Goal: Task Accomplishment & Management: Manage account settings

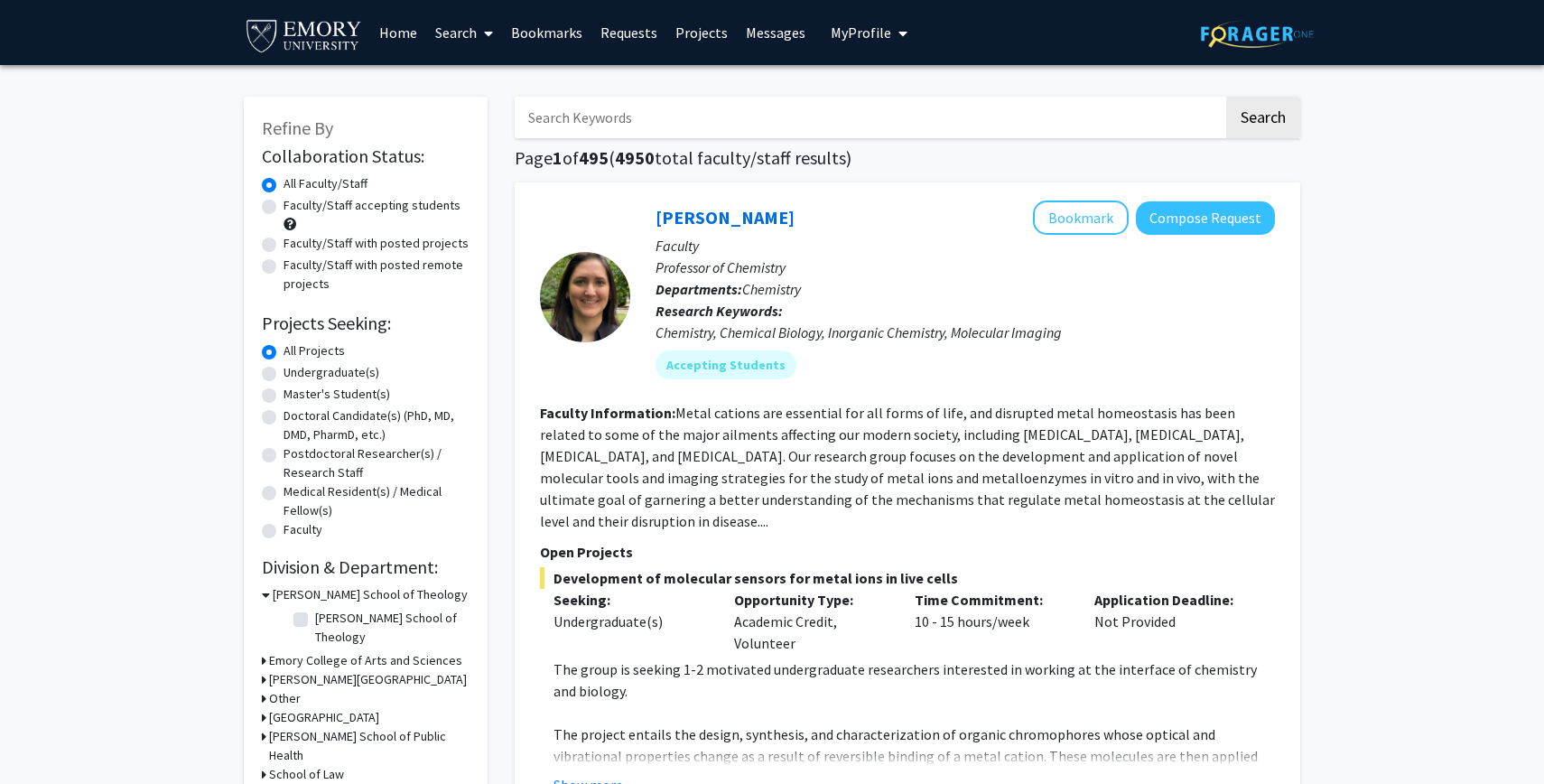
click at [868, 29] on span "My Profile" at bounding box center [862, 32] width 61 height 18
click at [701, 30] on link "Projects" at bounding box center [702, 32] width 71 height 63
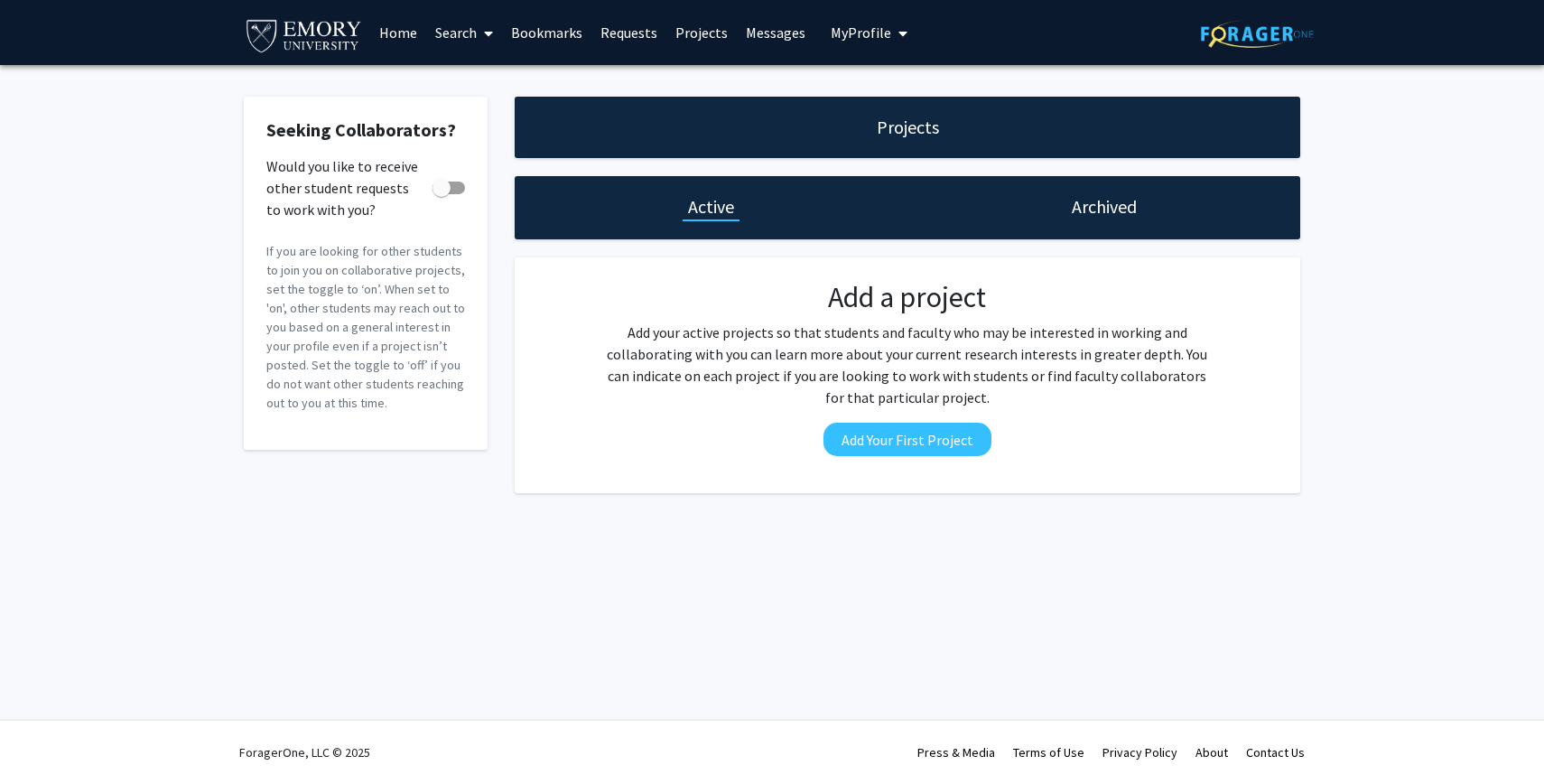
click at [467, 23] on link "Search" at bounding box center [464, 32] width 75 height 63
click at [466, 71] on span "Faculty/Staff" at bounding box center [492, 82] width 132 height 36
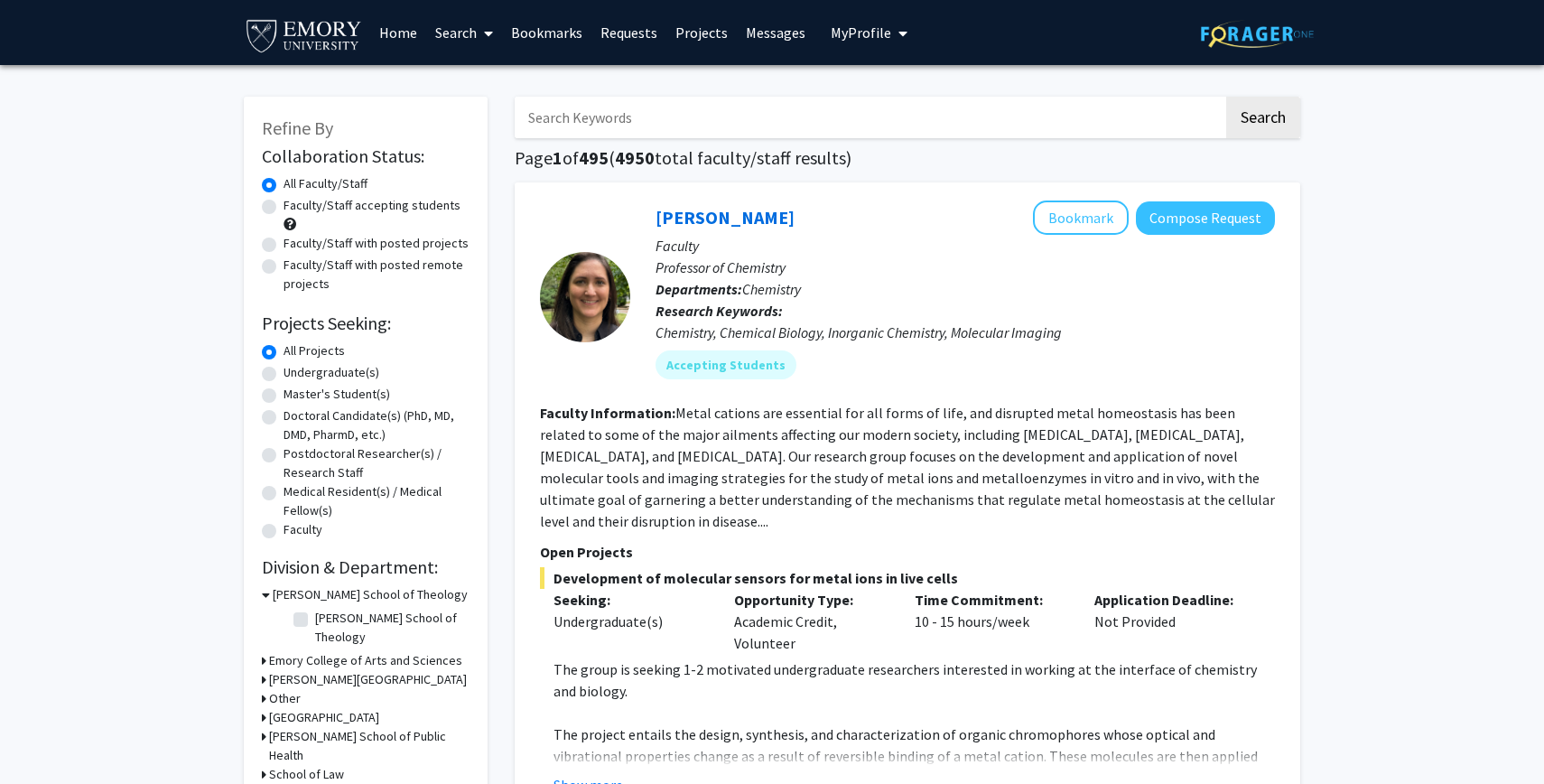
click at [379, 208] on label "Faculty/Staff accepting students" at bounding box center [372, 205] width 177 height 19
click at [295, 208] on input "Faculty/Staff accepting students" at bounding box center [289, 202] width 12 height 12
radio input "true"
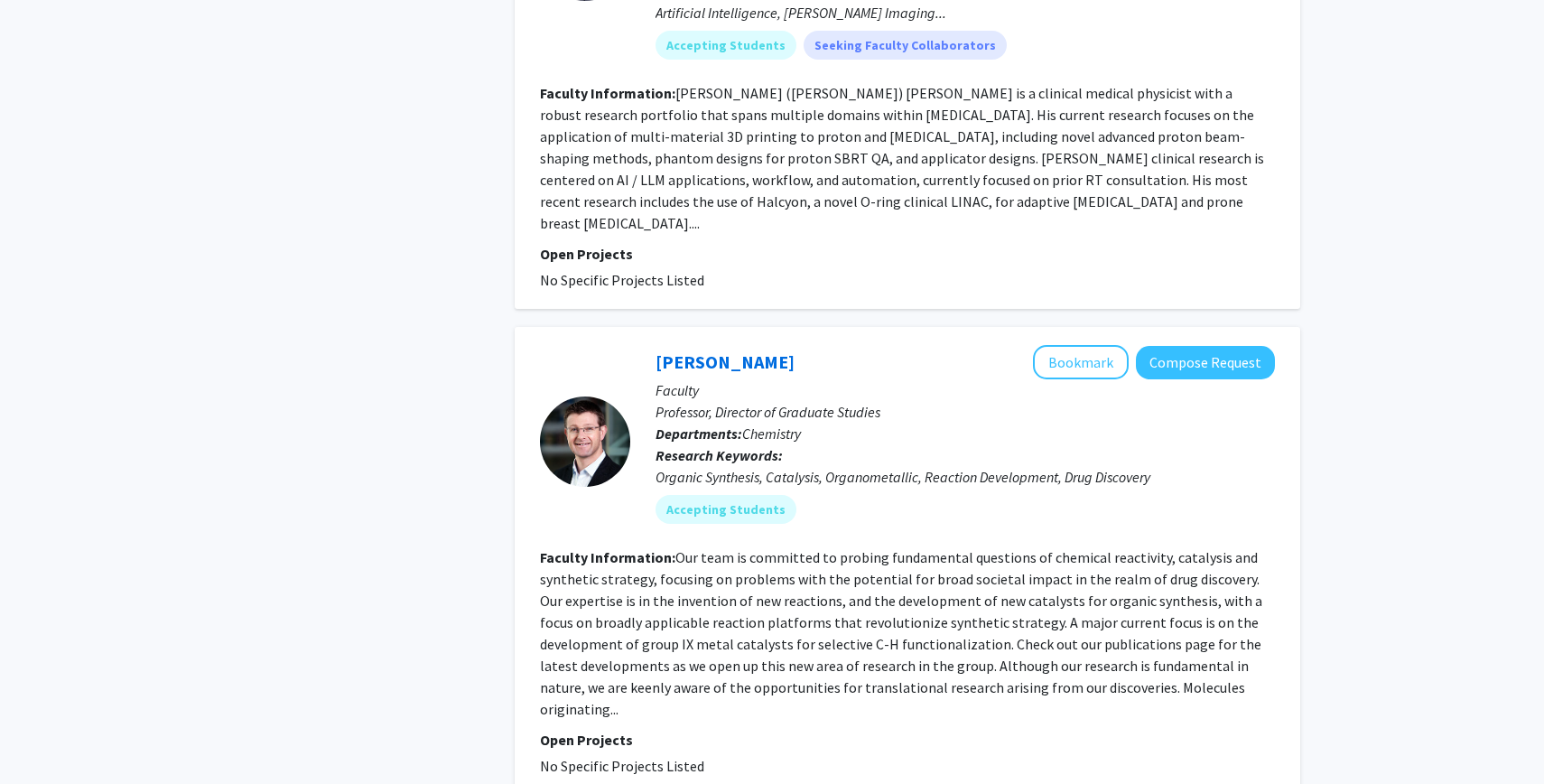
scroll to position [5814, 0]
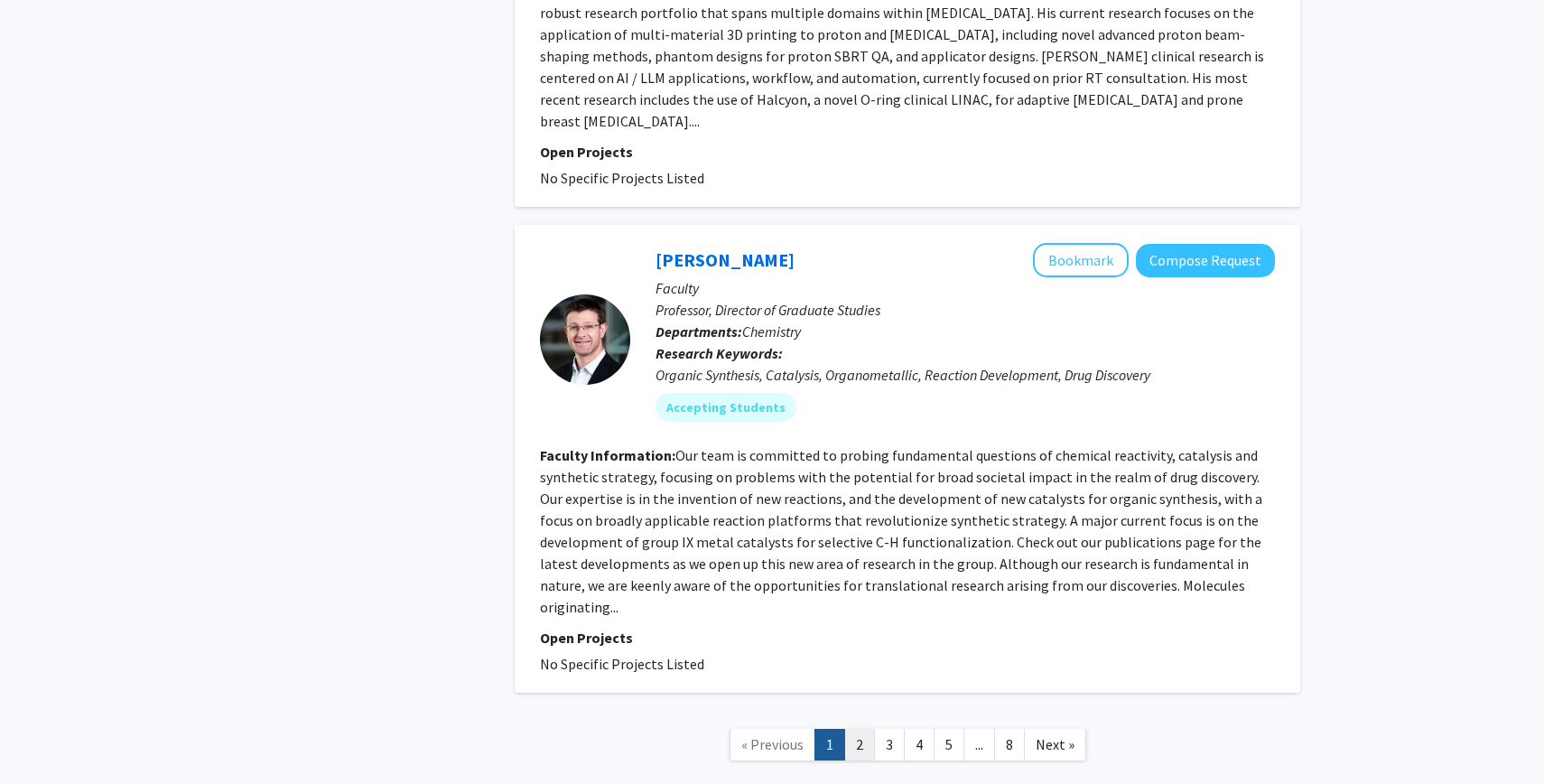
click at [866, 728] on link "2" at bounding box center [859, 744] width 30 height 31
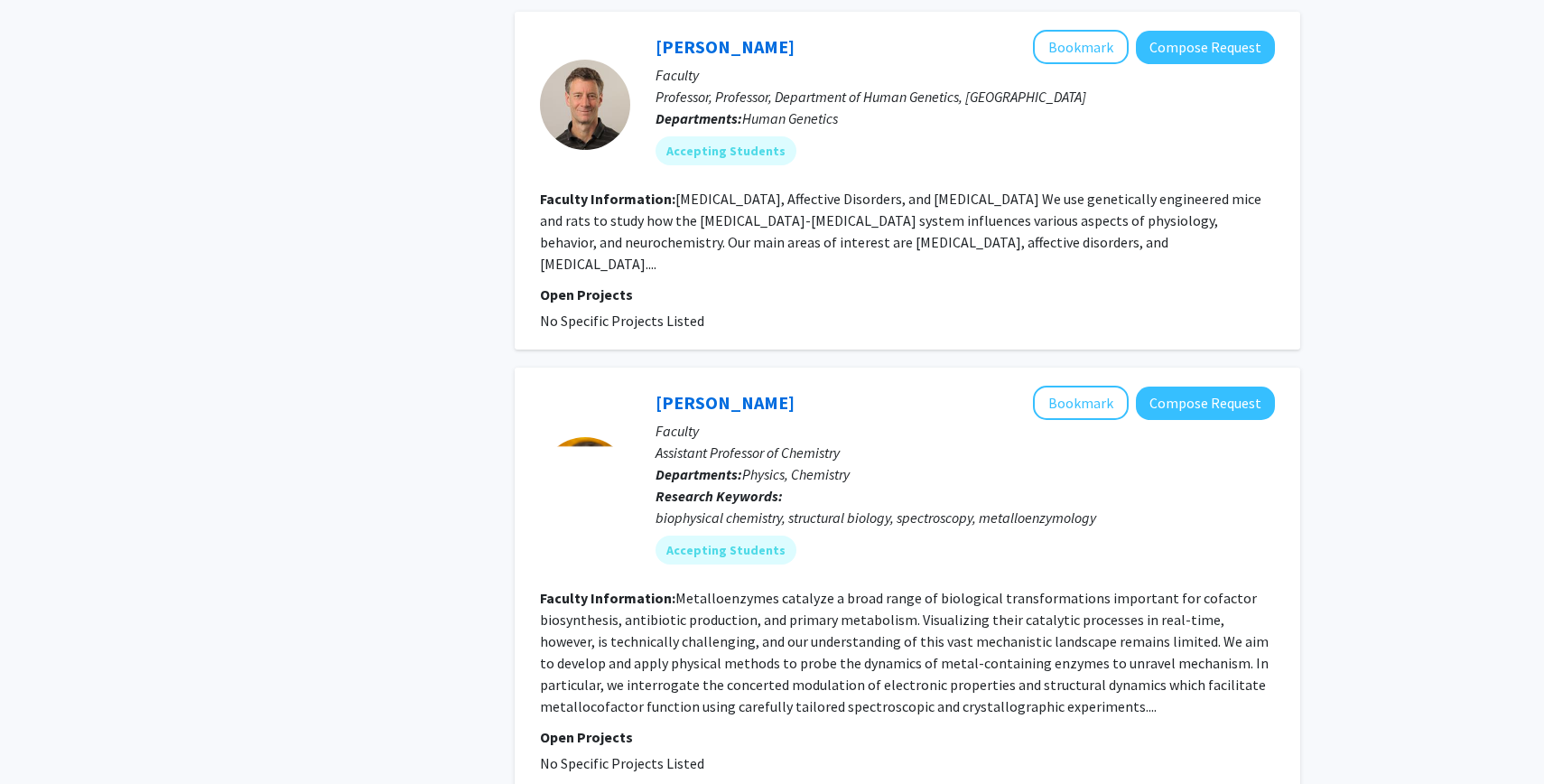
scroll to position [3593, 0]
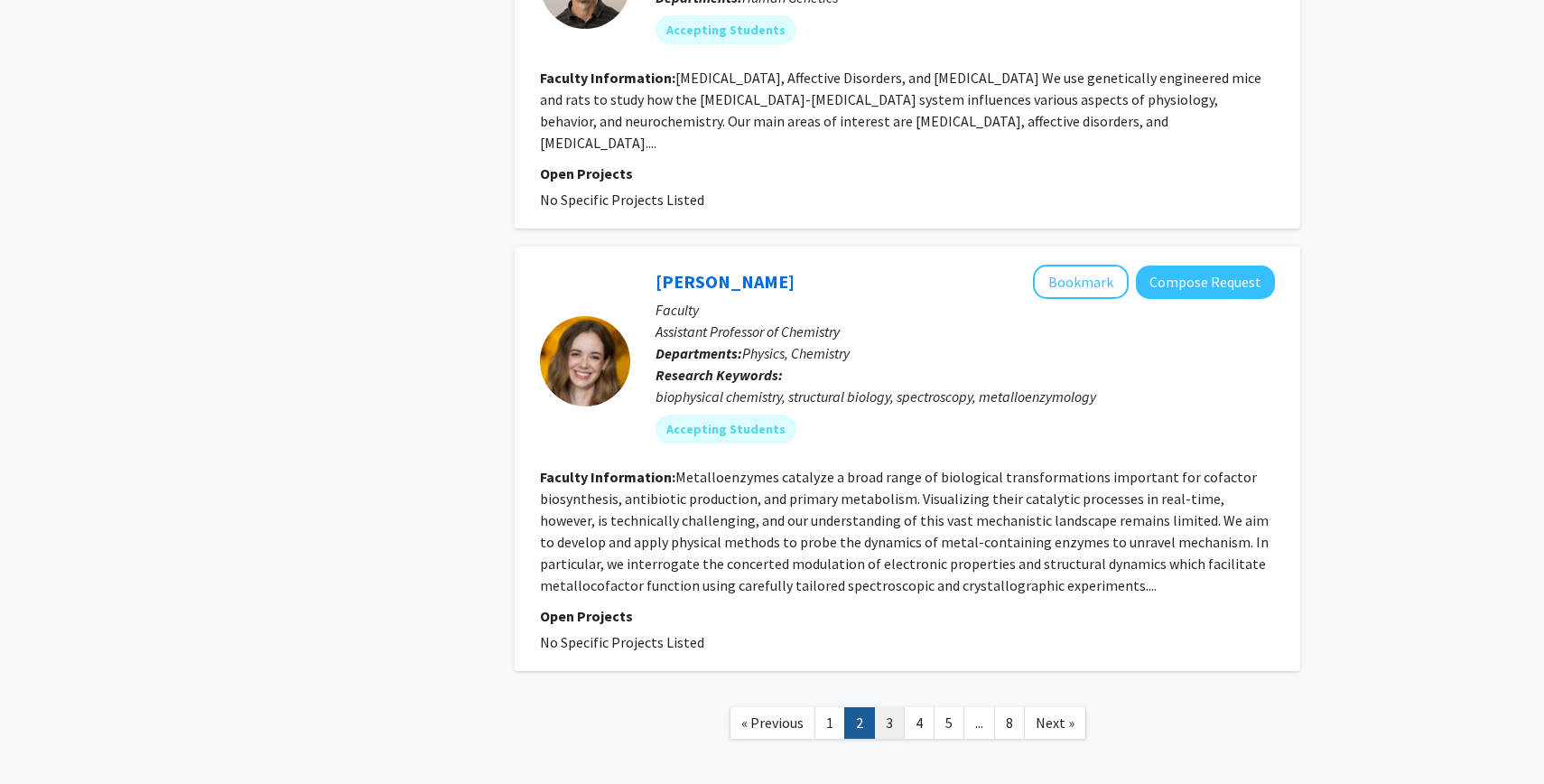
click at [888, 707] on link "3" at bounding box center [889, 722] width 30 height 31
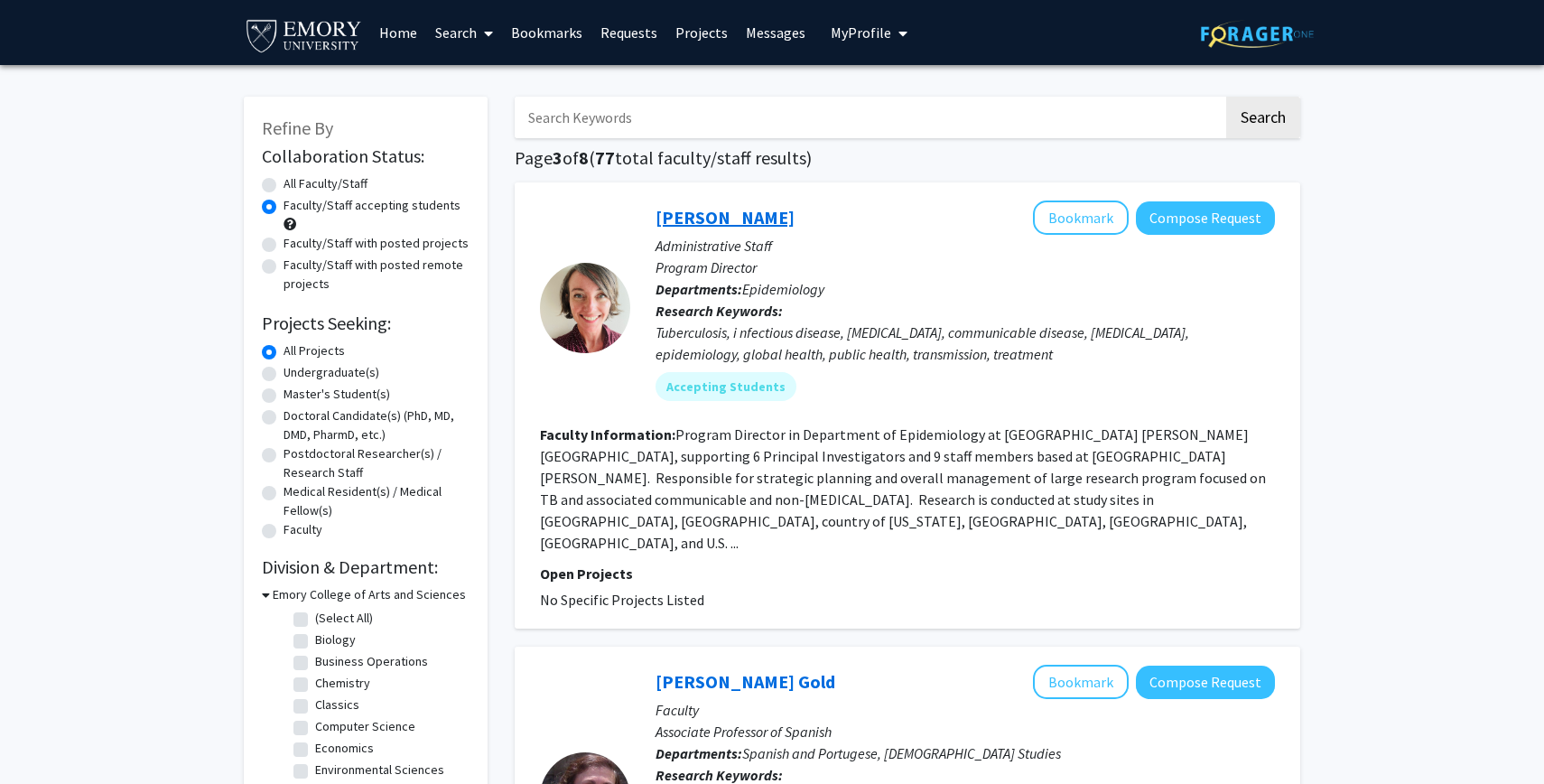
click at [752, 216] on link "[PERSON_NAME]" at bounding box center [725, 217] width 139 height 23
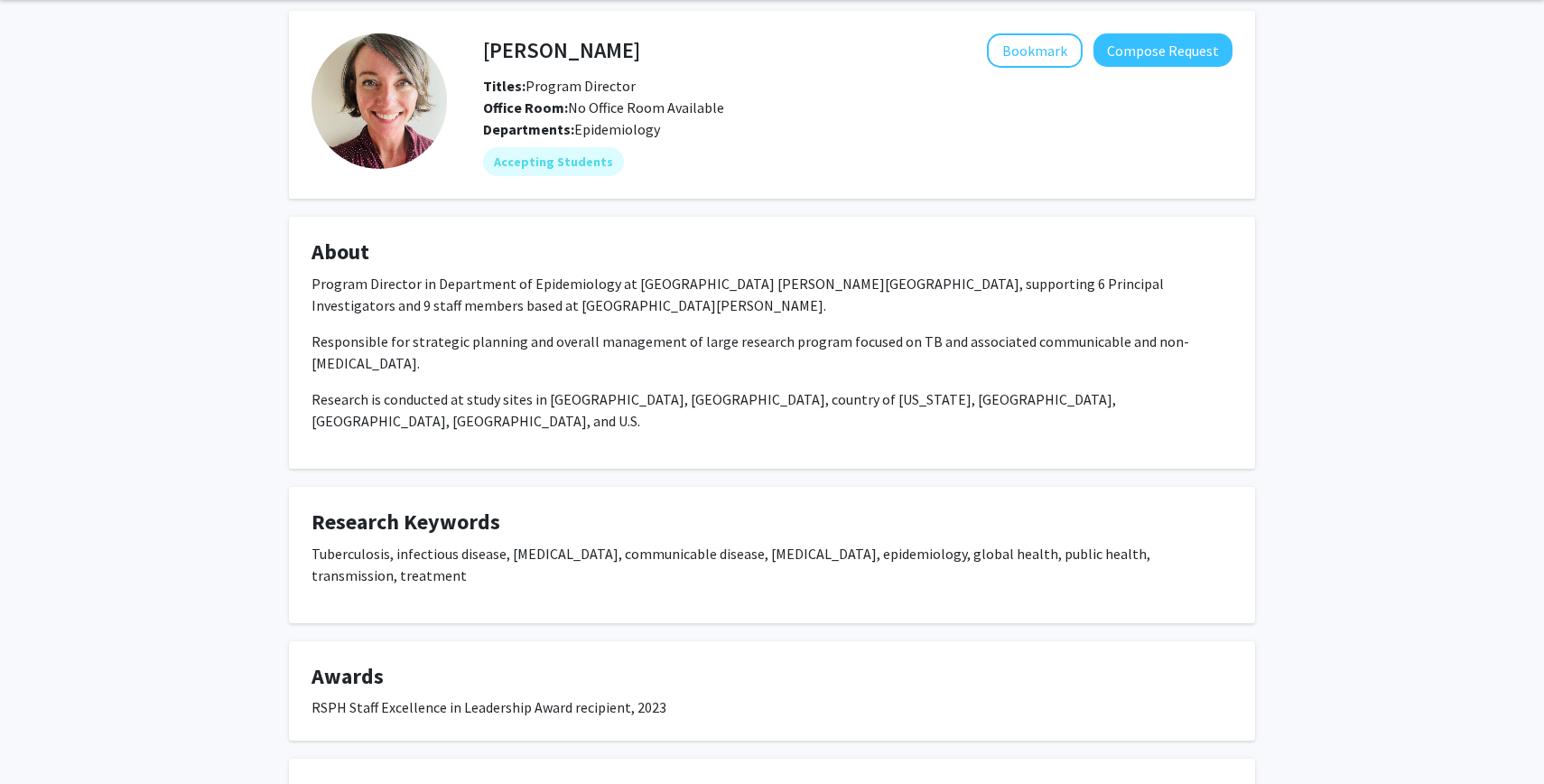
scroll to position [9, 0]
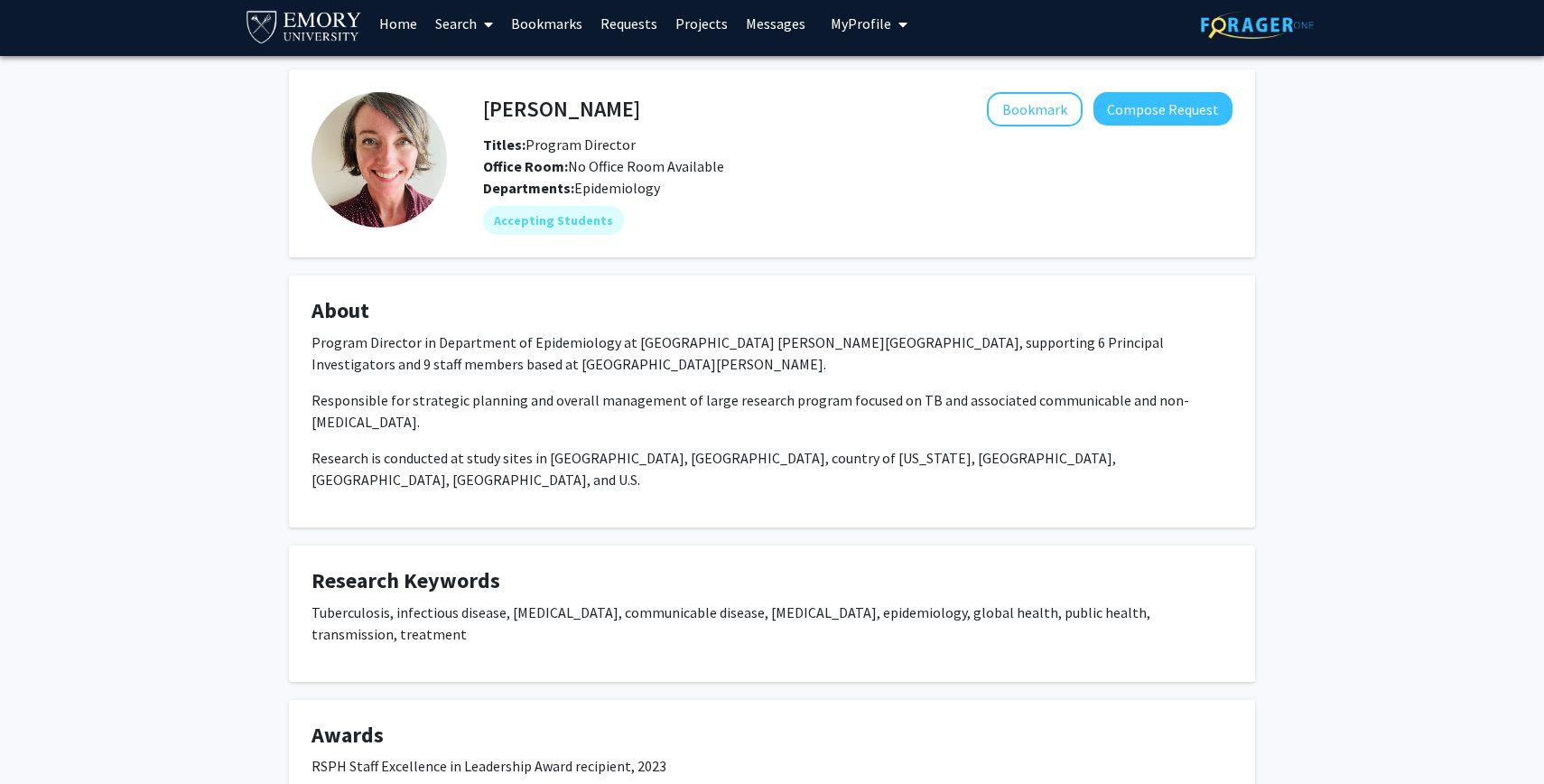
click at [562, 108] on h4 "[PERSON_NAME]" at bounding box center [562, 109] width 157 height 33
copy h4 "[PERSON_NAME]"
click at [562, 108] on h4 "[PERSON_NAME]" at bounding box center [562, 109] width 157 height 33
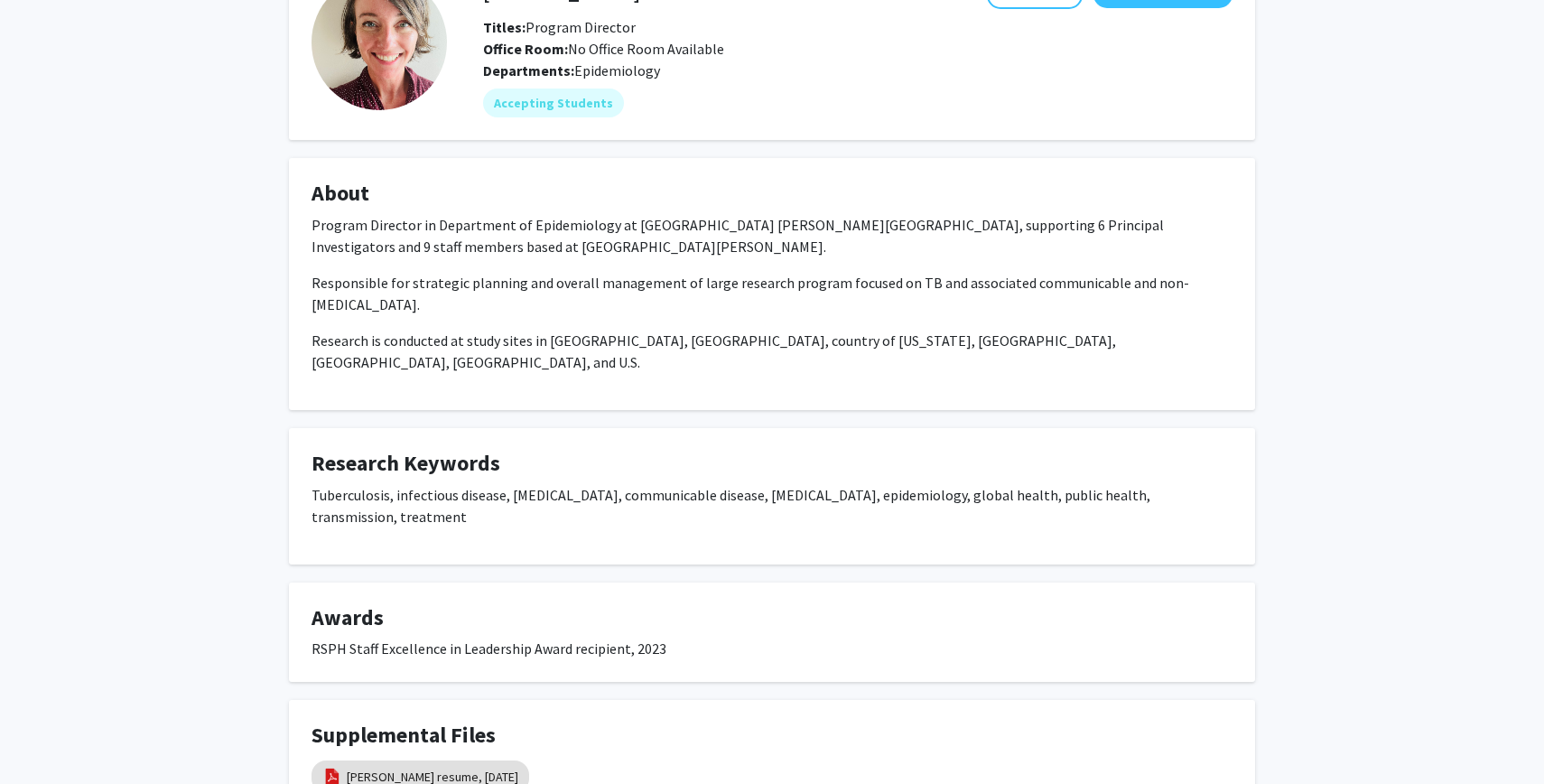
scroll to position [165, 0]
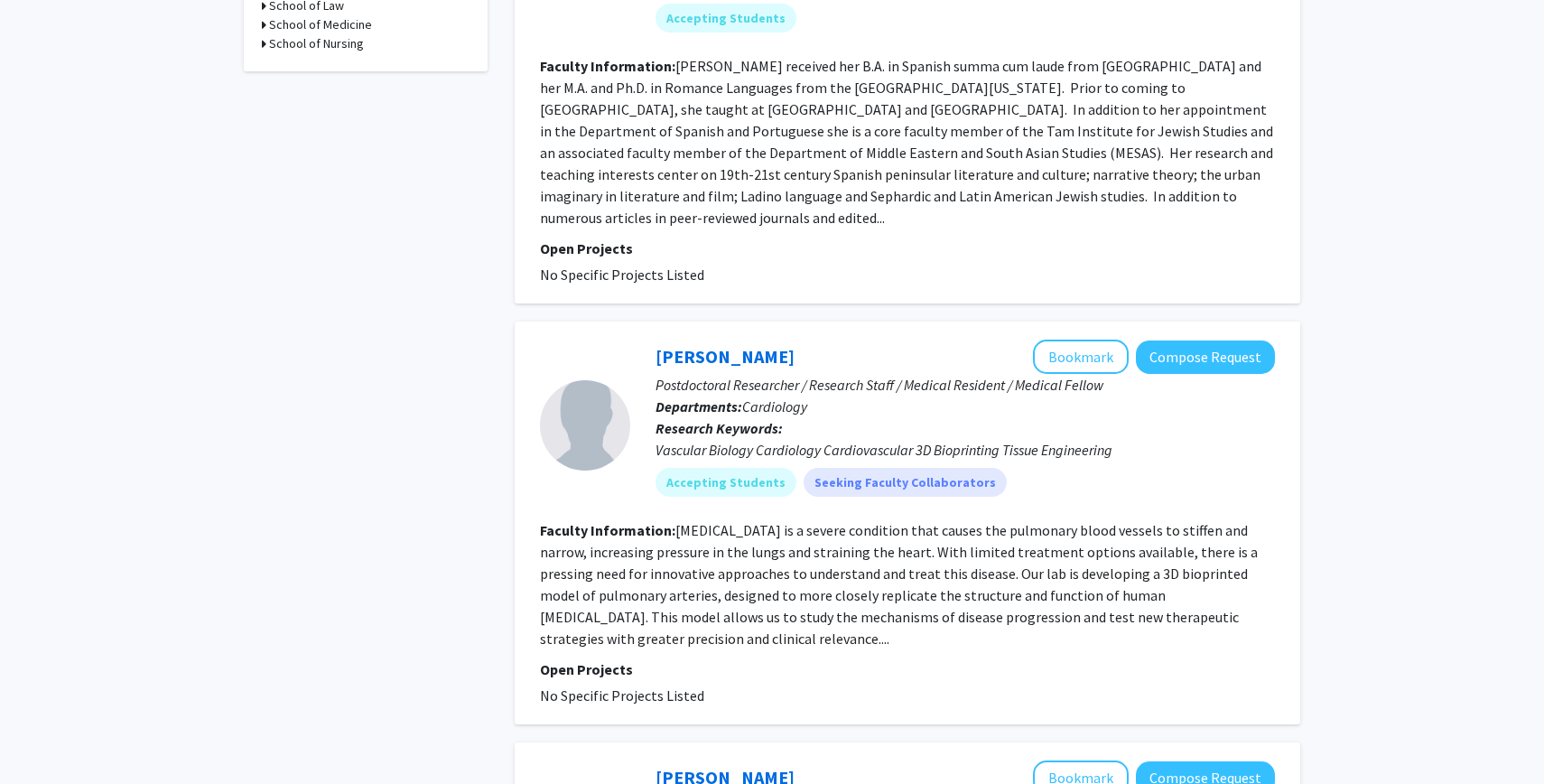
scroll to position [885, 0]
click at [728, 343] on link "[PERSON_NAME]" at bounding box center [725, 354] width 139 height 23
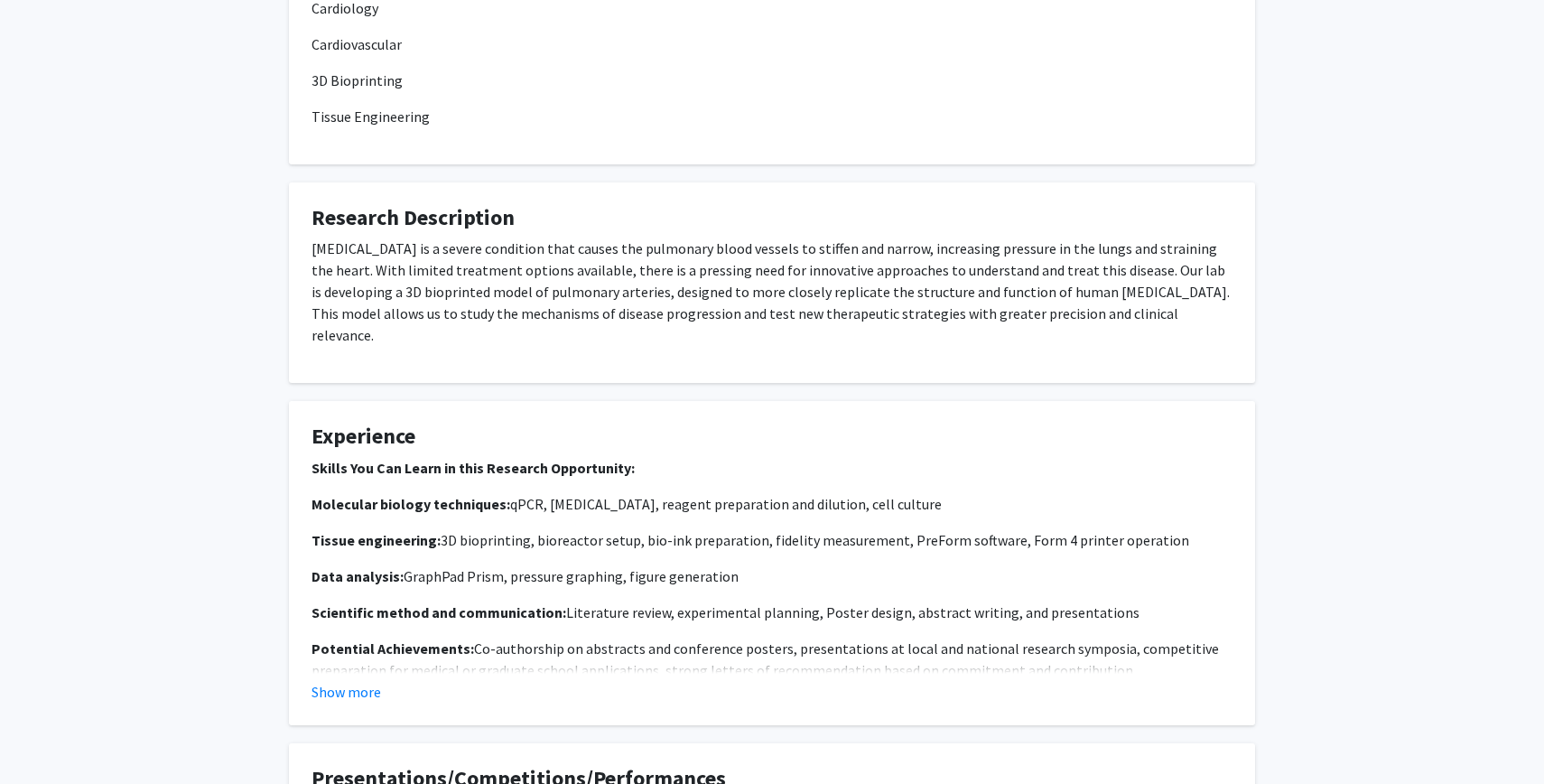
scroll to position [683, 0]
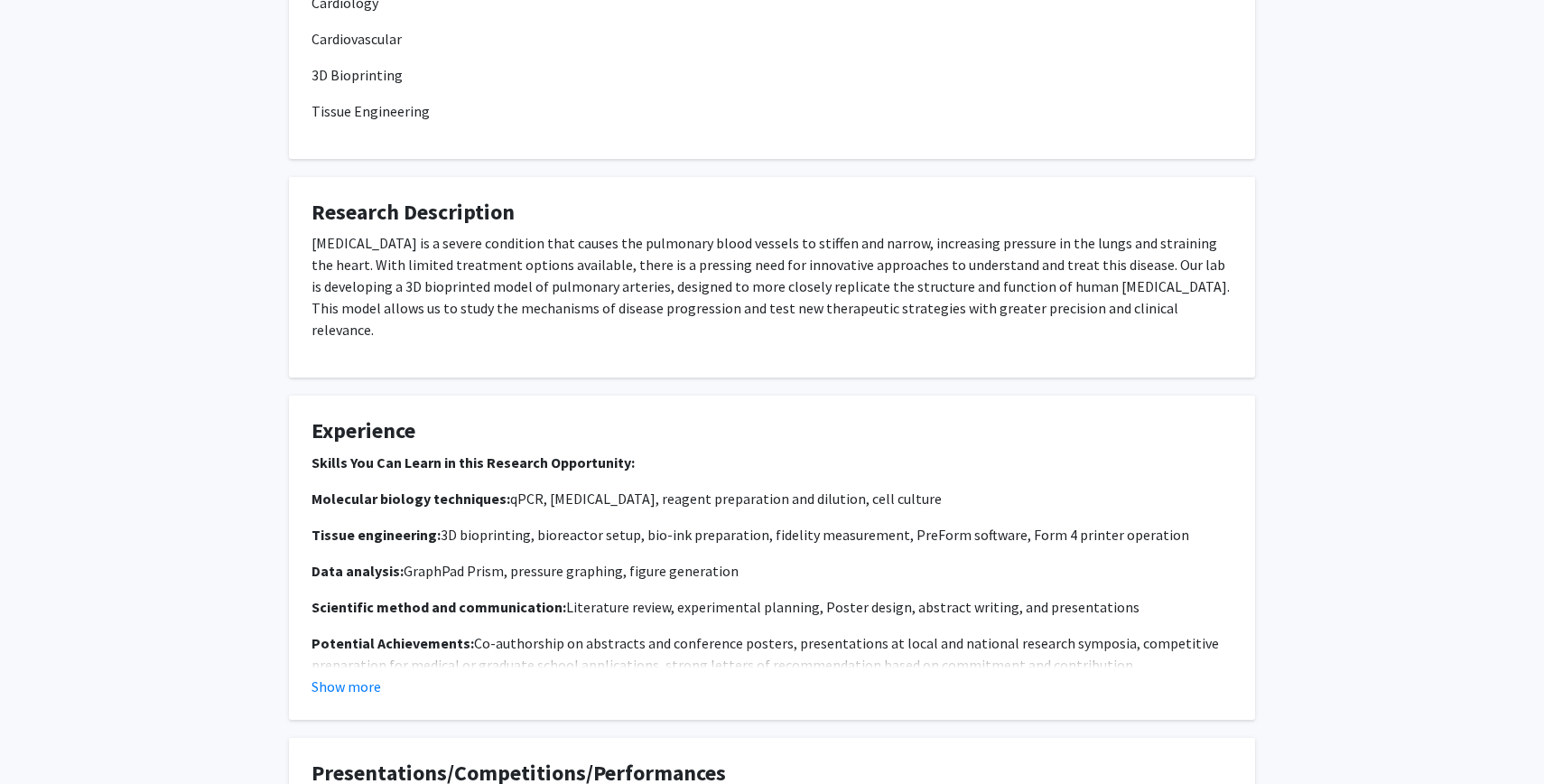
click at [374, 687] on fg-card "Experience Skills You Can Learn in this Research Opportunity: Molecular biology…" at bounding box center [772, 558] width 967 height 324
click at [377, 675] on button "Show more" at bounding box center [346, 686] width 70 height 22
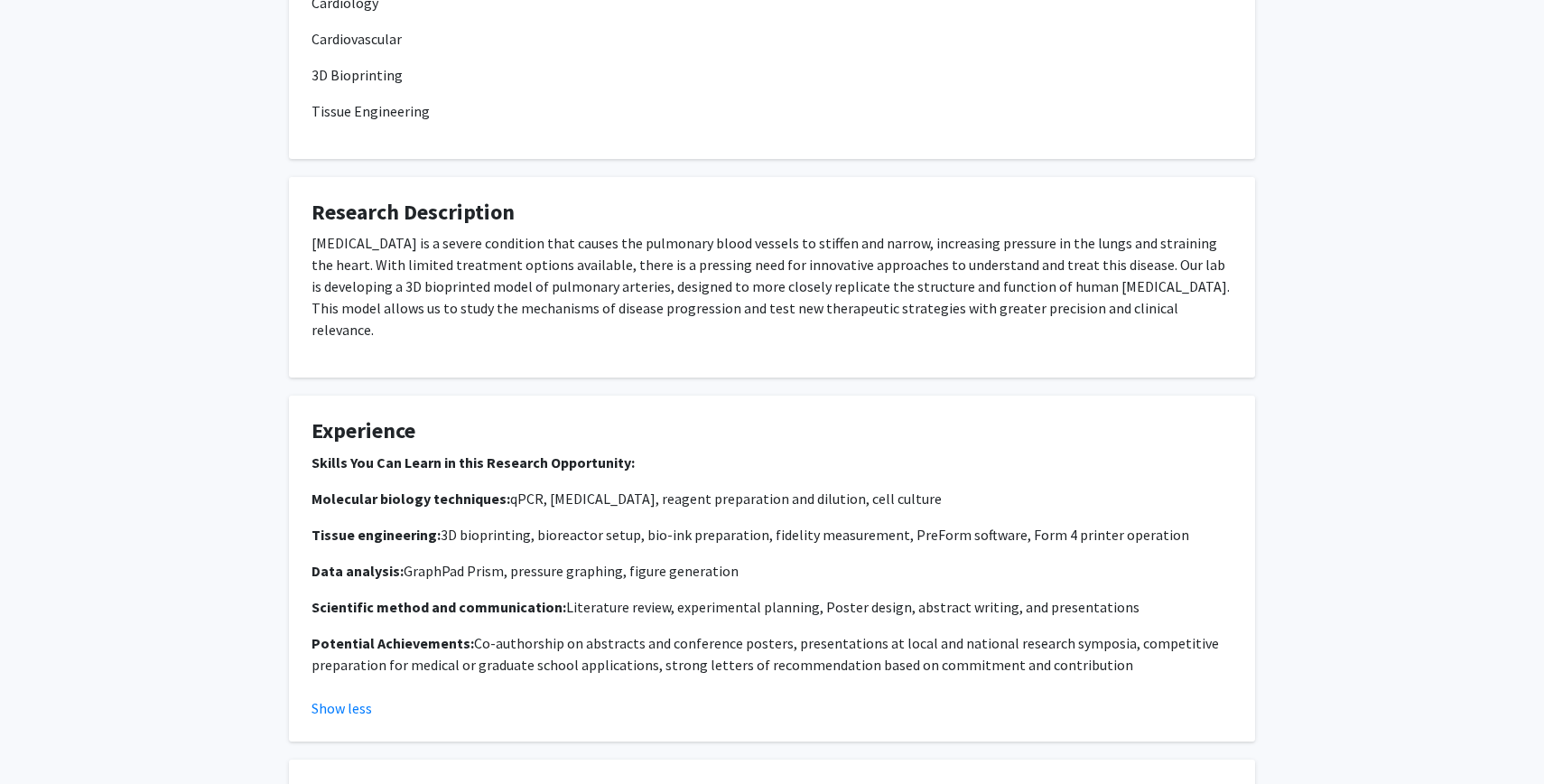
click at [467, 598] on strong "Scientific method and communication:" at bounding box center [439, 607] width 255 height 18
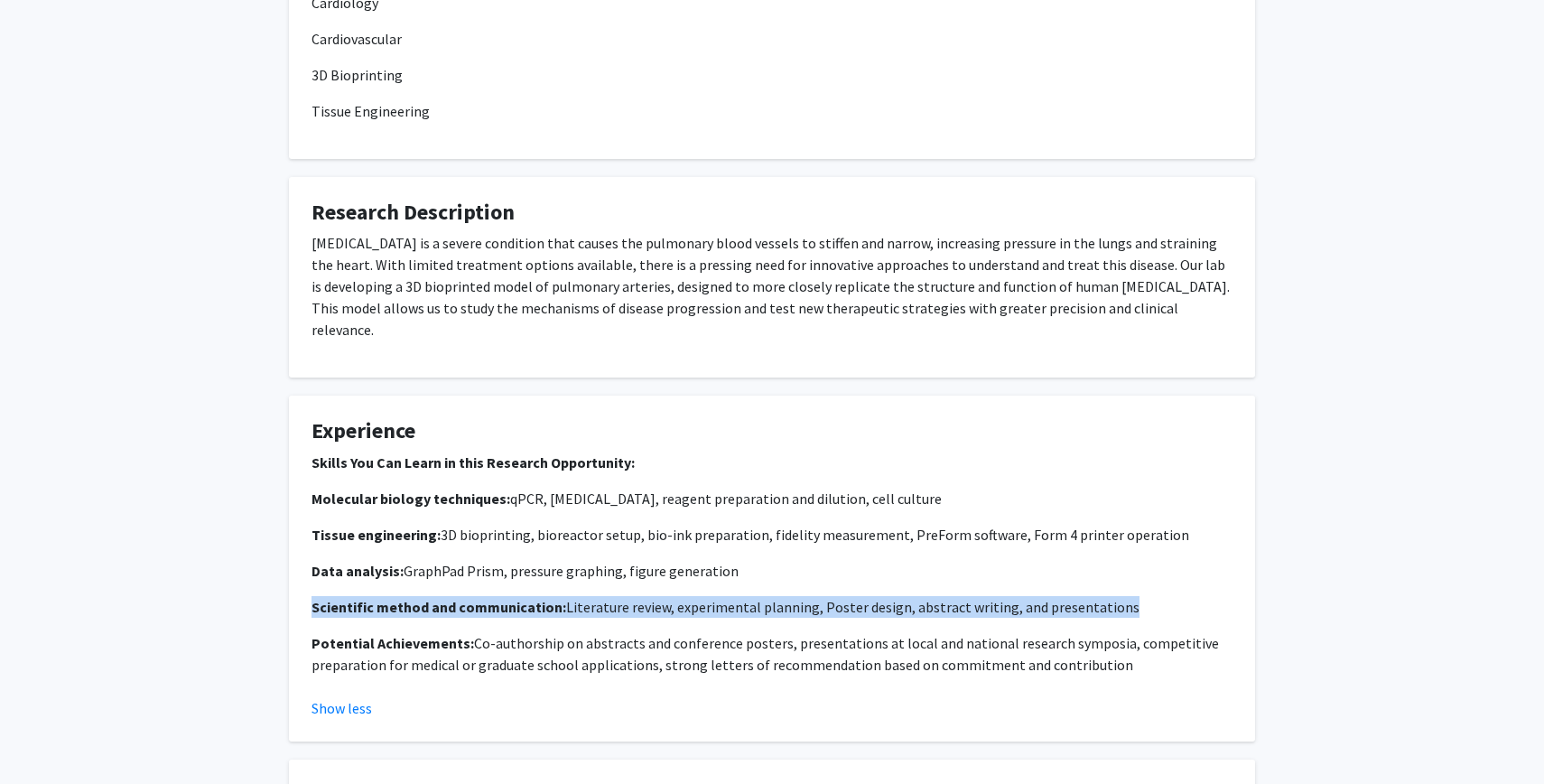
click at [467, 598] on strong "Scientific method and communication:" at bounding box center [439, 607] width 255 height 18
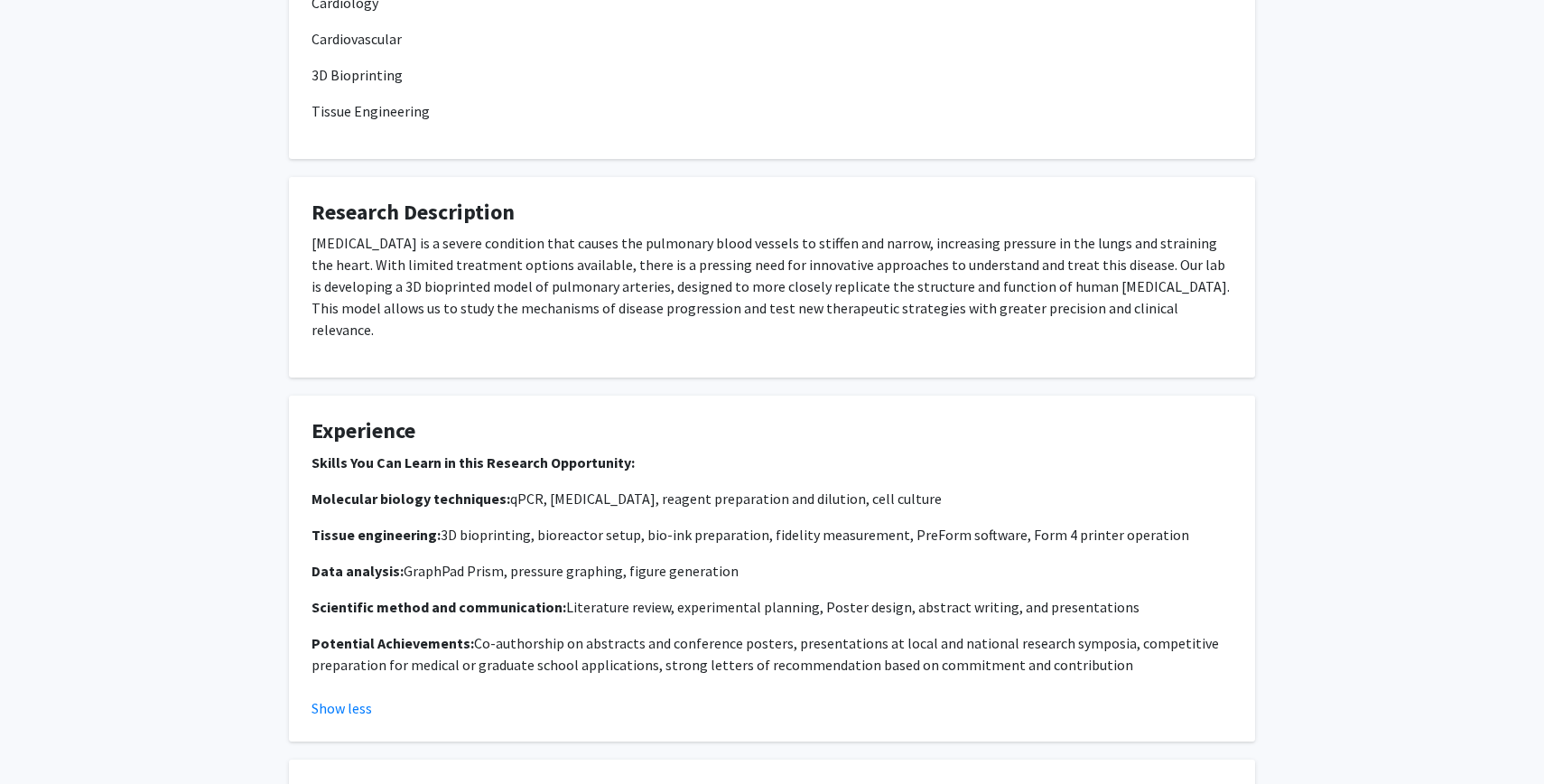
click at [515, 523] on p "Tissue engineering: 3D bioprinting, bioreactor setup, bio-ink preparation, fide…" at bounding box center [772, 534] width 921 height 22
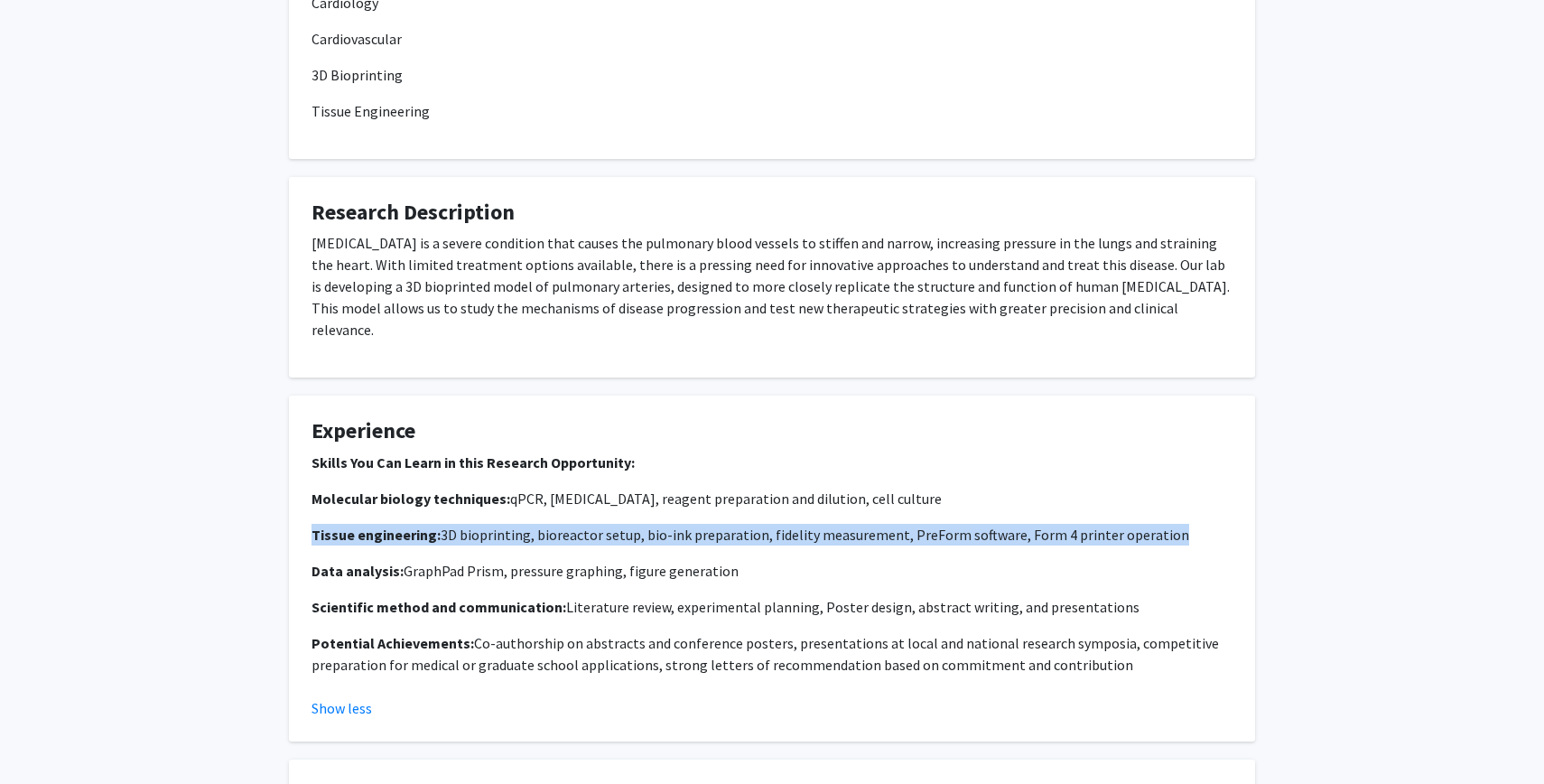
click at [515, 523] on p "Tissue engineering: 3D bioprinting, bioreactor setup, bio-ink preparation, fide…" at bounding box center [772, 534] width 921 height 22
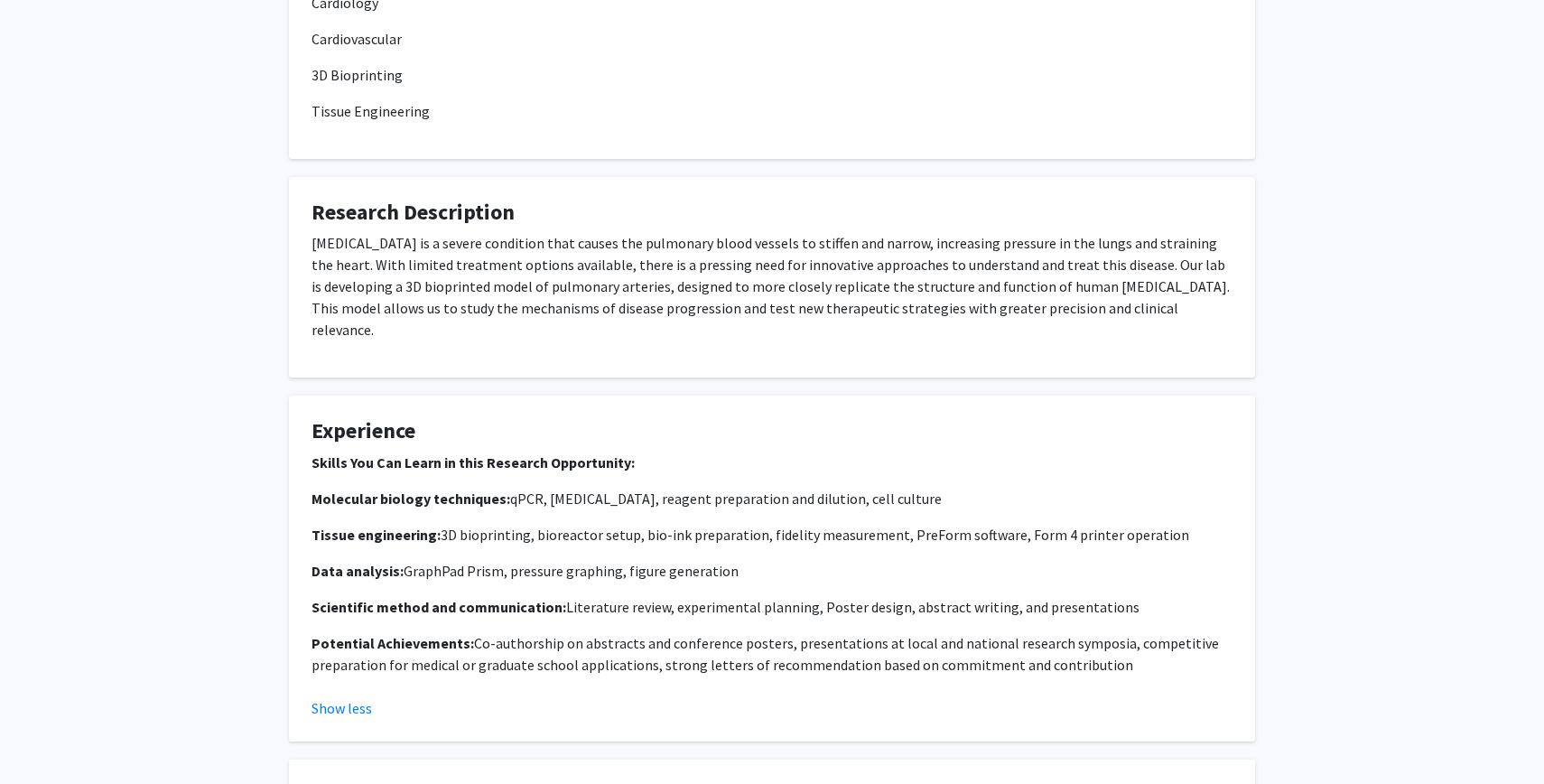
click at [506, 632] on p "Potential Achievements: Co-authorship on abstracts and conference posters, pres…" at bounding box center [772, 654] width 921 height 43
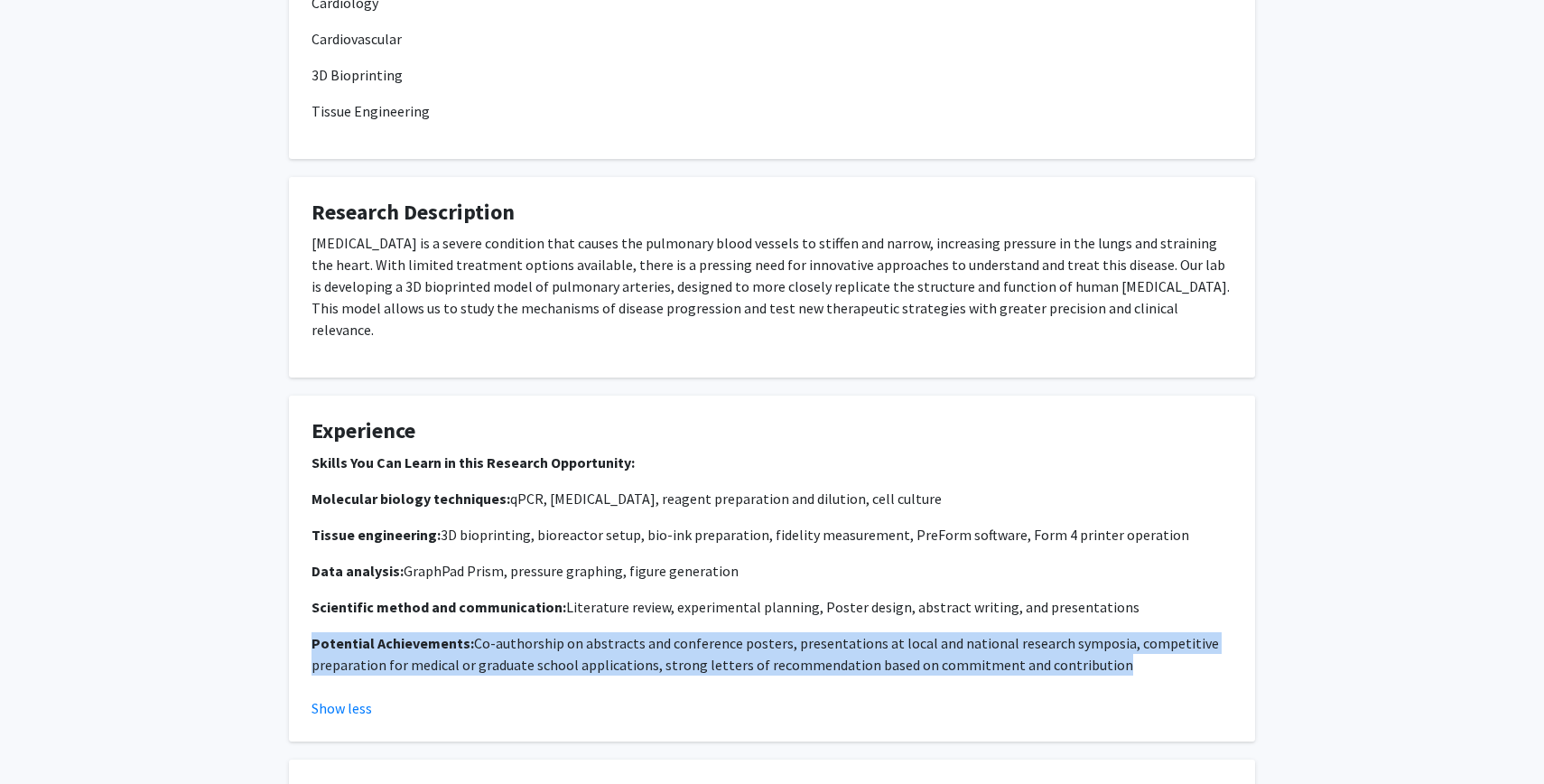
click at [506, 632] on p "Potential Achievements: Co-authorship on abstracts and conference posters, pres…" at bounding box center [772, 654] width 921 height 43
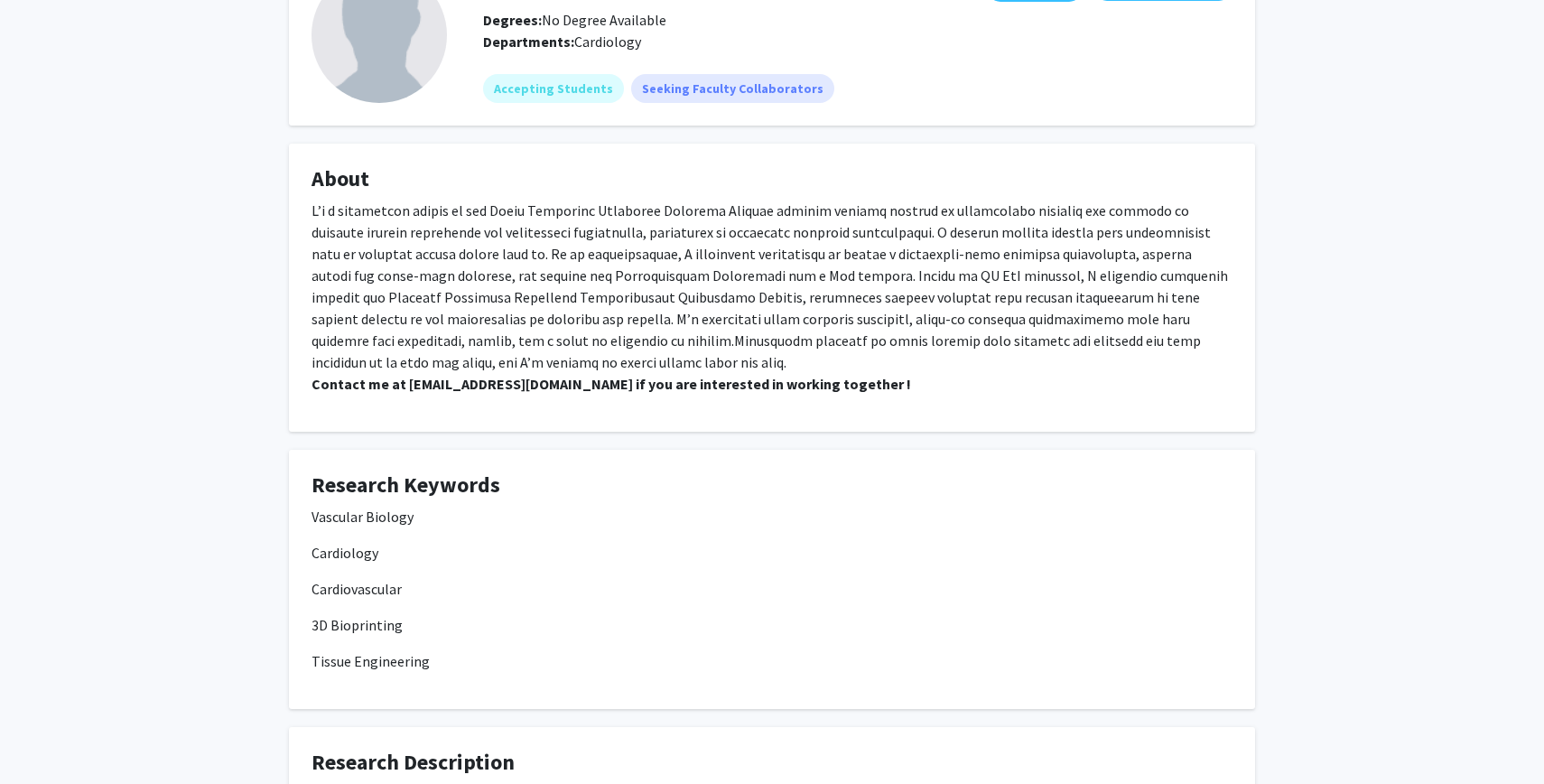
scroll to position [0, 0]
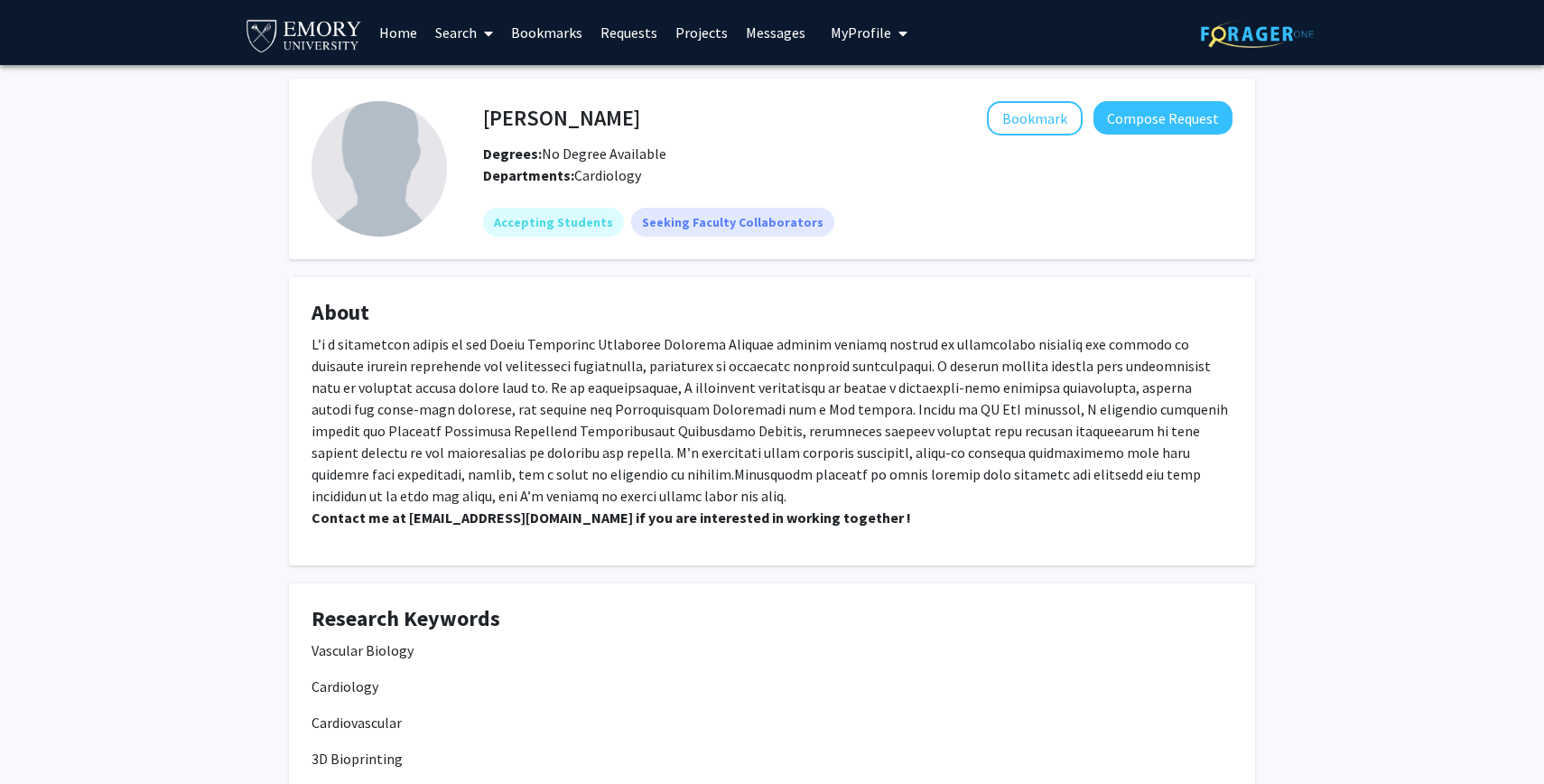
click at [518, 122] on h4 "[PERSON_NAME]" at bounding box center [562, 118] width 157 height 33
copy h4 "[PERSON_NAME]"
click at [518, 122] on h4 "[PERSON_NAME]" at bounding box center [562, 118] width 157 height 33
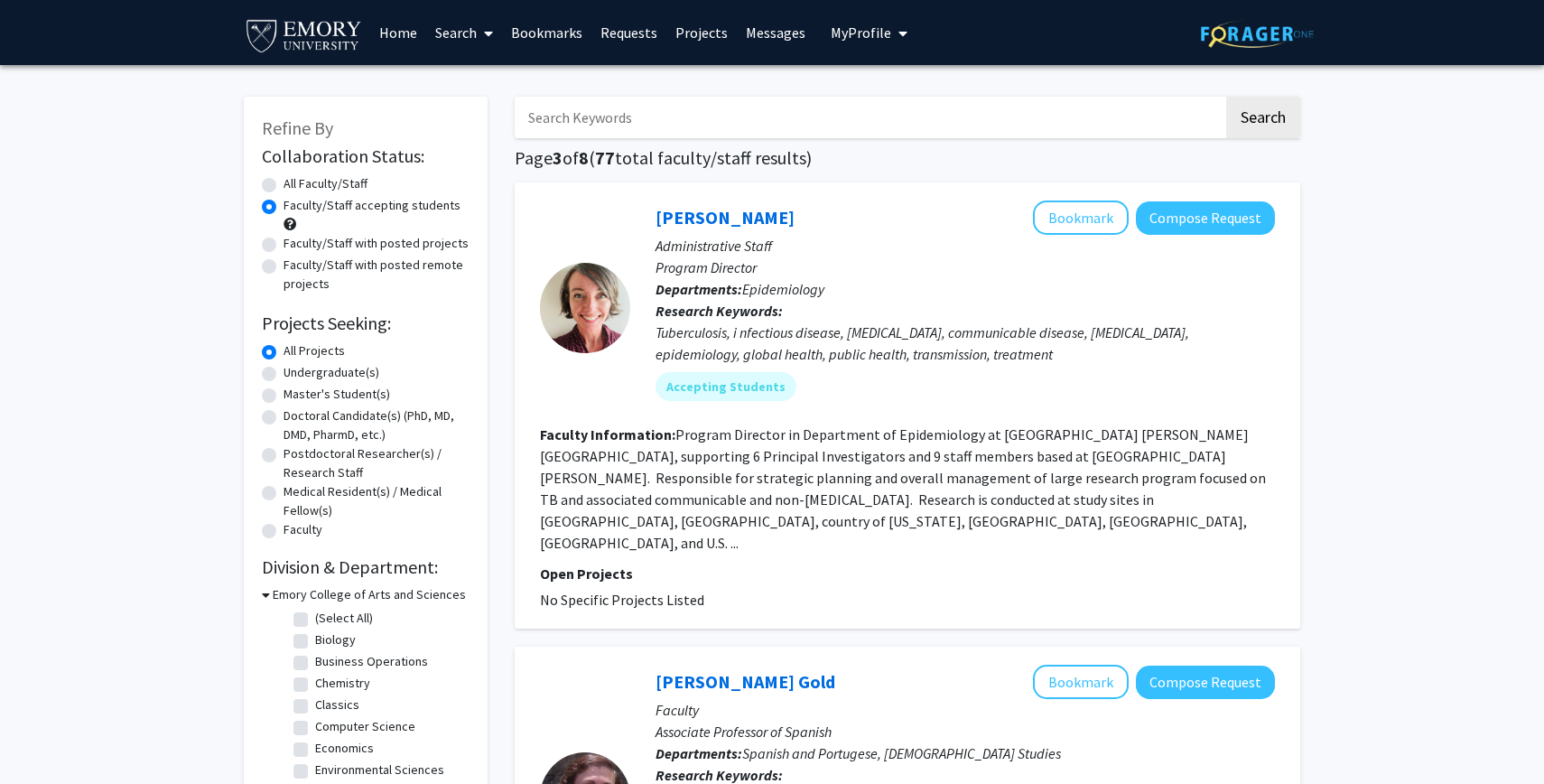
click at [342, 370] on label "Undergraduate(s)" at bounding box center [331, 371] width 96 height 19
click at [295, 370] on input "Undergraduate(s)" at bounding box center [289, 368] width 12 height 12
radio input "true"
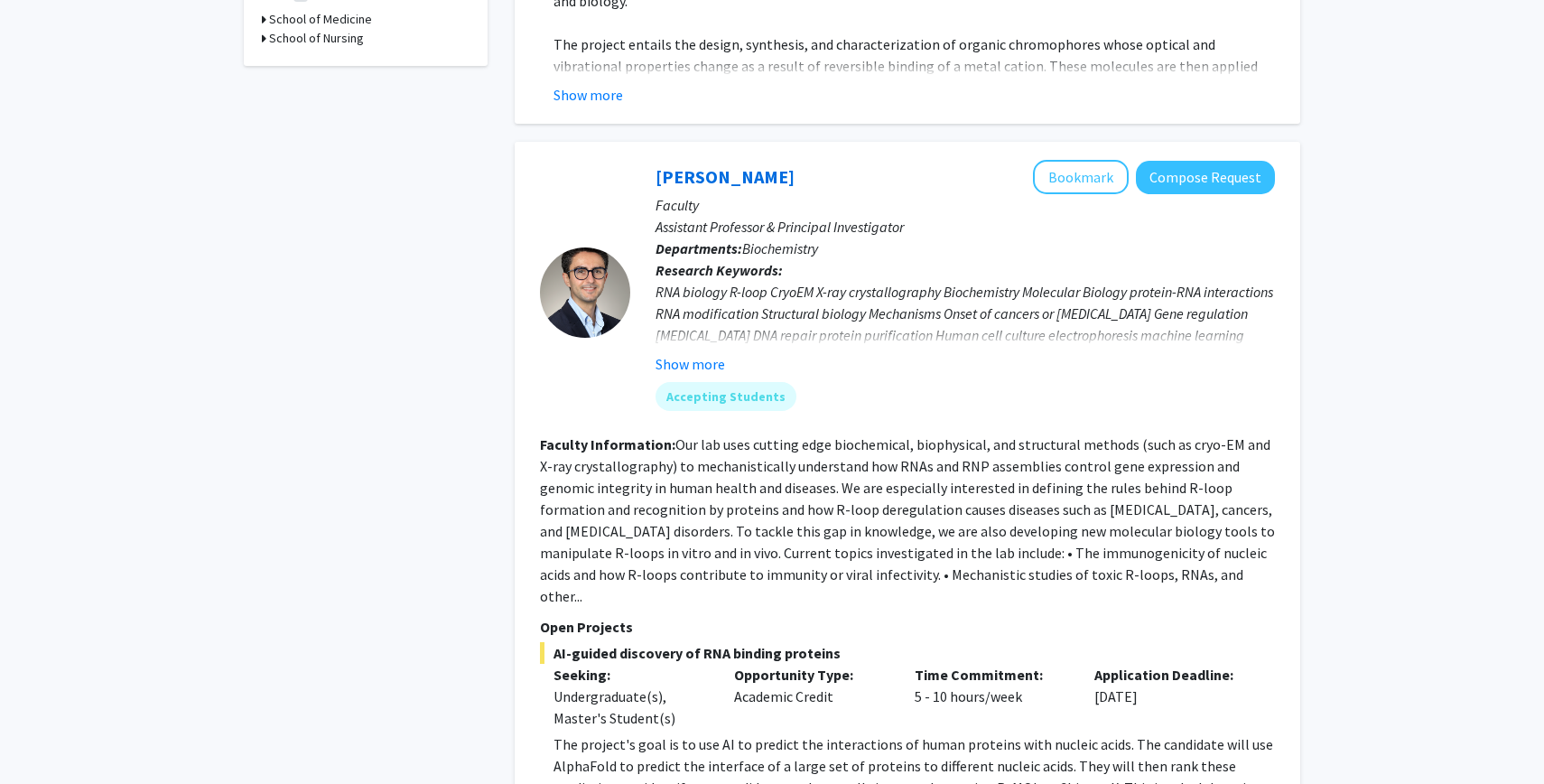
scroll to position [598, 0]
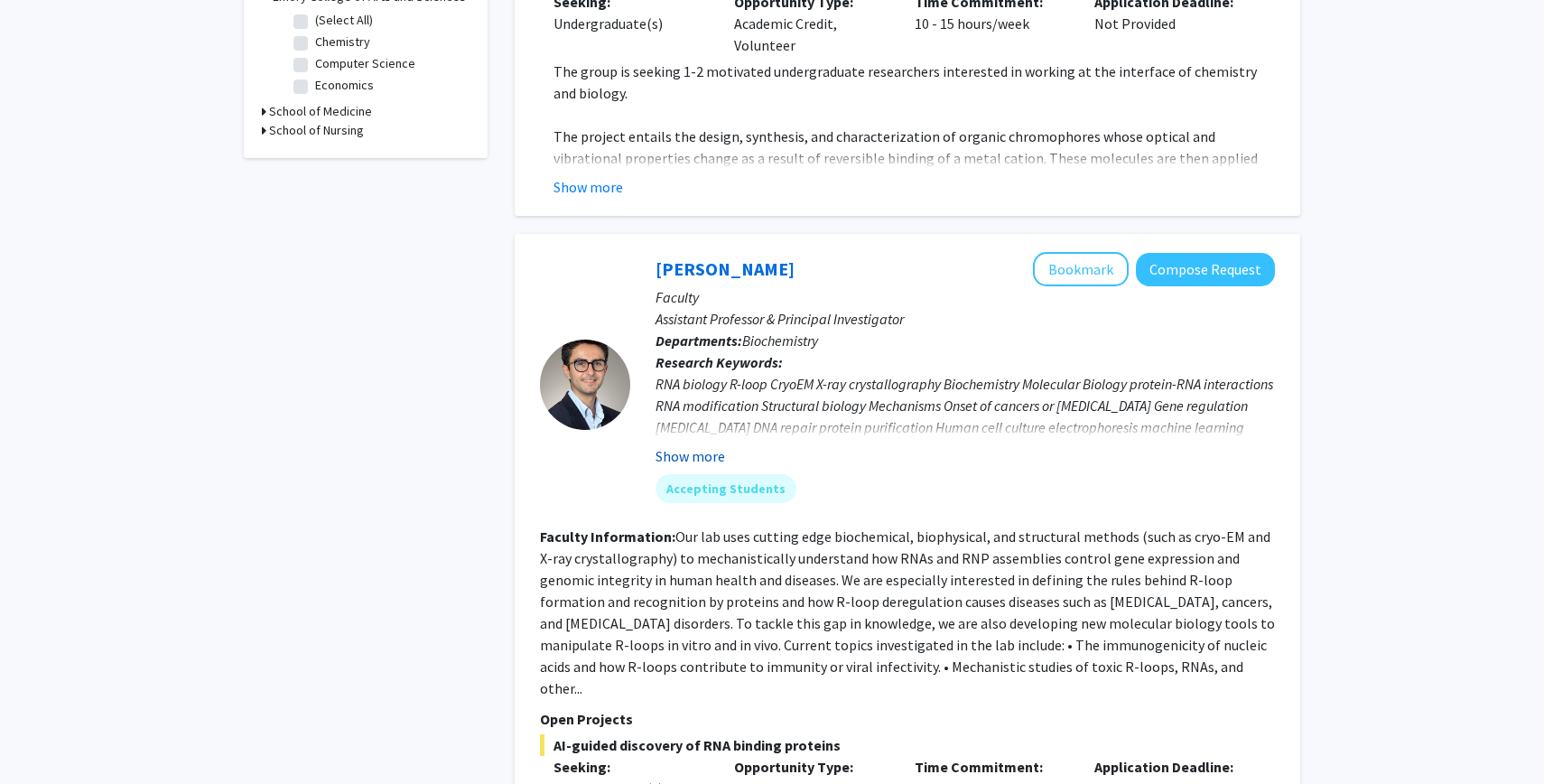
click at [687, 445] on button "Show more" at bounding box center [690, 456] width 70 height 22
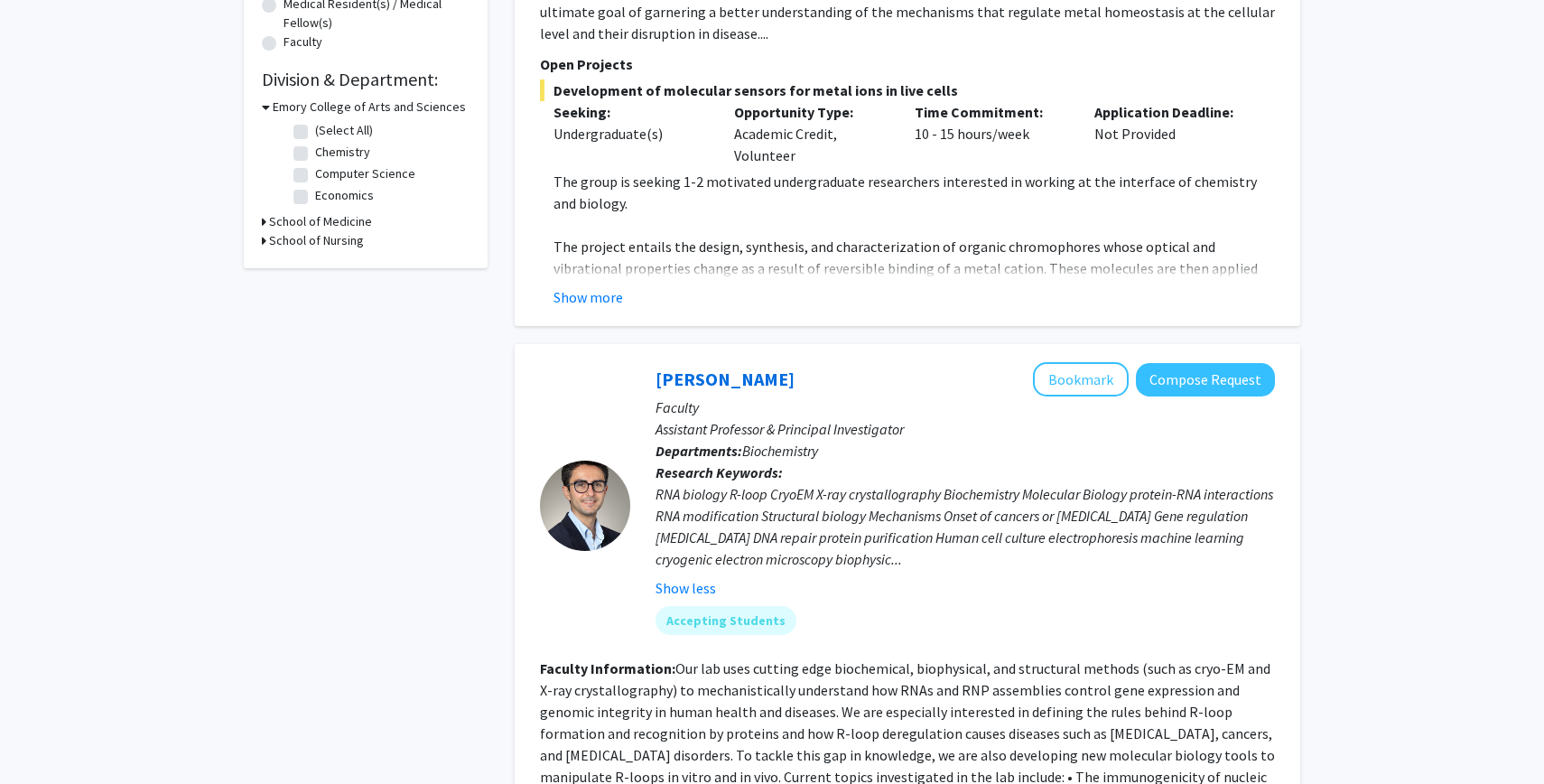
scroll to position [0, 0]
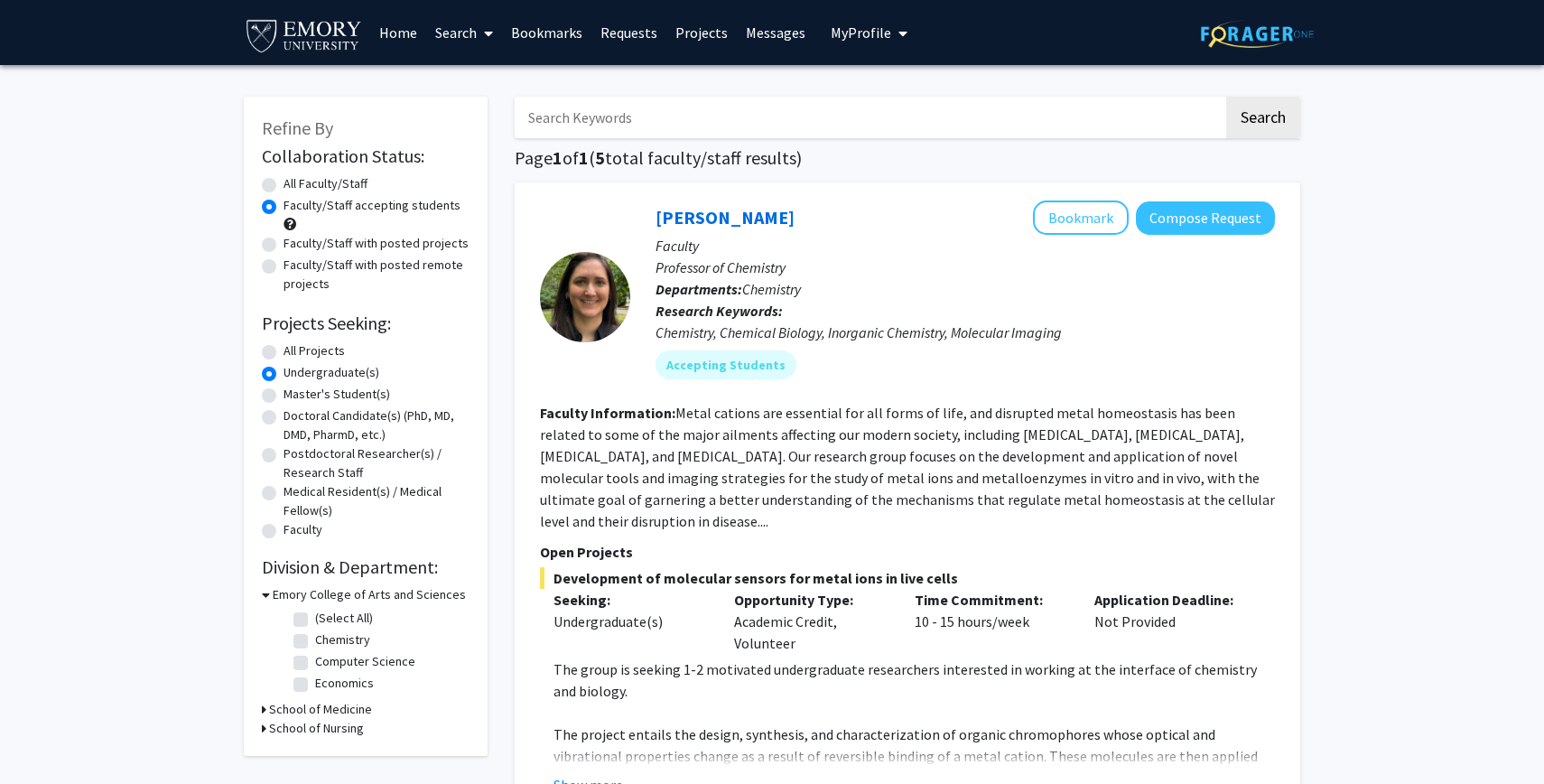
click at [283, 182] on label "All Faculty/Staff" at bounding box center [325, 183] width 84 height 19
click at [283, 182] on input "All Faculty/Staff" at bounding box center [289, 180] width 12 height 12
radio input "true"
click at [292, 223] on span at bounding box center [289, 223] width 13 height 13
click at [291, 224] on span at bounding box center [289, 223] width 13 height 13
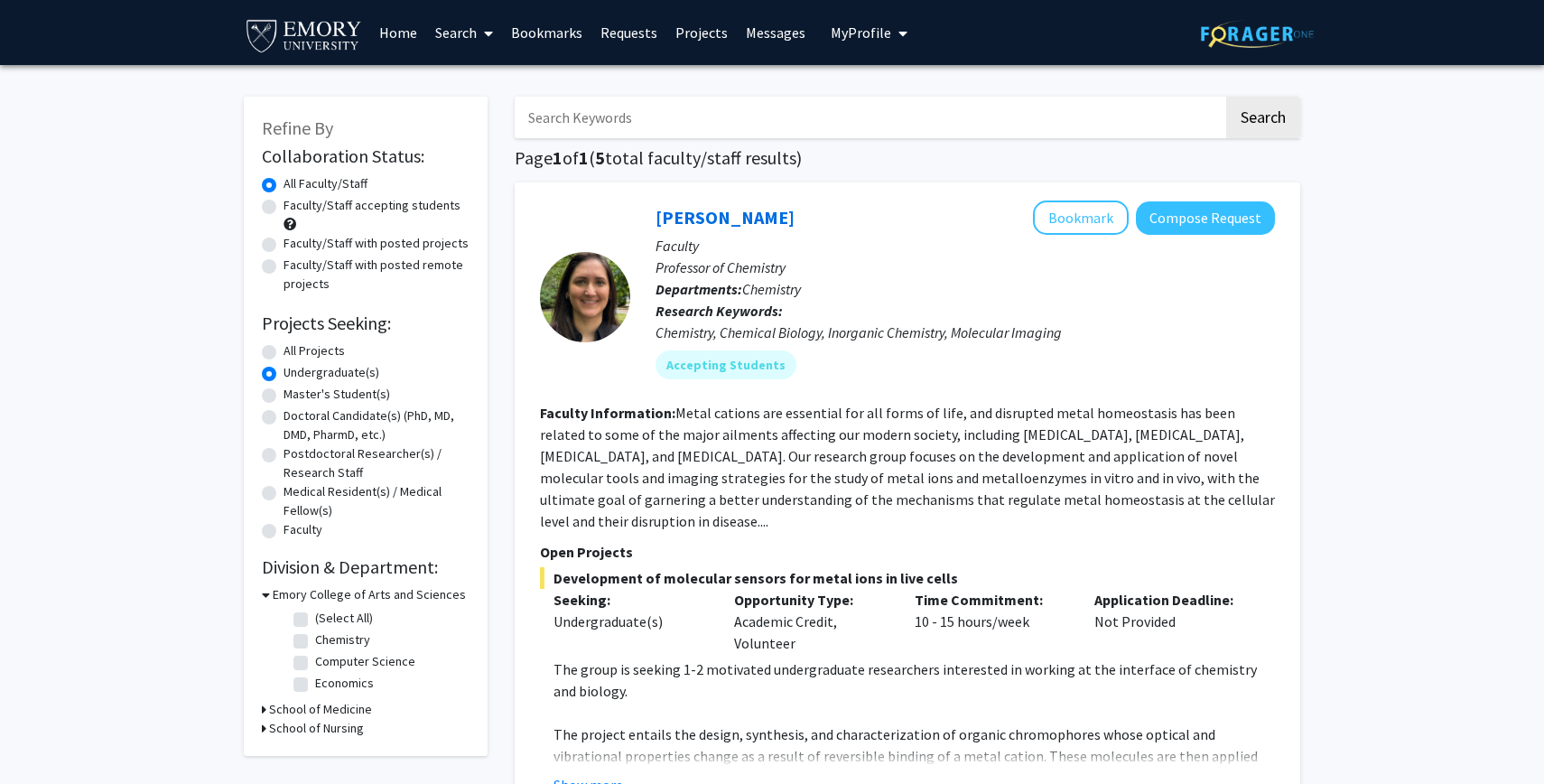
click at [758, 122] on input "Search Keywords" at bounding box center [869, 118] width 709 height 41
type input "[PERSON_NAME]"
click at [1226, 97] on button "Search" at bounding box center [1264, 118] width 75 height 41
radio input "true"
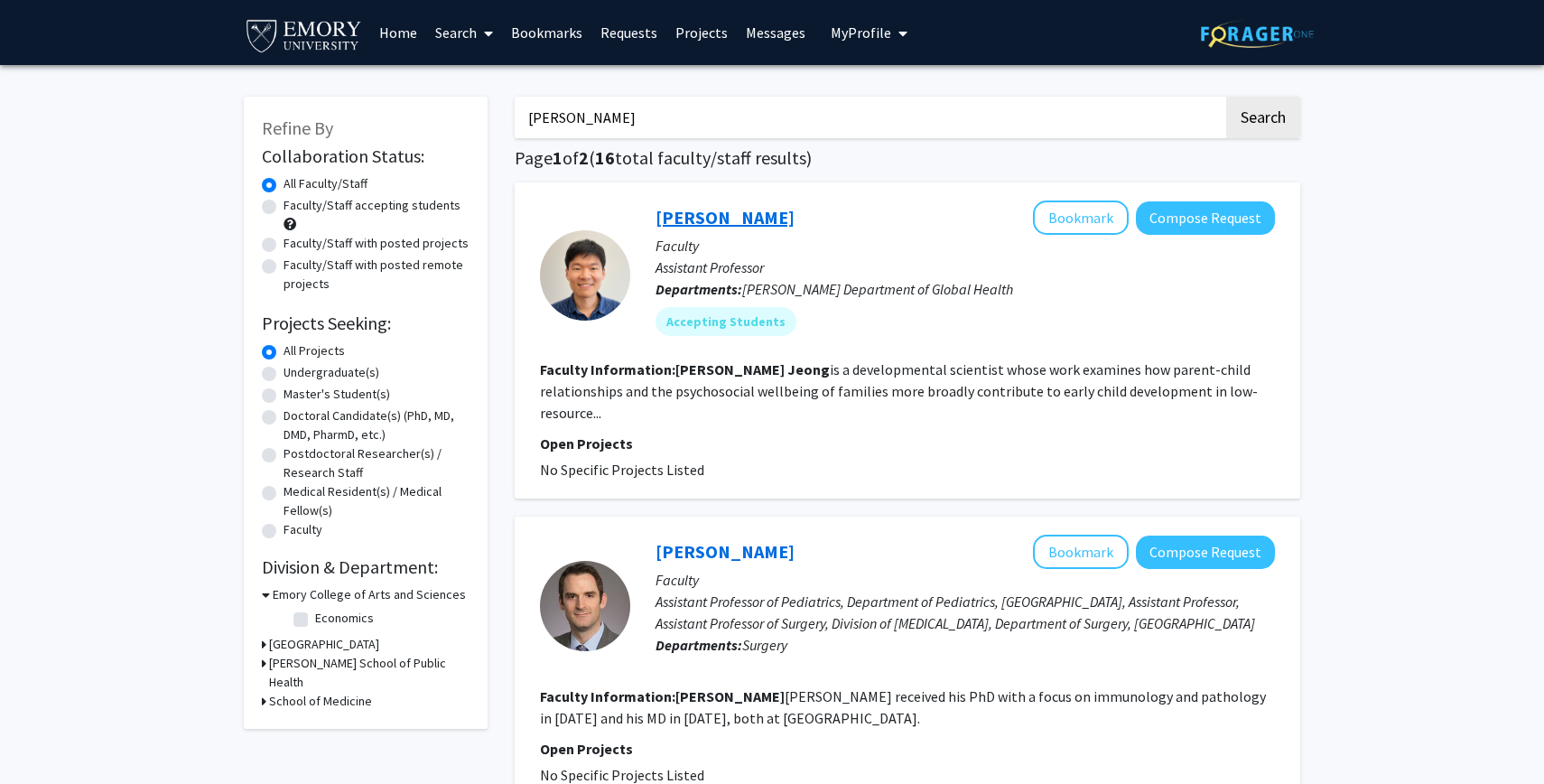
click at [740, 211] on link "[PERSON_NAME]" at bounding box center [725, 217] width 139 height 23
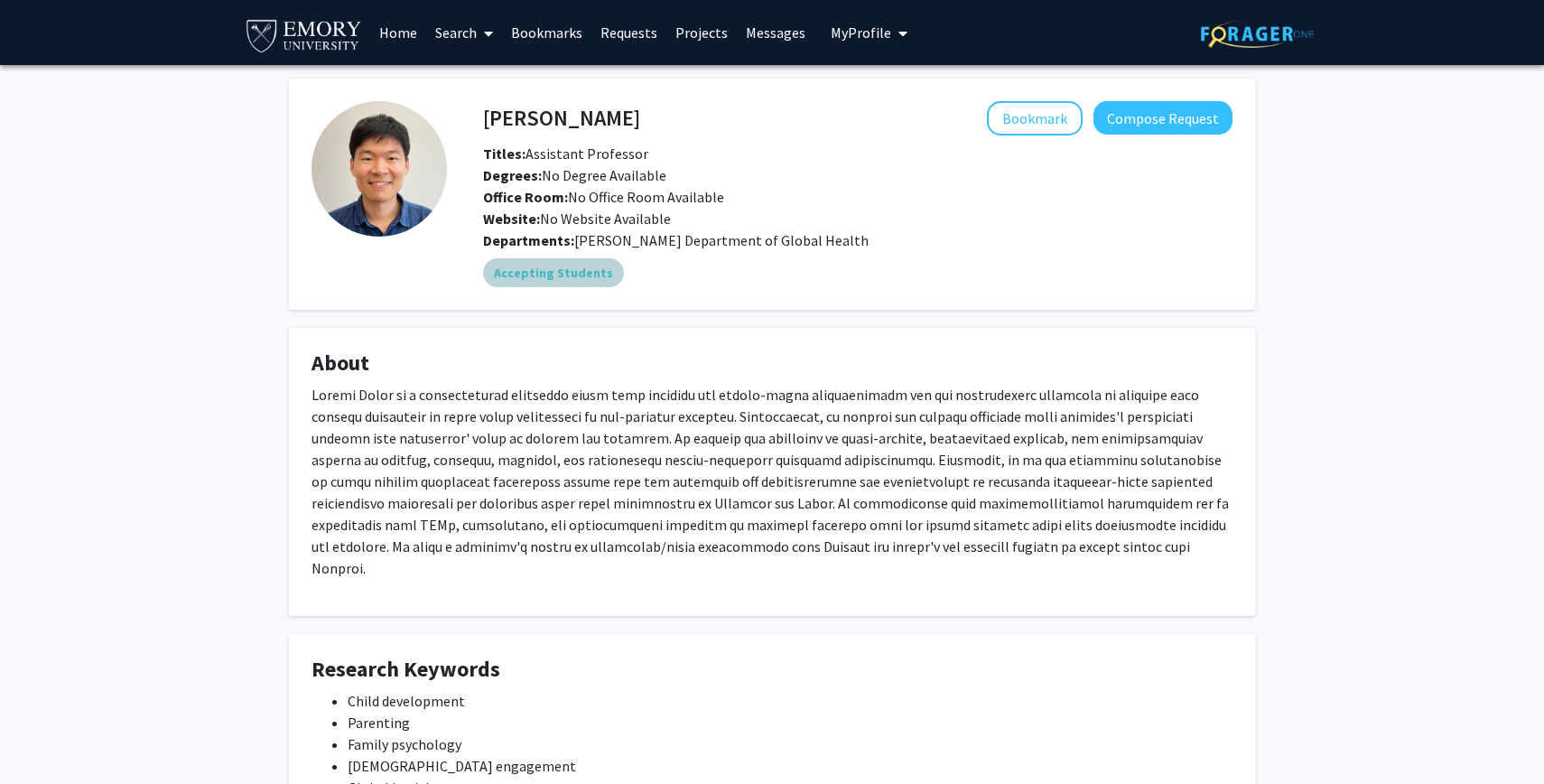
click at [523, 281] on mat-chip "Accepting Students" at bounding box center [554, 271] width 141 height 28
click at [543, 261] on mat-chip "Accepting Students" at bounding box center [554, 271] width 141 height 28
click at [451, 412] on p at bounding box center [772, 481] width 921 height 195
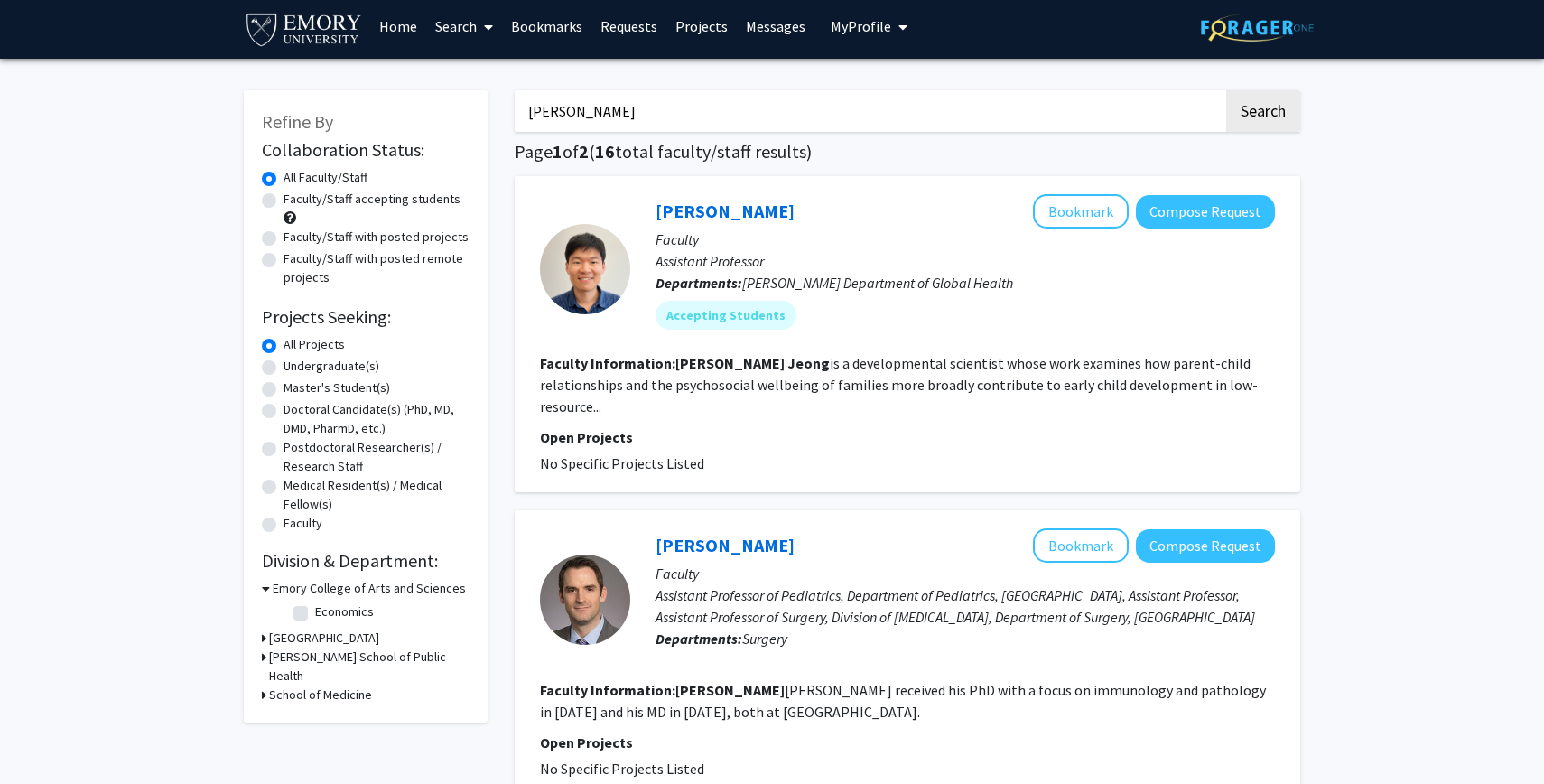
scroll to position [7, 0]
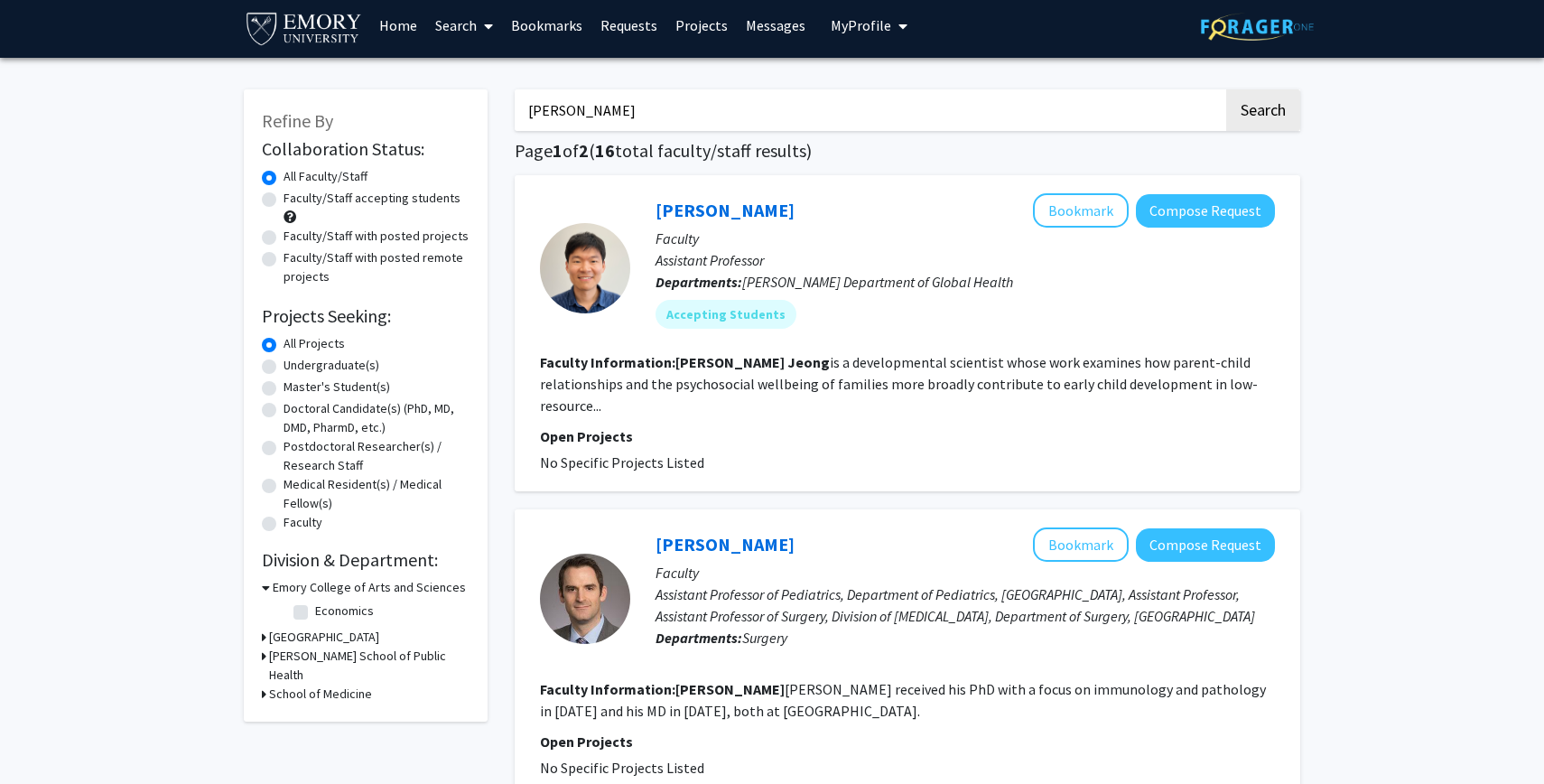
click at [363, 413] on label "Doctoral Candidate(s) (PhD, MD, DMD, PharmD, etc.)" at bounding box center [376, 417] width 186 height 38
click at [295, 411] on input "Doctoral Candidate(s) (PhD, MD, DMD, PharmD, etc.)" at bounding box center [289, 405] width 12 height 12
radio input "true"
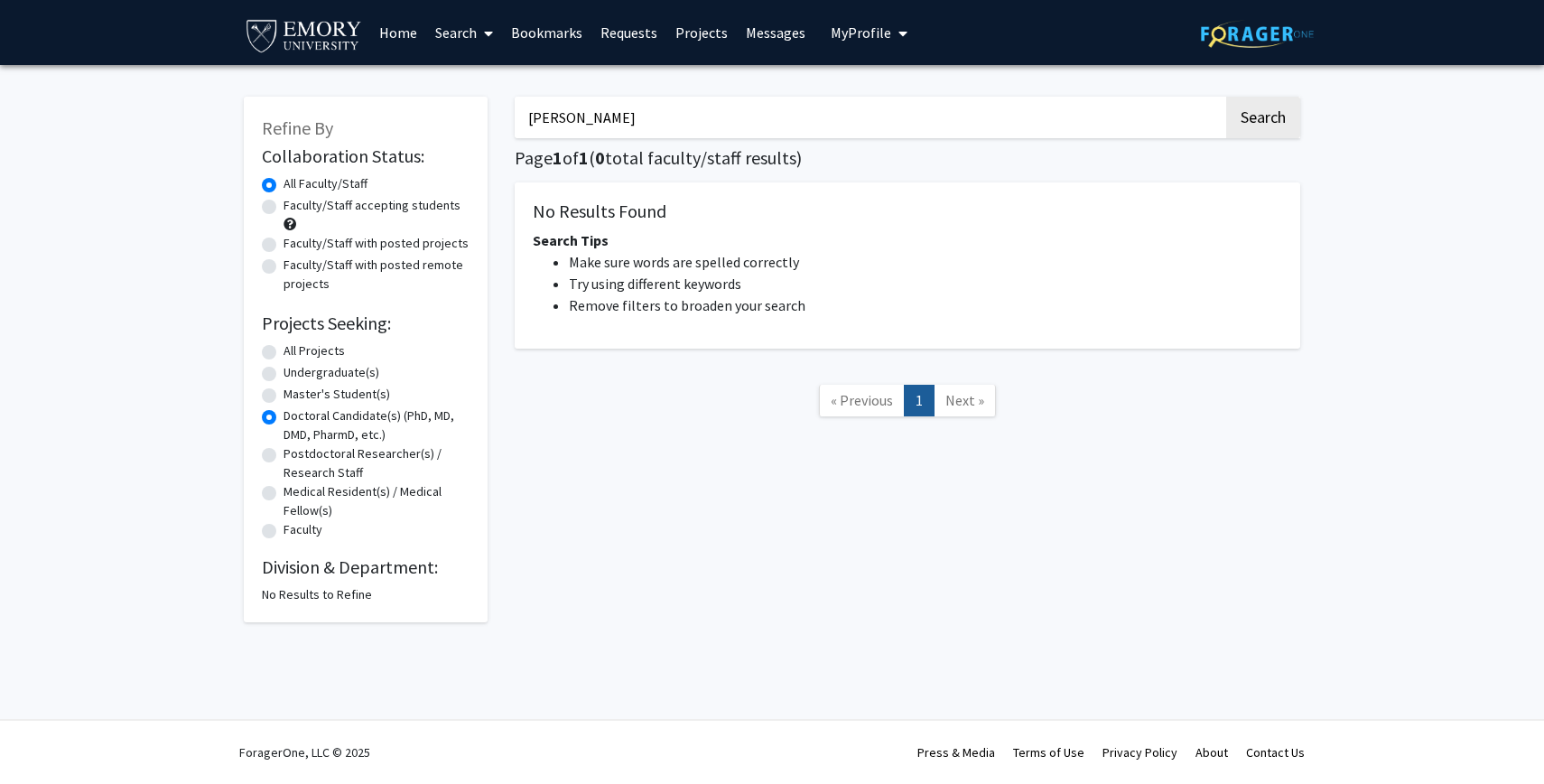
click at [283, 352] on label "All Projects" at bounding box center [314, 350] width 62 height 19
click at [283, 352] on input "All Projects" at bounding box center [289, 347] width 12 height 12
radio input "true"
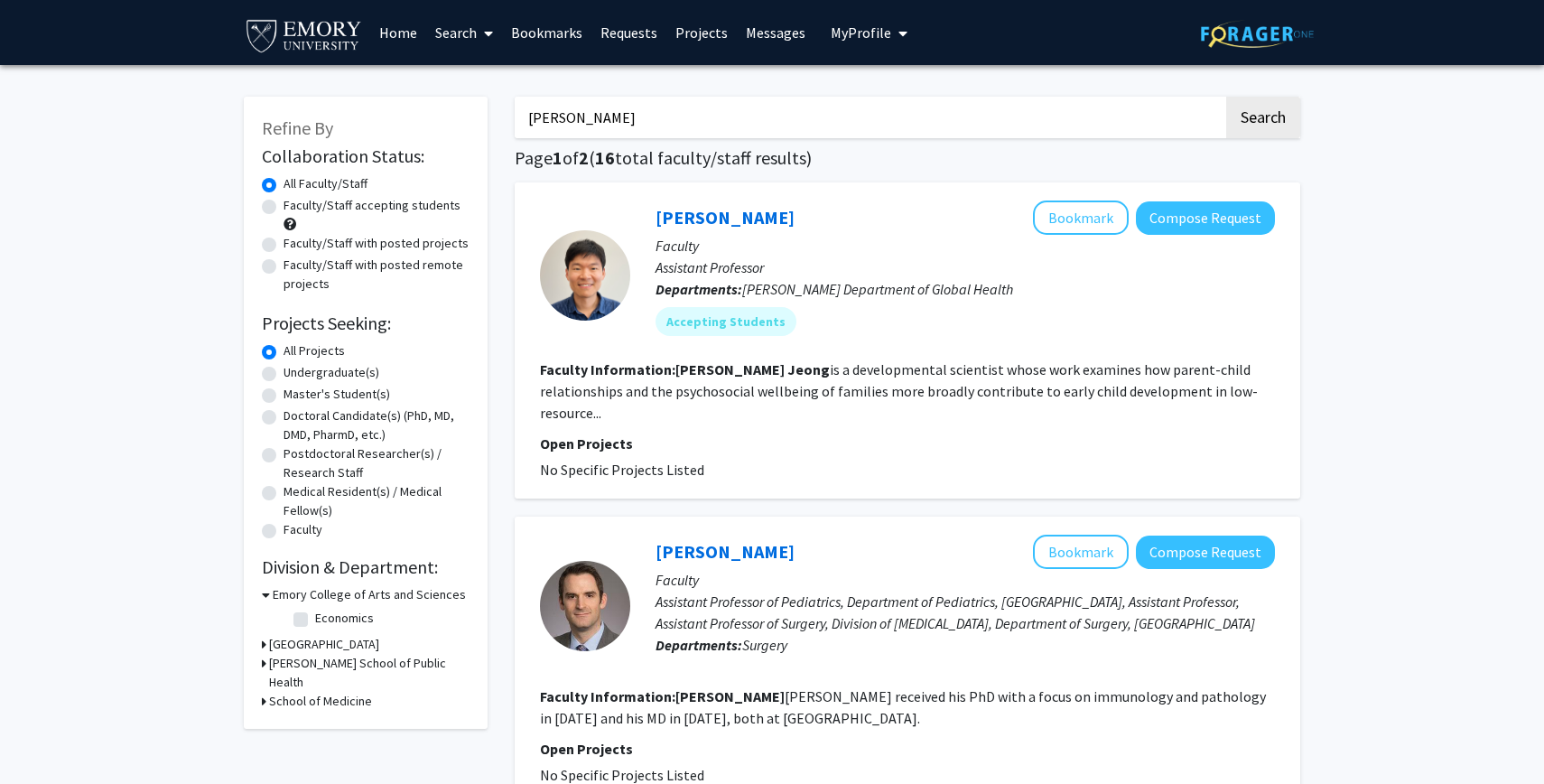
click at [281, 662] on h3 "[PERSON_NAME] School of Public Health" at bounding box center [370, 672] width 201 height 38
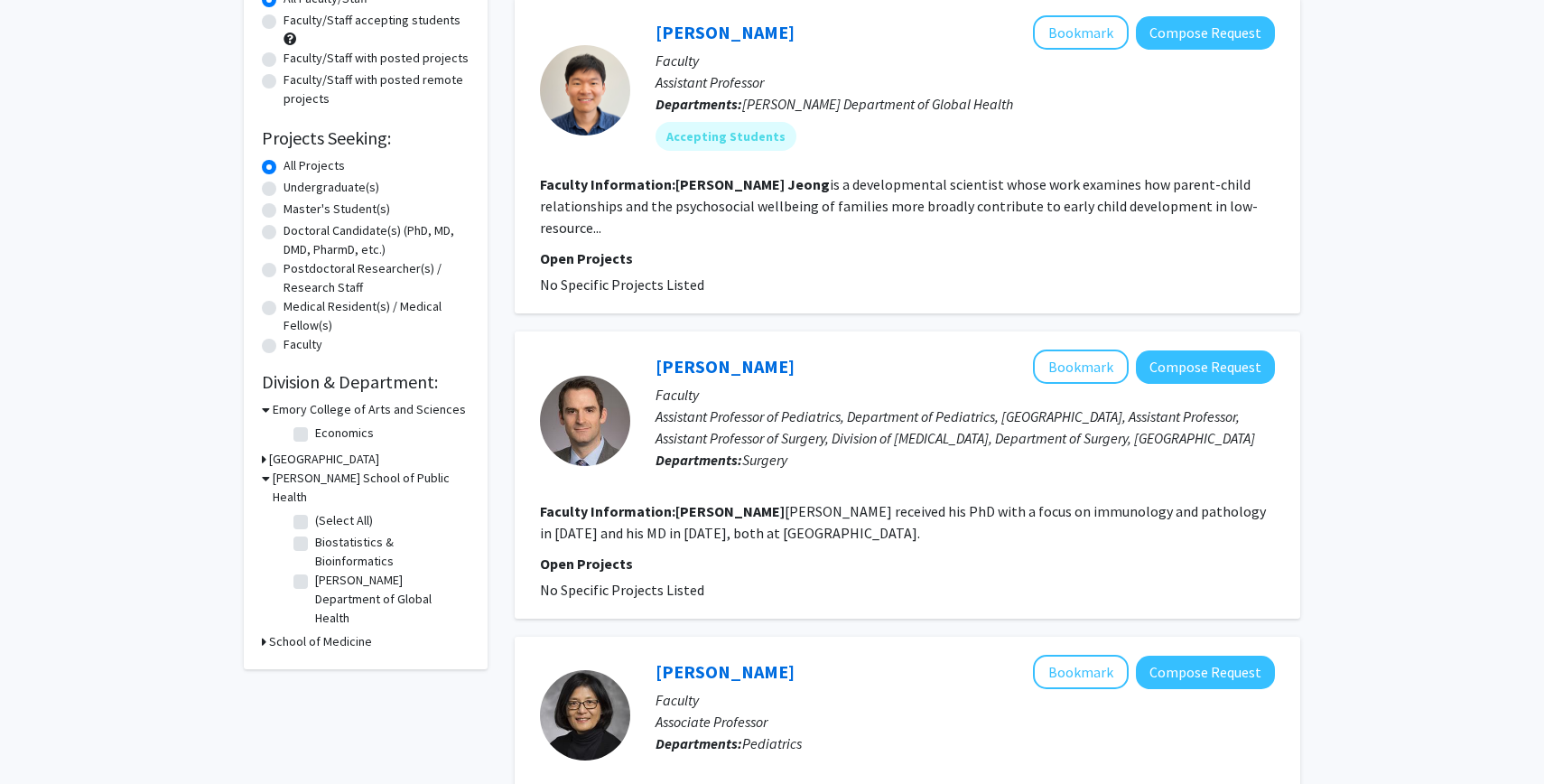
scroll to position [189, 0]
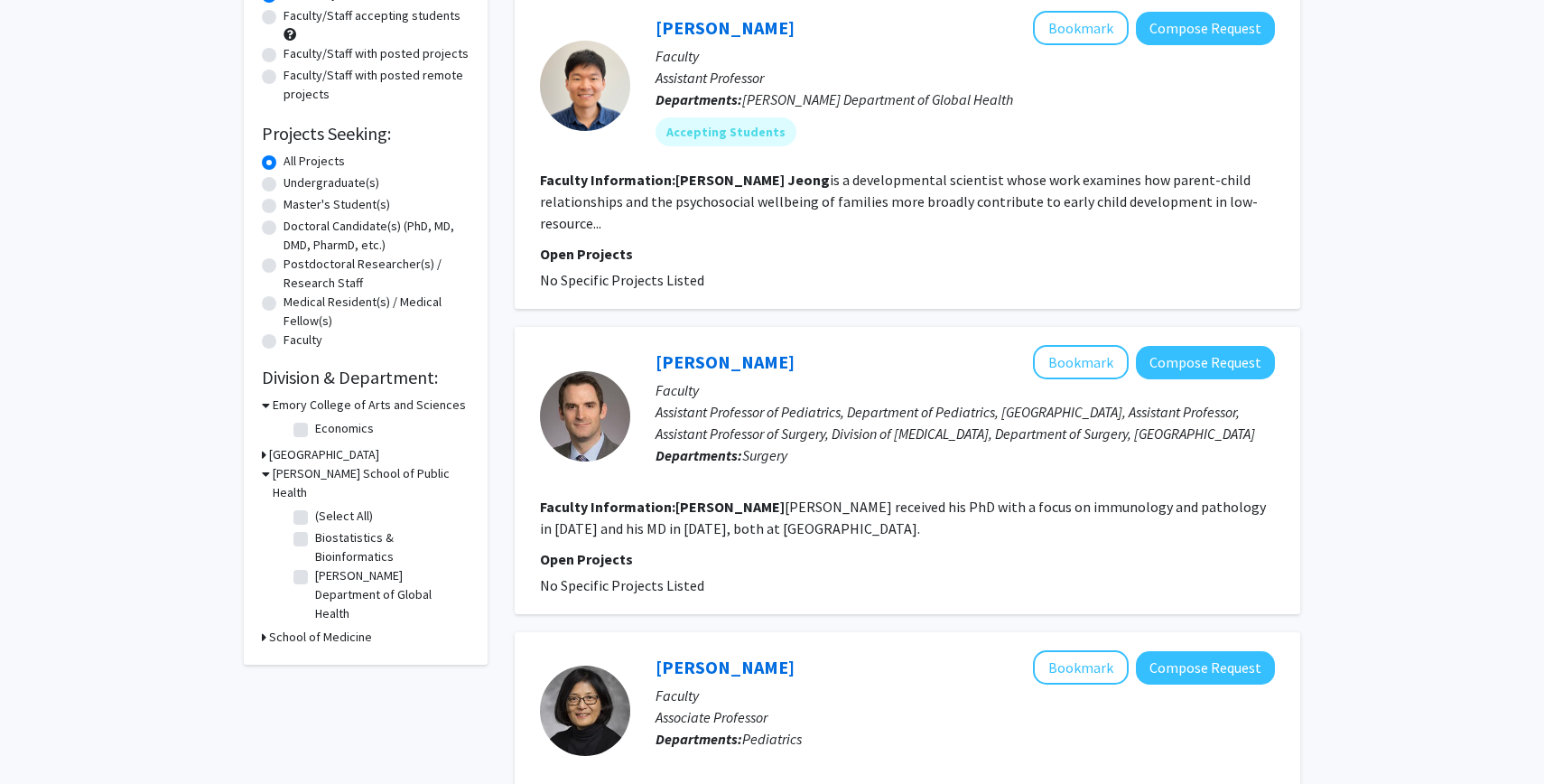
click at [296, 627] on h3 "School of Medicine" at bounding box center [321, 636] width 103 height 19
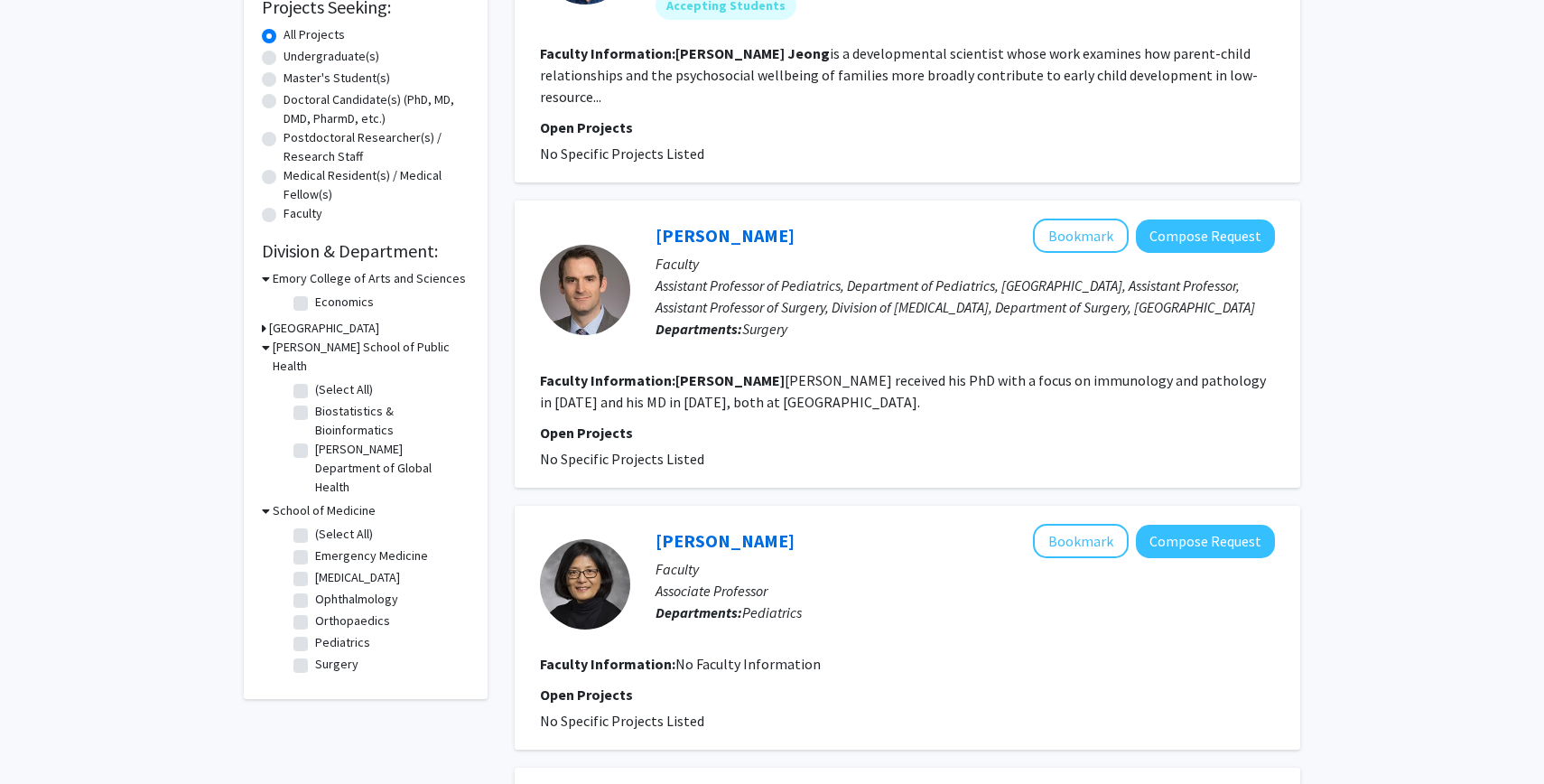
scroll to position [316, 0]
click at [316, 525] on label "(Select All)" at bounding box center [344, 534] width 58 height 19
click at [316, 525] on input "(Select All)" at bounding box center [322, 531] width 12 height 12
checkbox input "true"
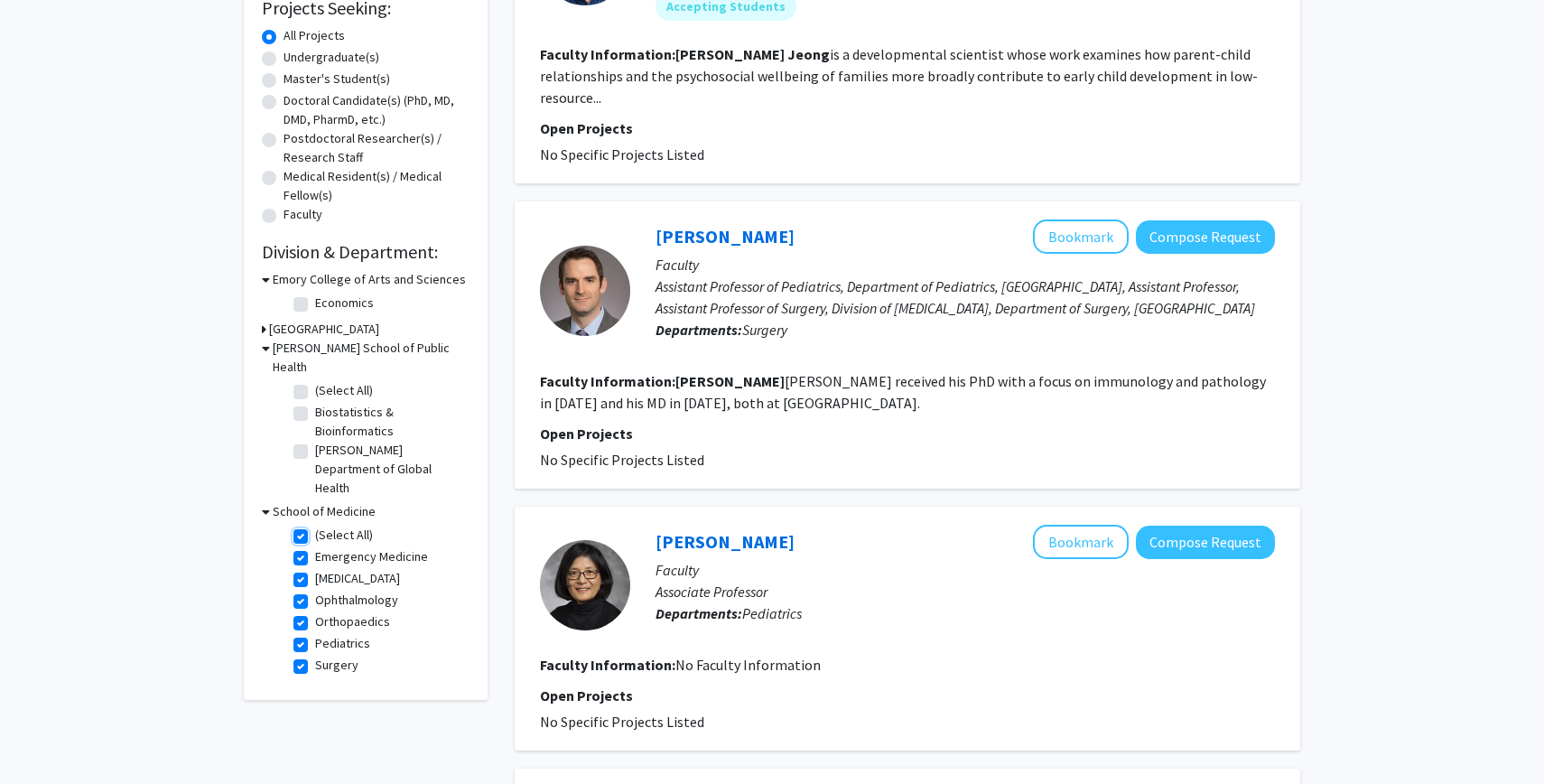
checkbox input "true"
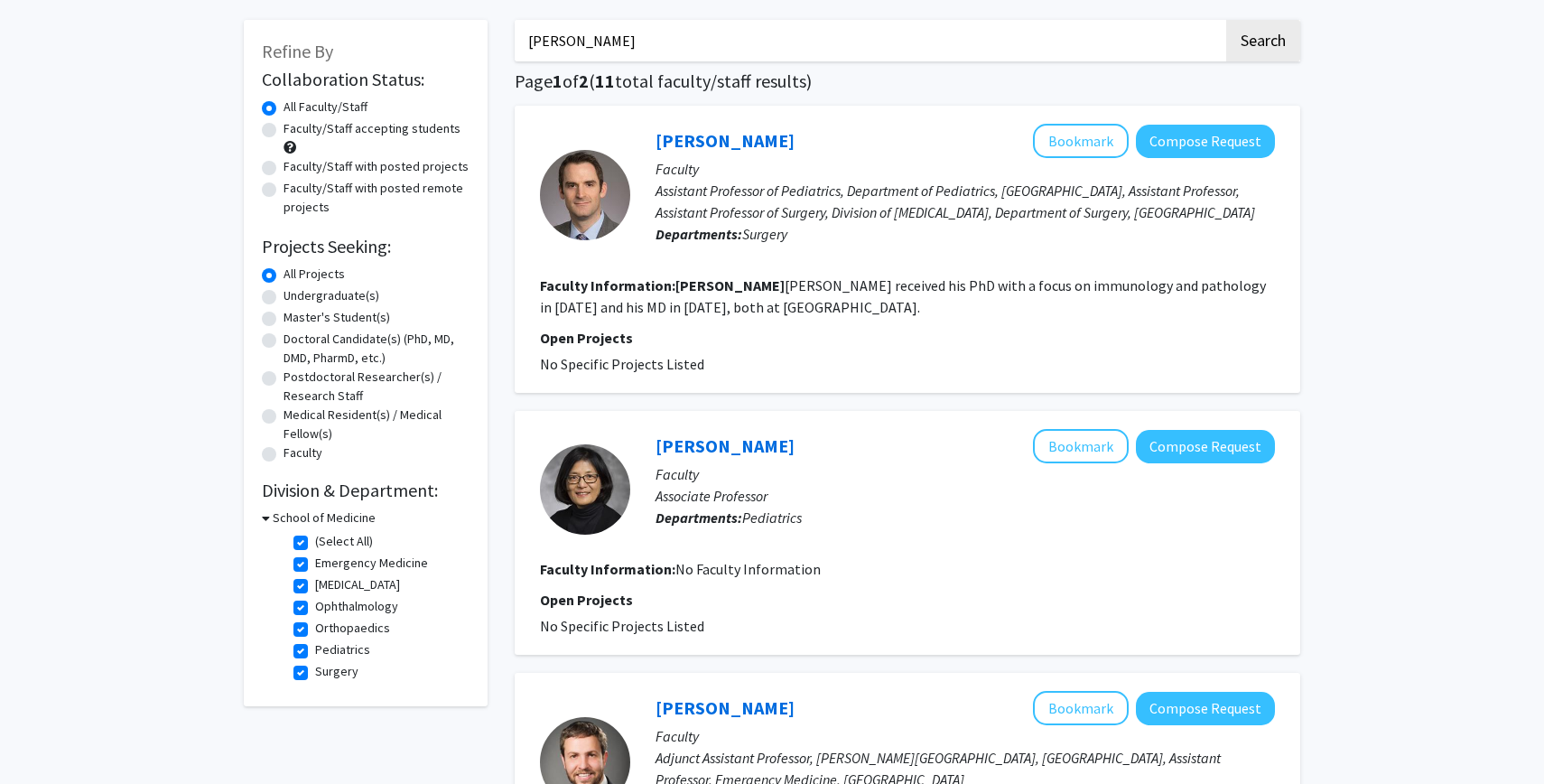
scroll to position [79, 0]
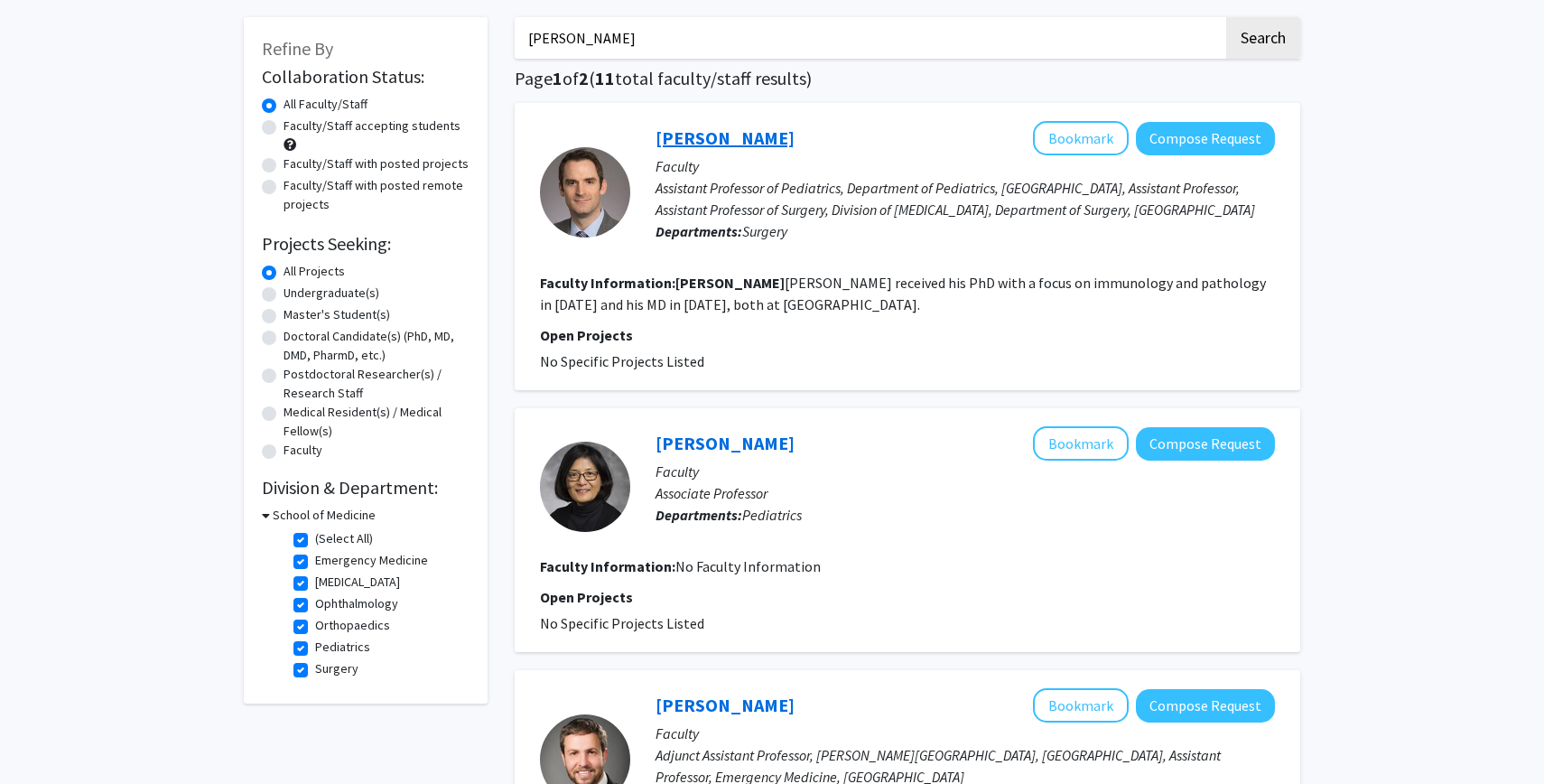
click at [723, 132] on link "[PERSON_NAME]" at bounding box center [725, 137] width 139 height 23
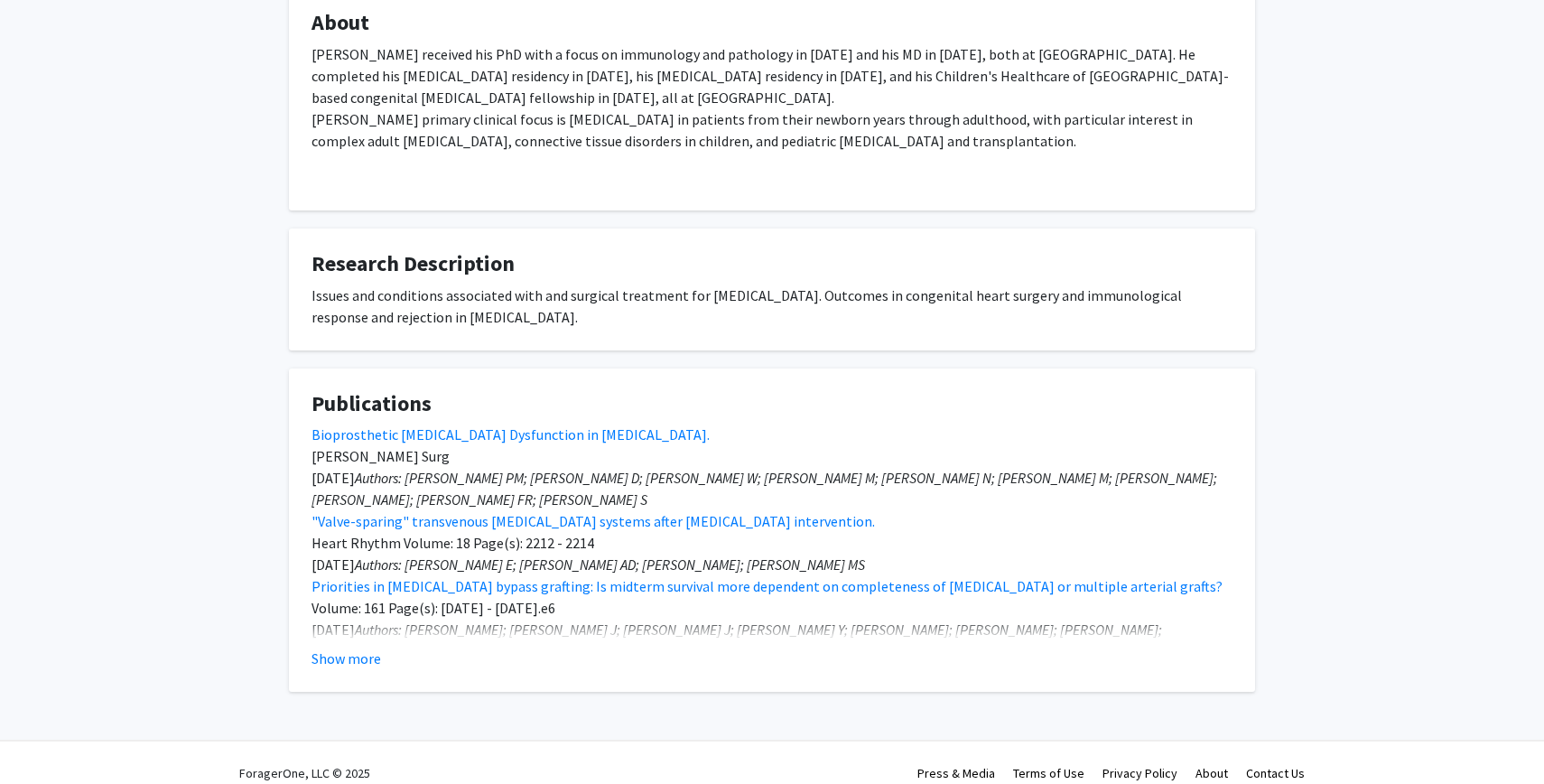
scroll to position [375, 0]
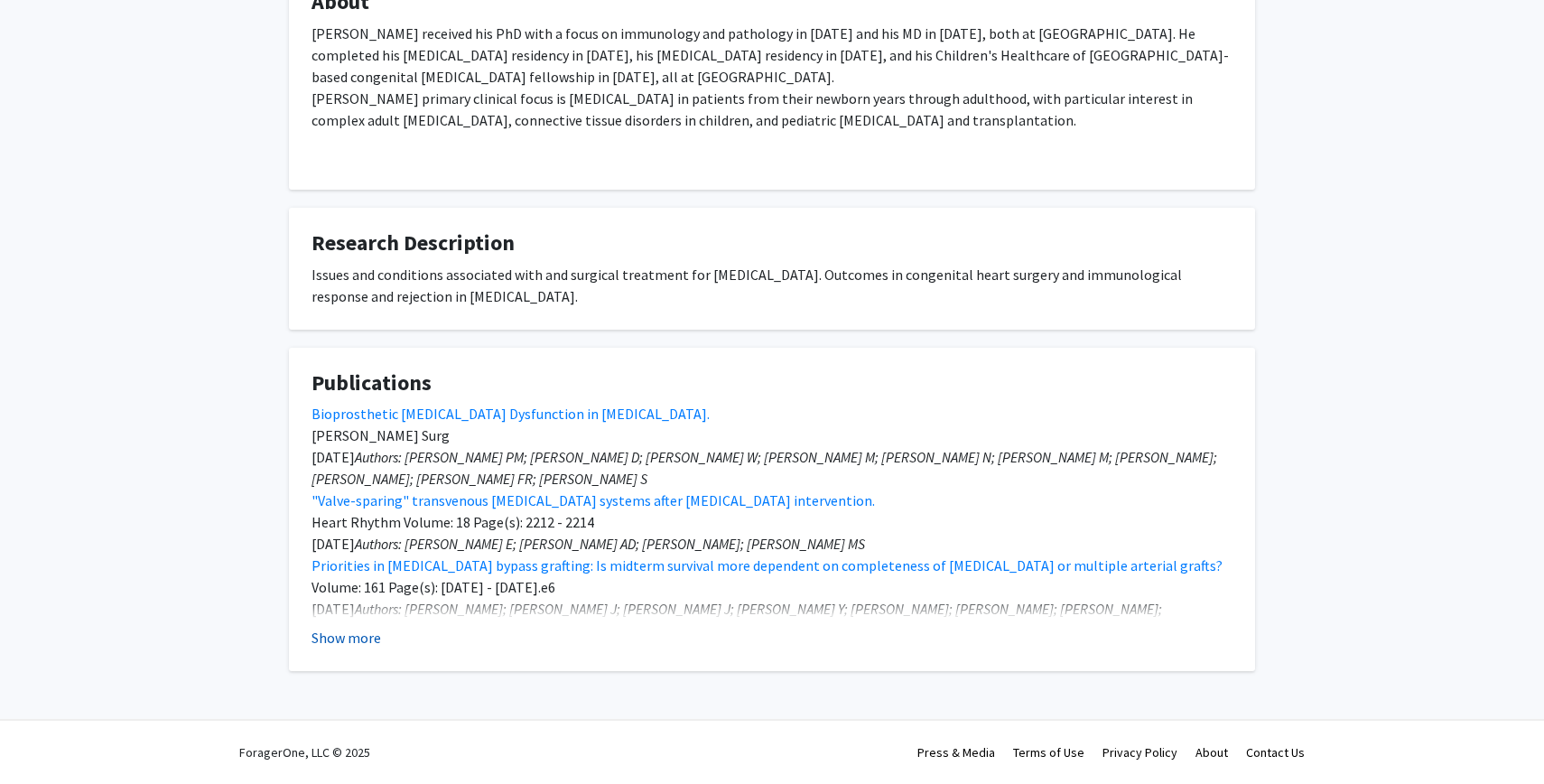
click at [368, 640] on button "Show more" at bounding box center [346, 637] width 70 height 22
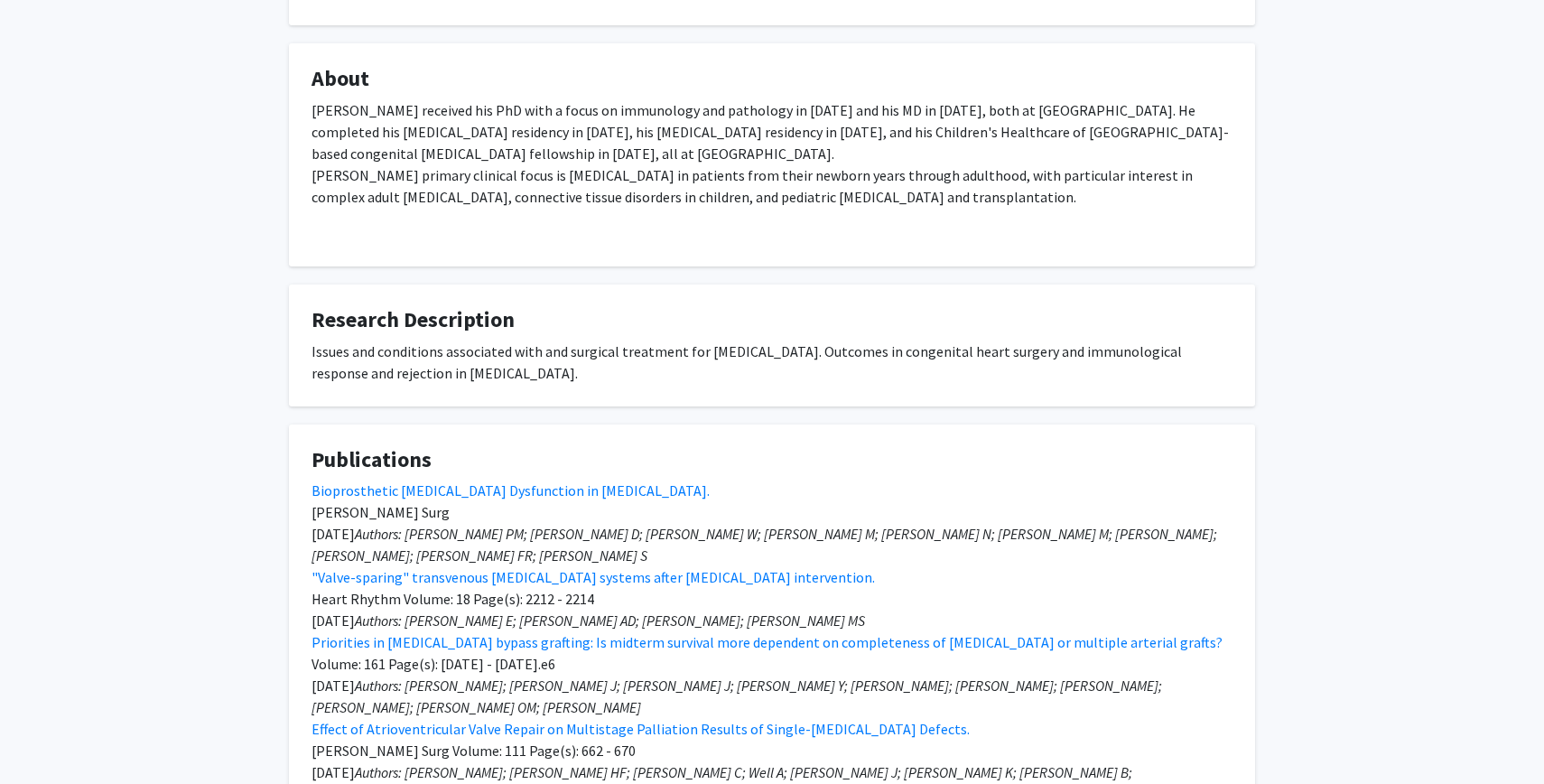
scroll to position [0, 0]
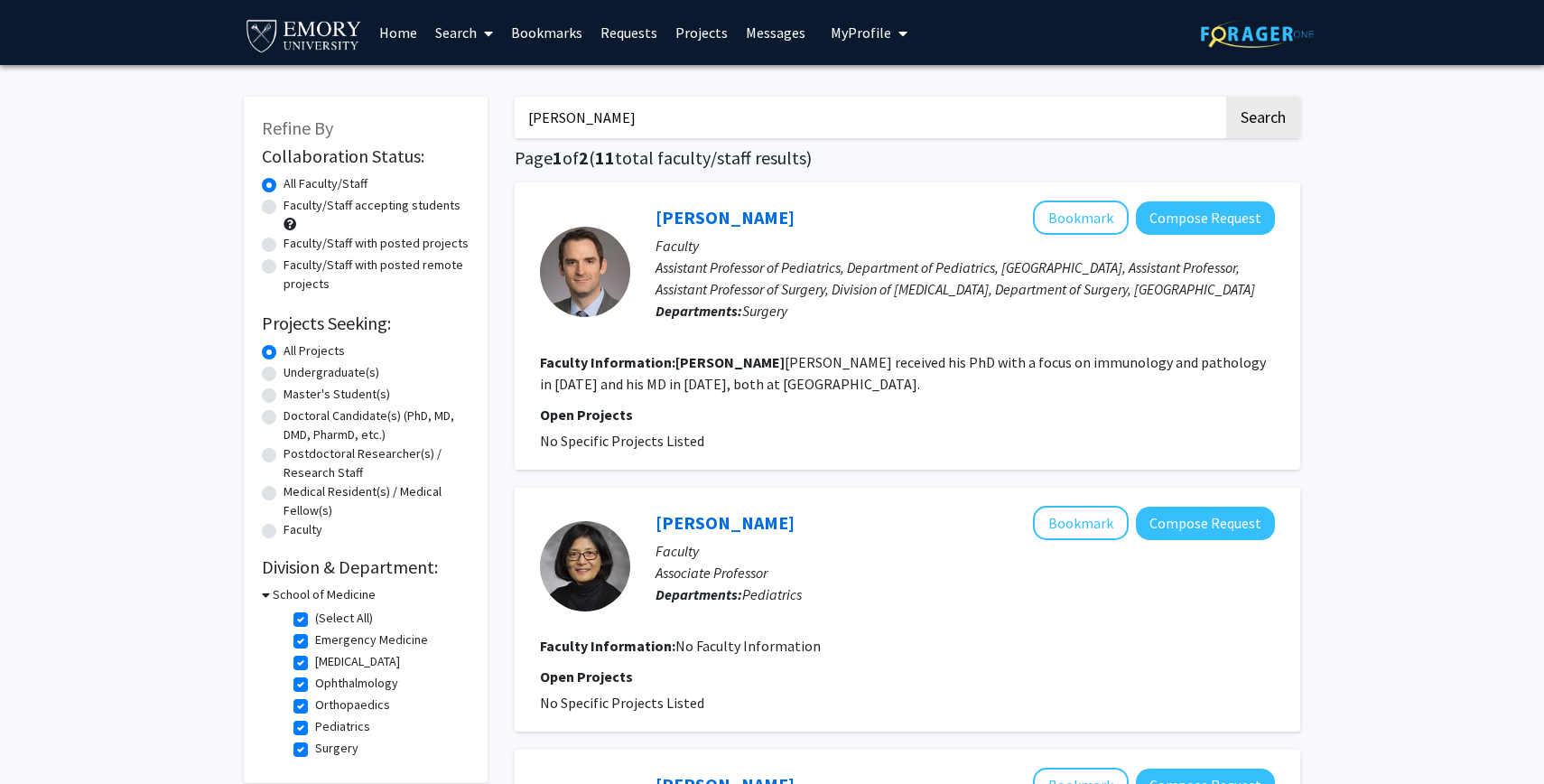
click at [376, 207] on label "Faculty/Staff accepting students" at bounding box center [372, 205] width 177 height 19
click at [295, 207] on input "Faculty/Staff accepting students" at bounding box center [289, 202] width 12 height 12
radio input "true"
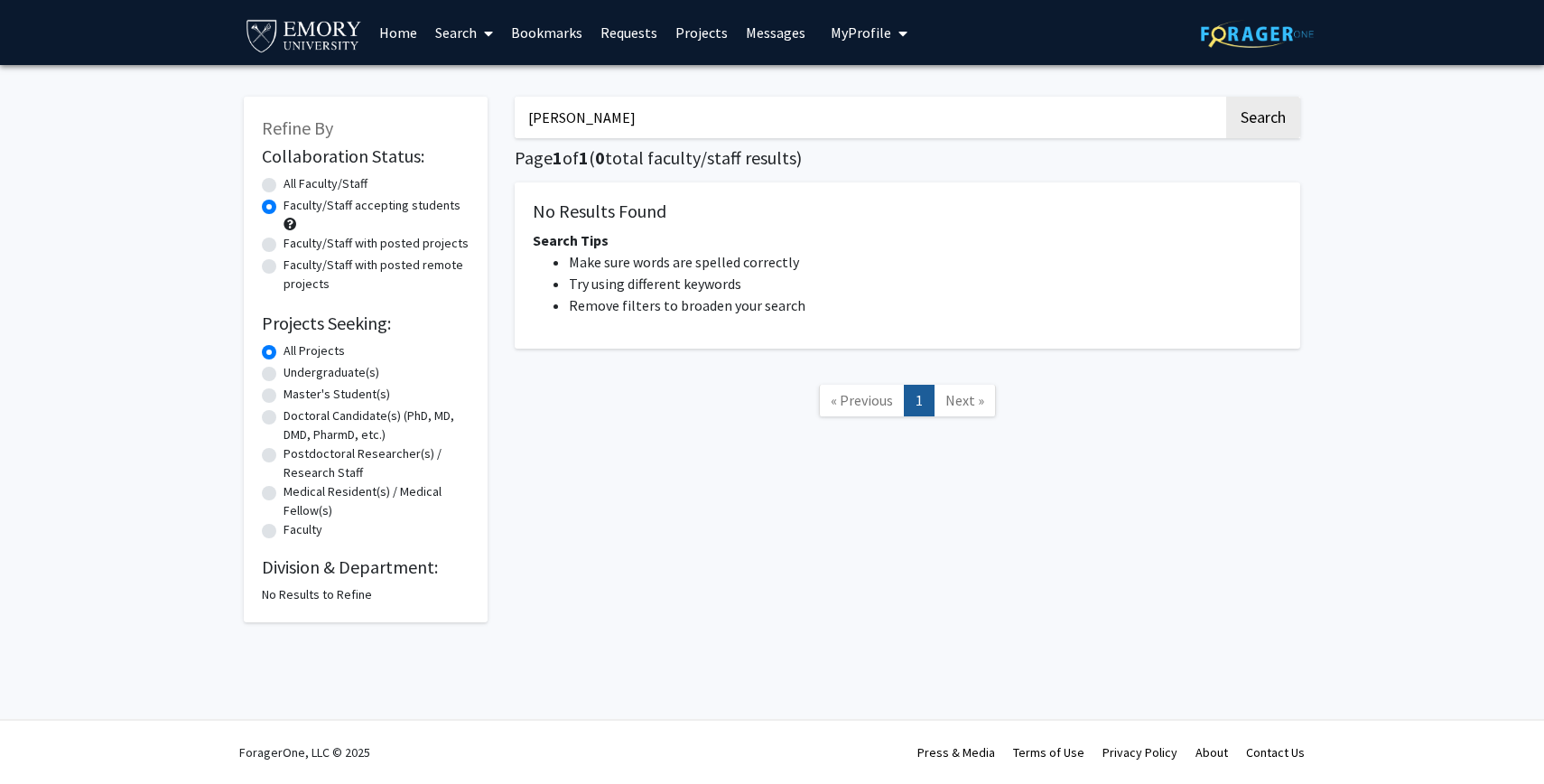
click at [283, 178] on label "All Faculty/Staff" at bounding box center [325, 183] width 84 height 19
click at [283, 178] on input "All Faculty/Staff" at bounding box center [289, 180] width 12 height 12
radio input "true"
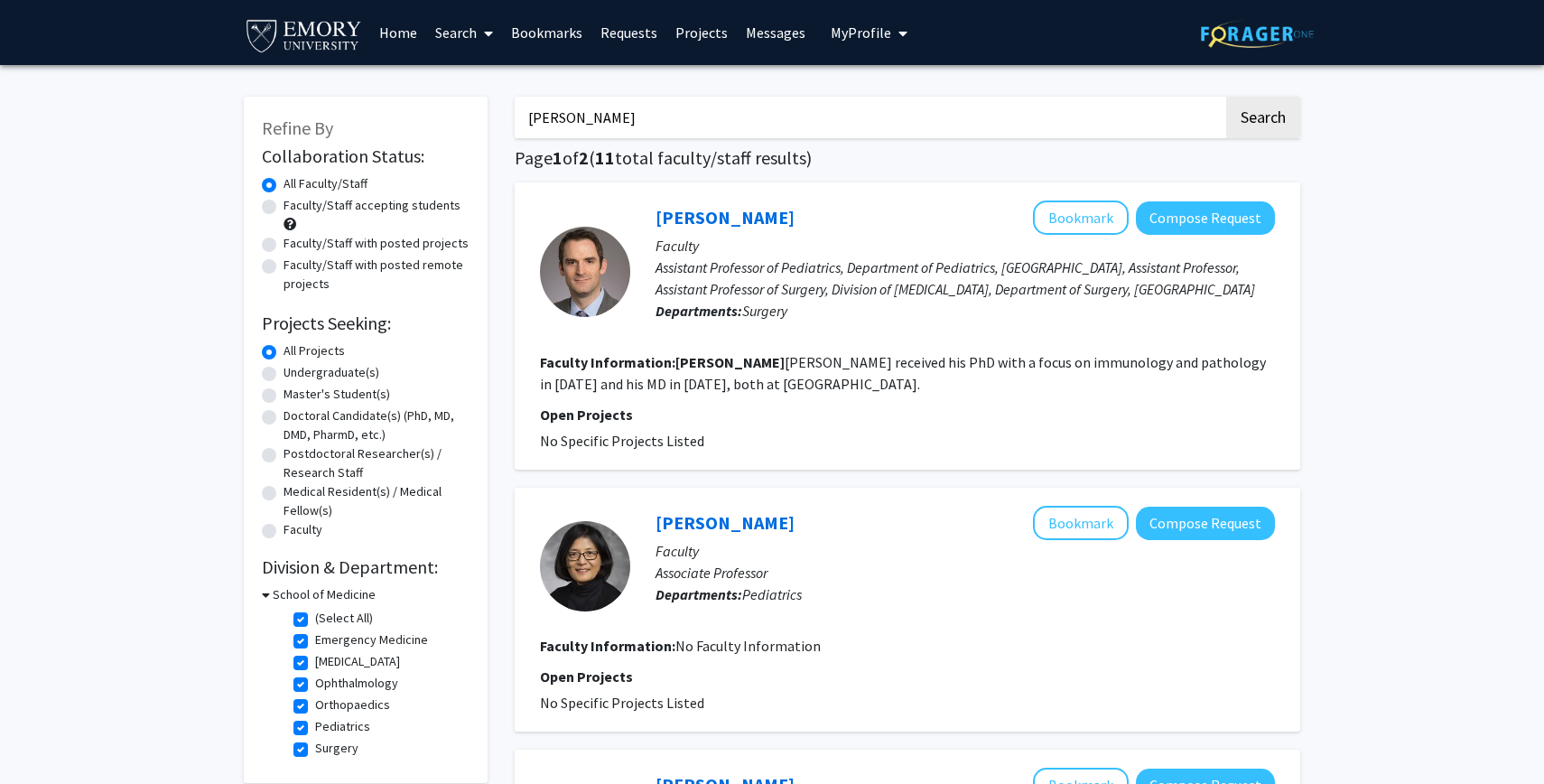
click at [286, 593] on h3 "School of Medicine" at bounding box center [324, 594] width 103 height 19
click at [286, 593] on h3 "School of Medicine" at bounding box center [321, 594] width 103 height 19
click at [316, 620] on label "(Select All)" at bounding box center [344, 617] width 58 height 19
click at [316, 620] on input "(Select All)" at bounding box center [322, 614] width 12 height 12
checkbox input "false"
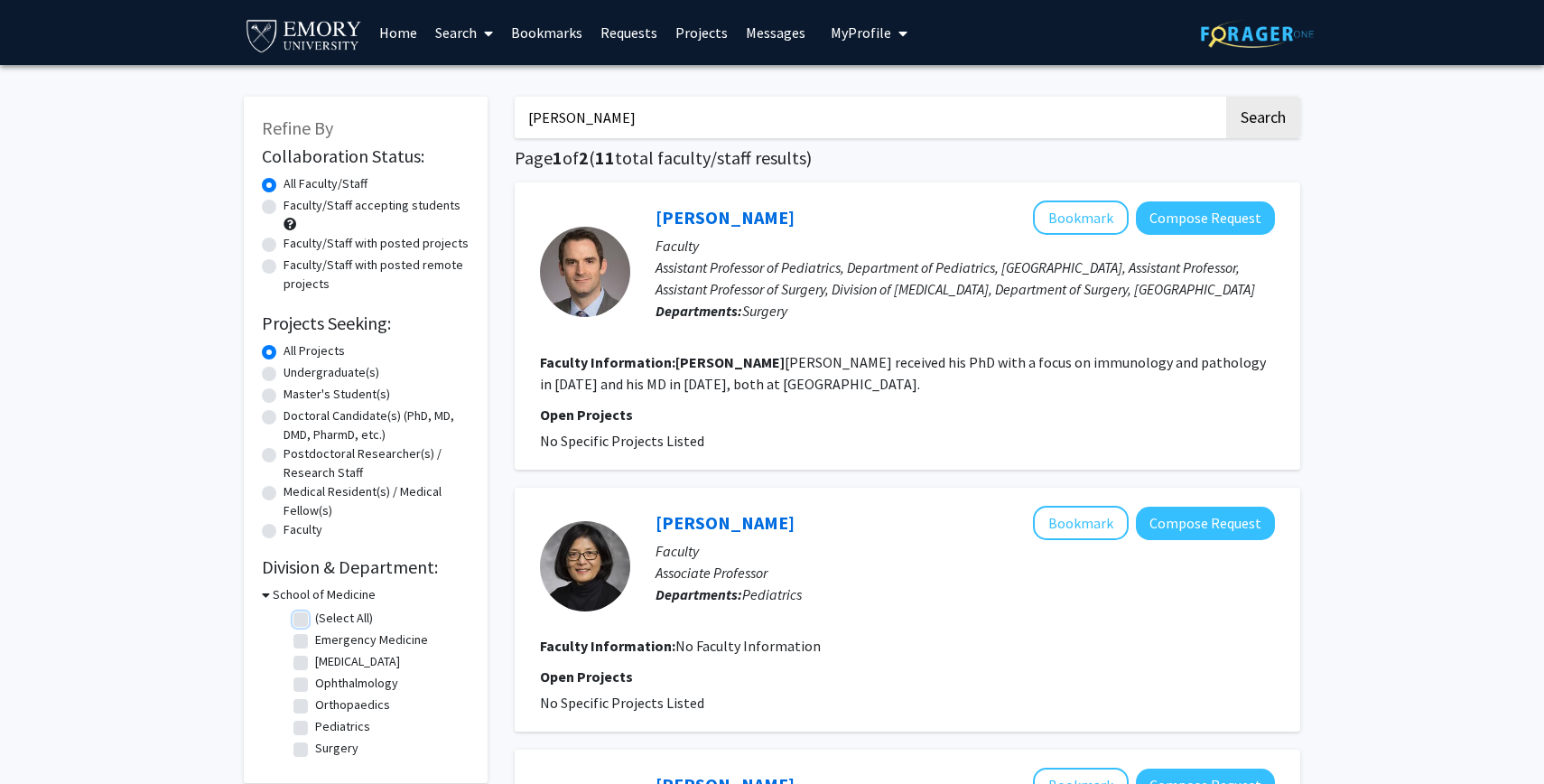
checkbox input "false"
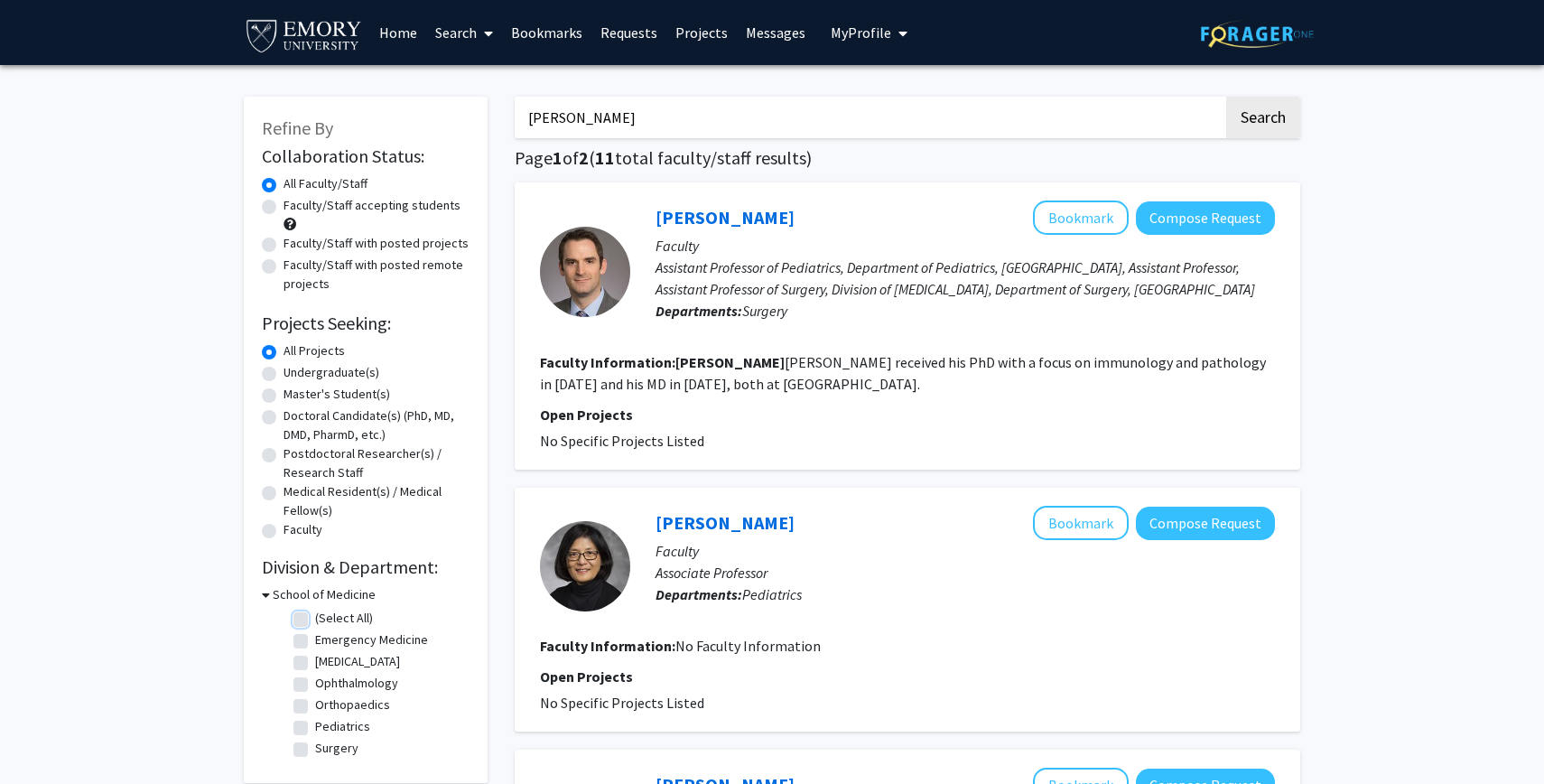
checkbox input "false"
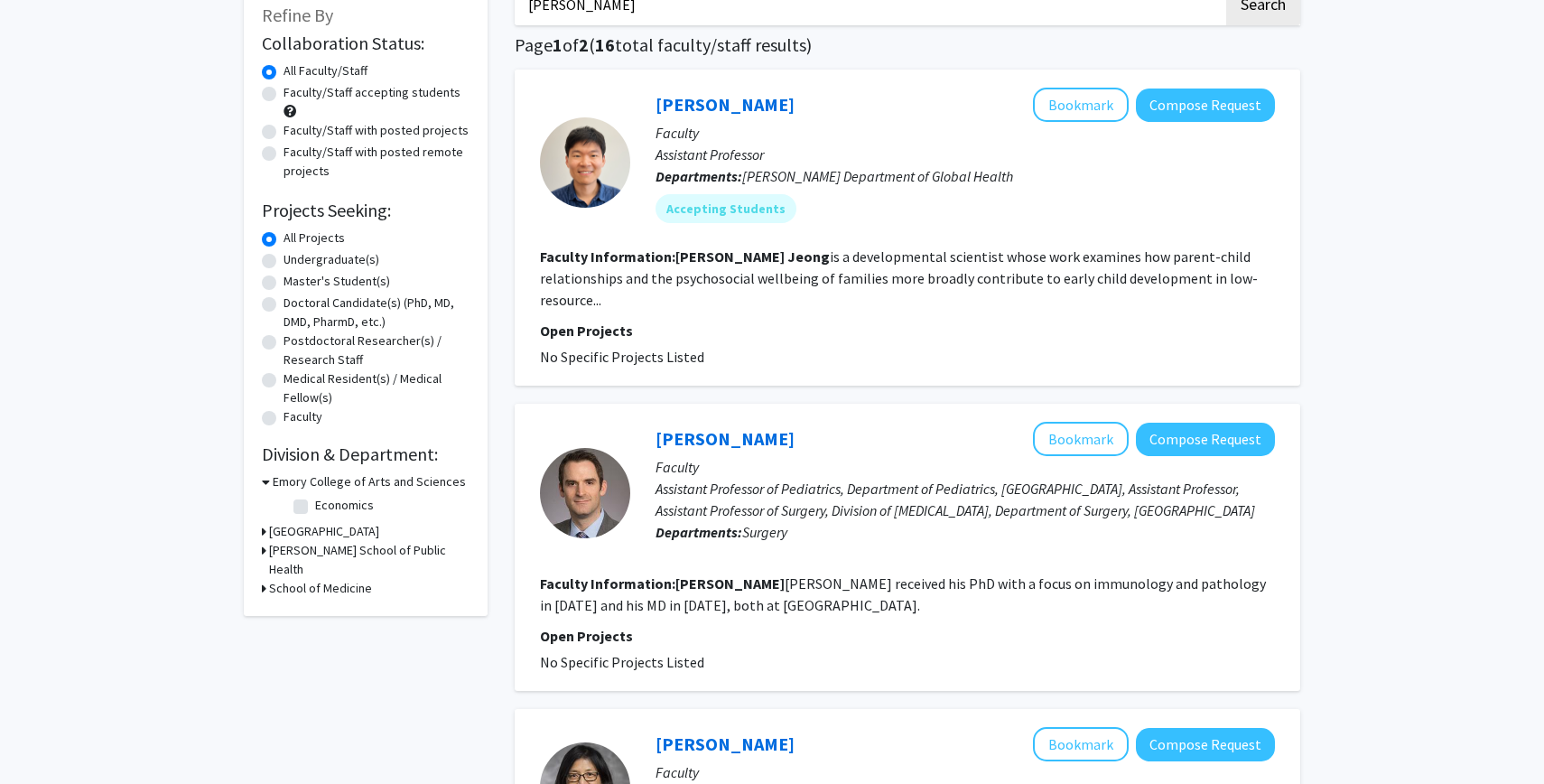
scroll to position [114, 0]
click at [297, 578] on h3 "School of Medicine" at bounding box center [321, 587] width 103 height 19
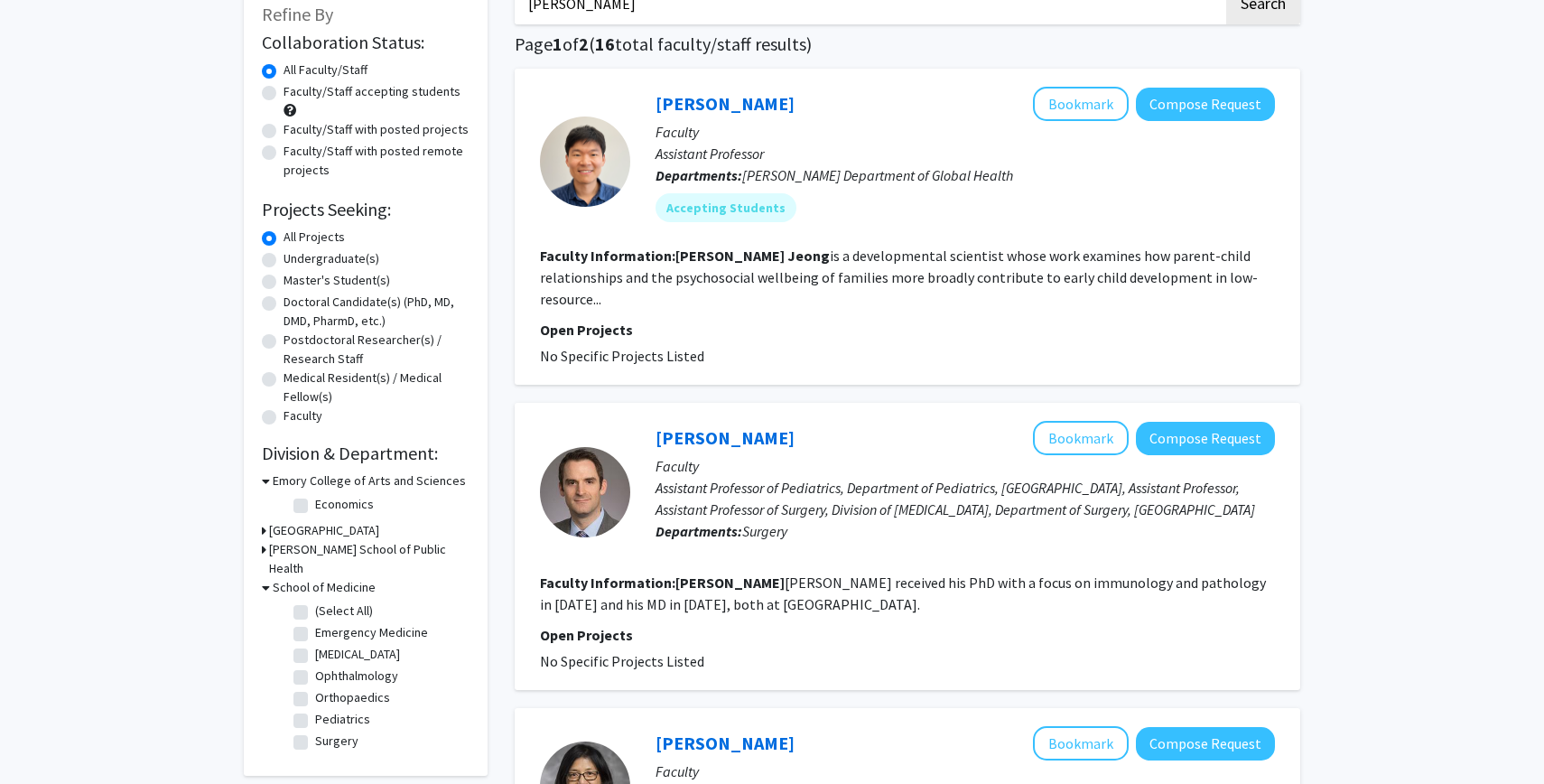
click at [293, 554] on h3 "[PERSON_NAME] School of Public Health" at bounding box center [370, 559] width 201 height 38
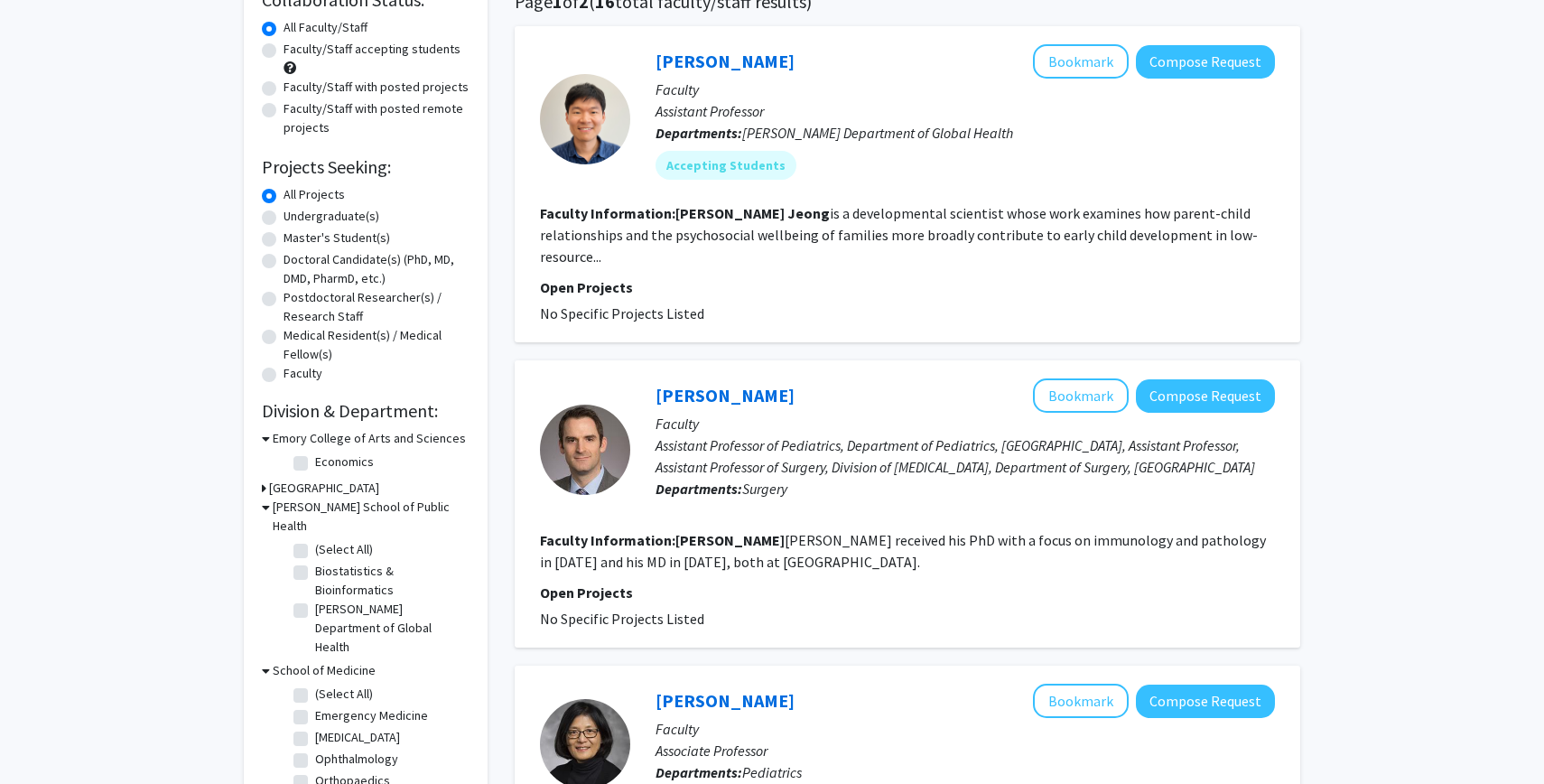
scroll to position [167, 0]
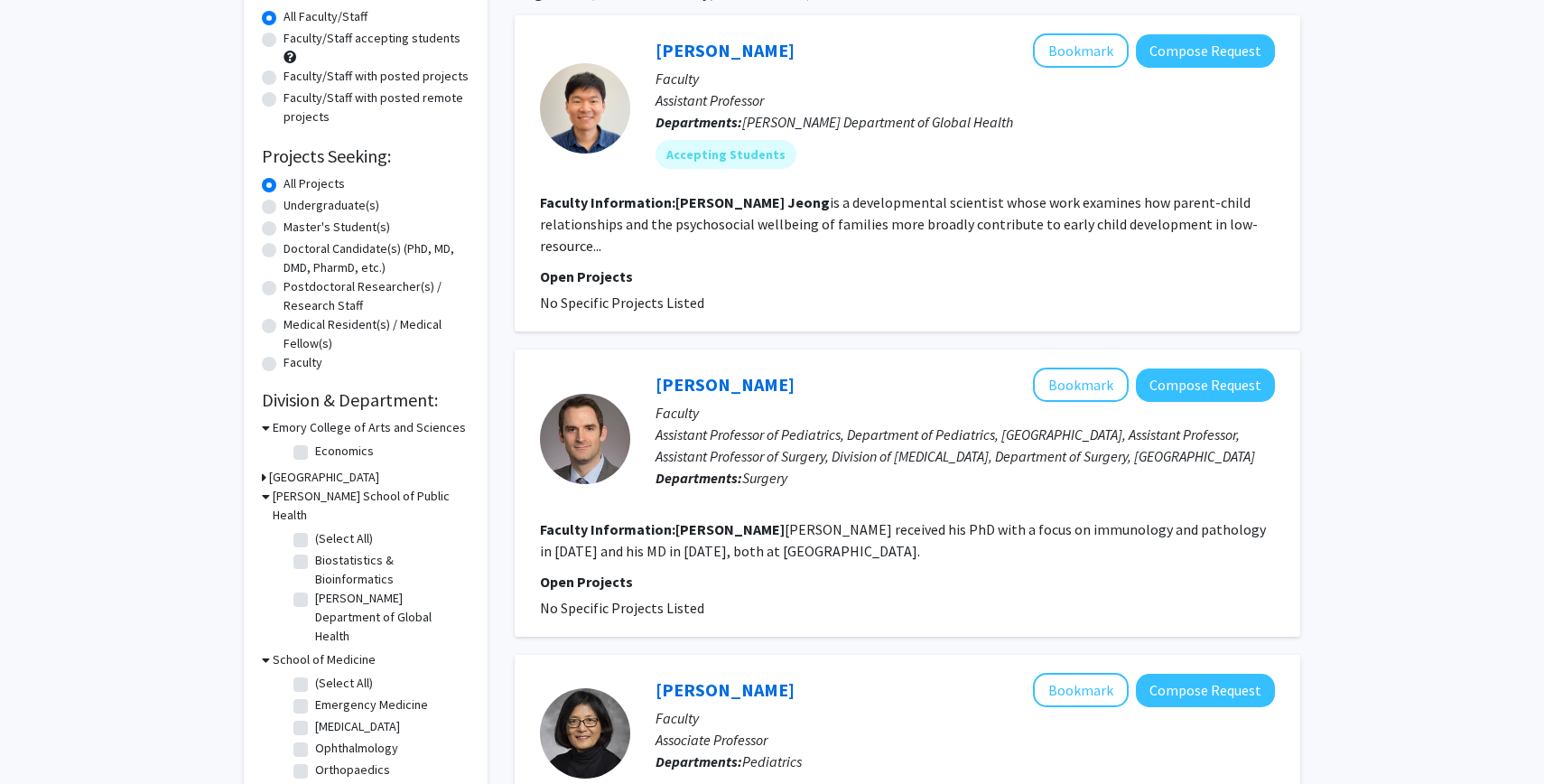
click at [316, 529] on label "(Select All)" at bounding box center [344, 538] width 58 height 19
click at [316, 529] on input "(Select All)" at bounding box center [322, 535] width 12 height 12
checkbox input "true"
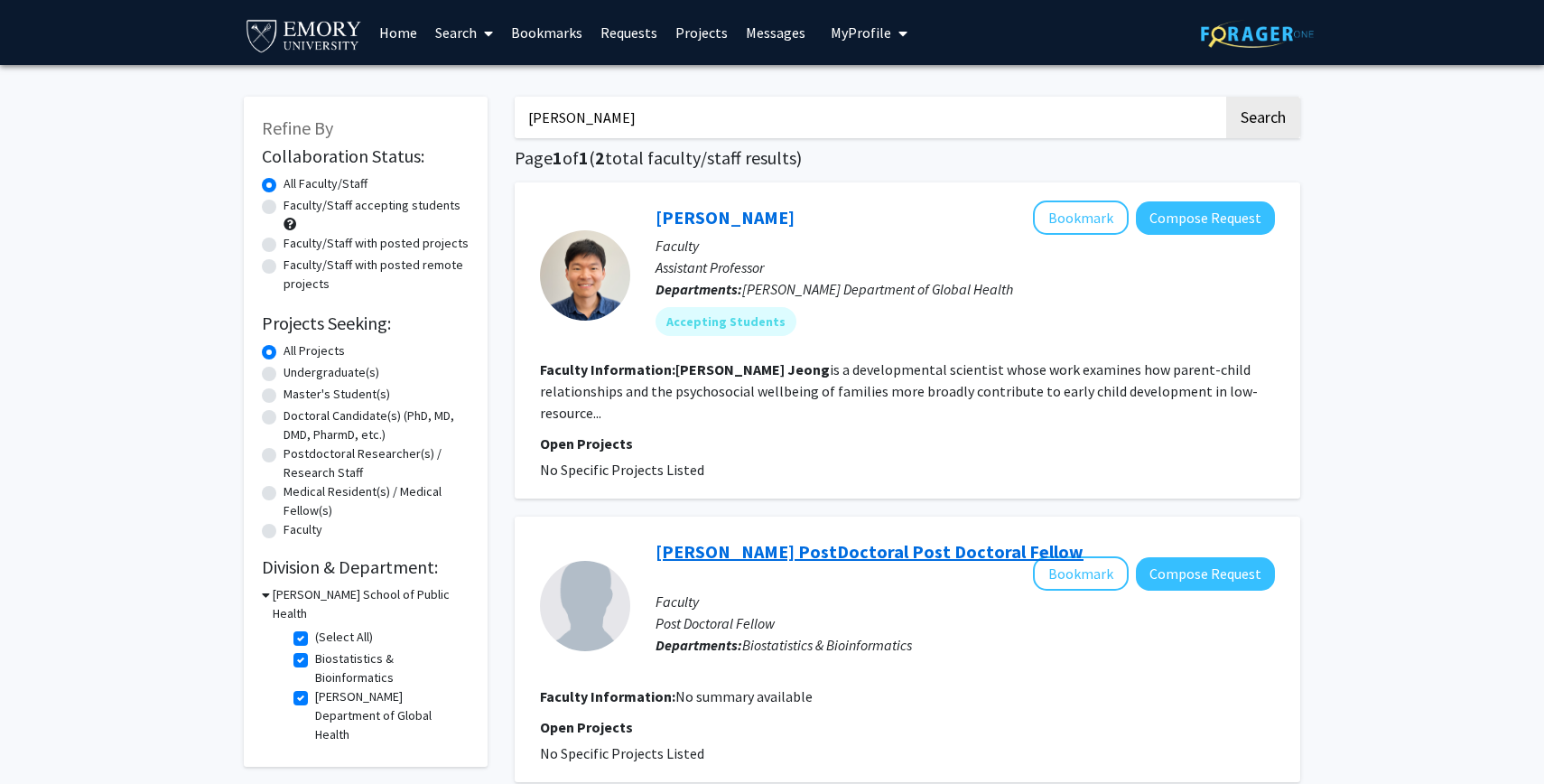
click at [706, 540] on link "[PERSON_NAME] PostDoctoral Post Doctoral Fellow" at bounding box center [870, 551] width 428 height 23
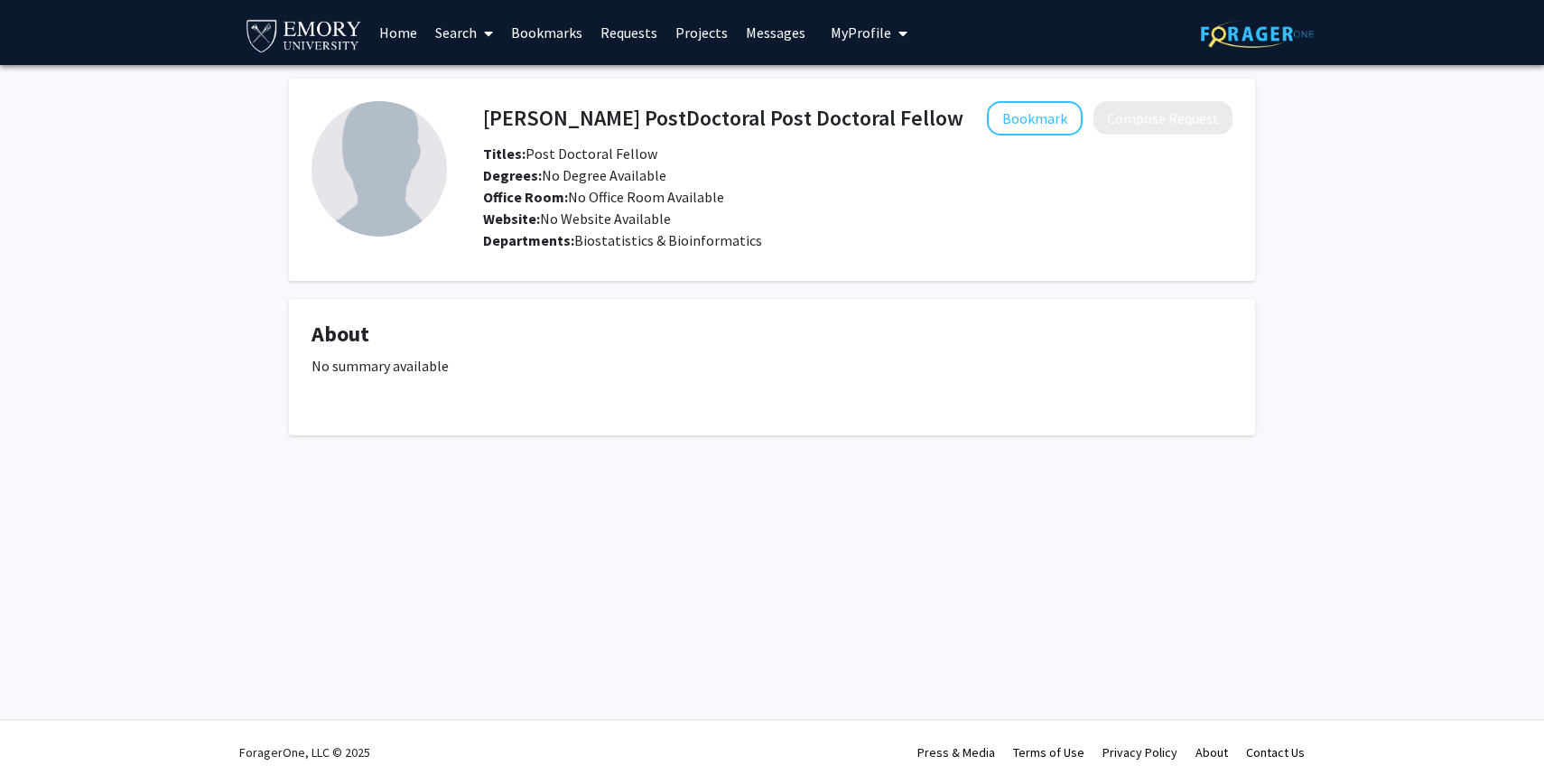
click at [473, 34] on link "Search" at bounding box center [464, 32] width 75 height 63
click at [476, 74] on span "Faculty/Staff" at bounding box center [492, 82] width 132 height 36
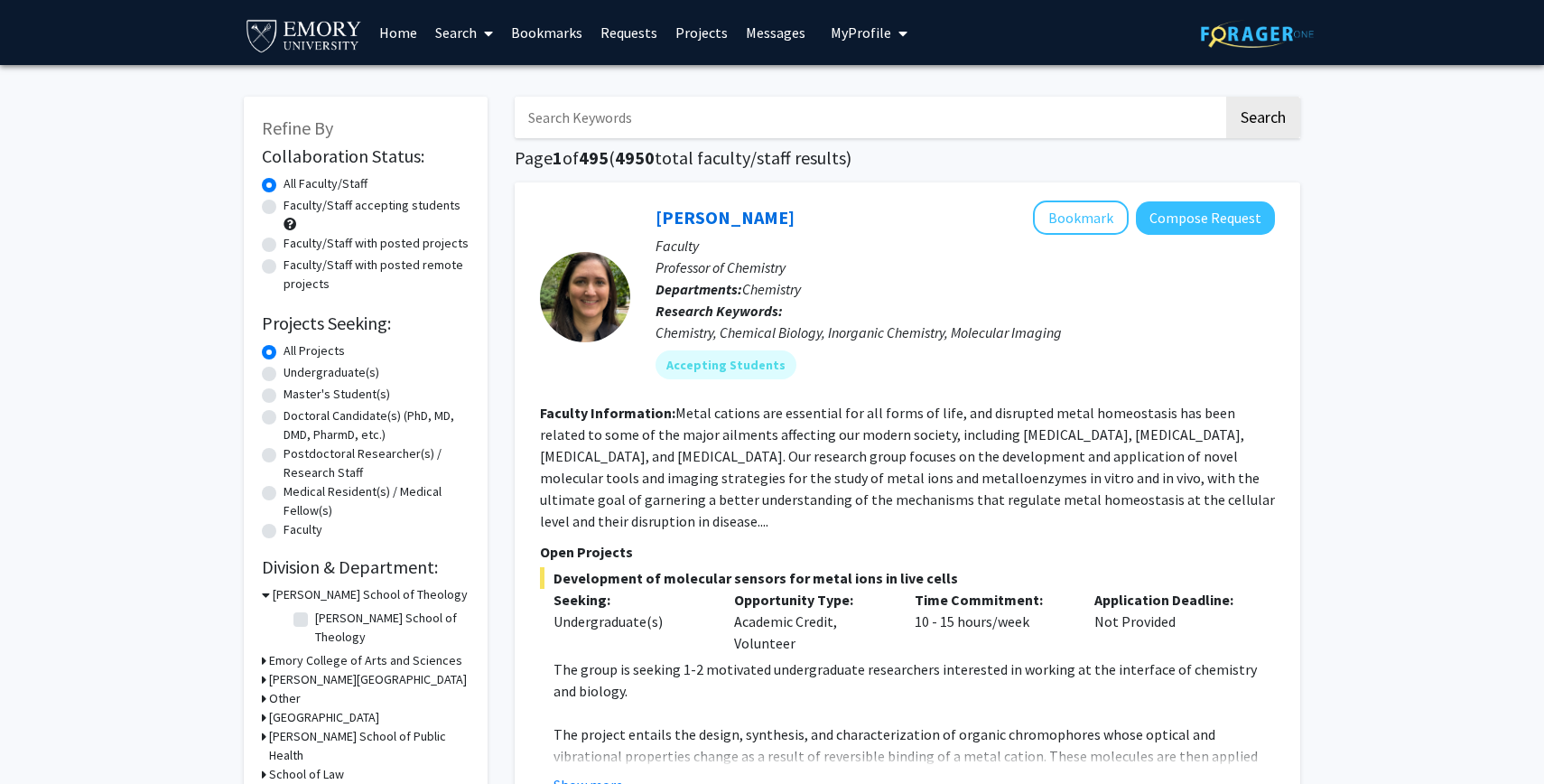
click at [474, 19] on link "Search" at bounding box center [464, 32] width 75 height 63
click at [480, 121] on span "Students" at bounding box center [481, 119] width 110 height 36
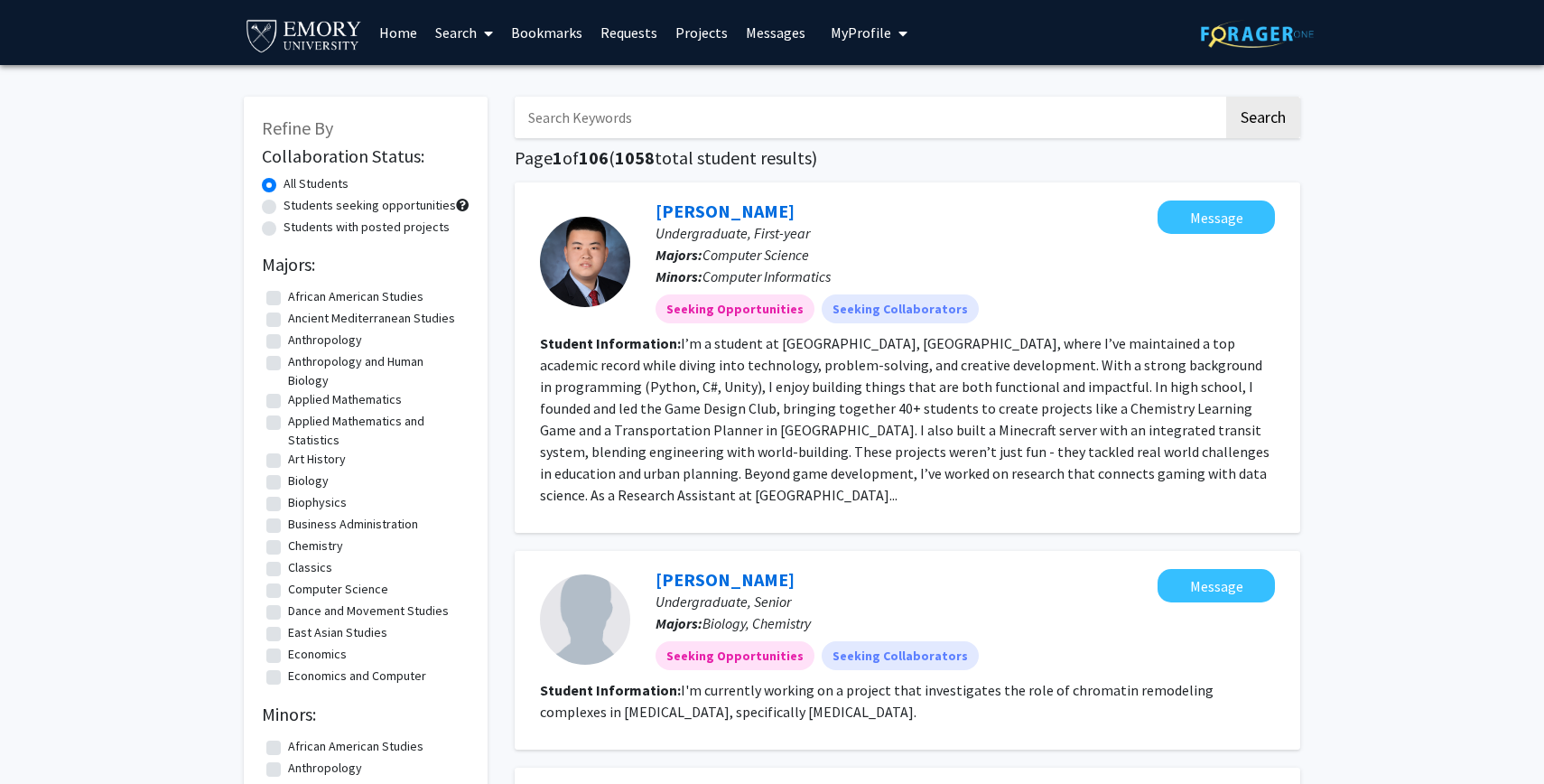
click at [404, 199] on label "Students seeking opportunities" at bounding box center [370, 205] width 173 height 19
click at [295, 199] on input "Students seeking opportunities" at bounding box center [289, 202] width 12 height 12
radio input "true"
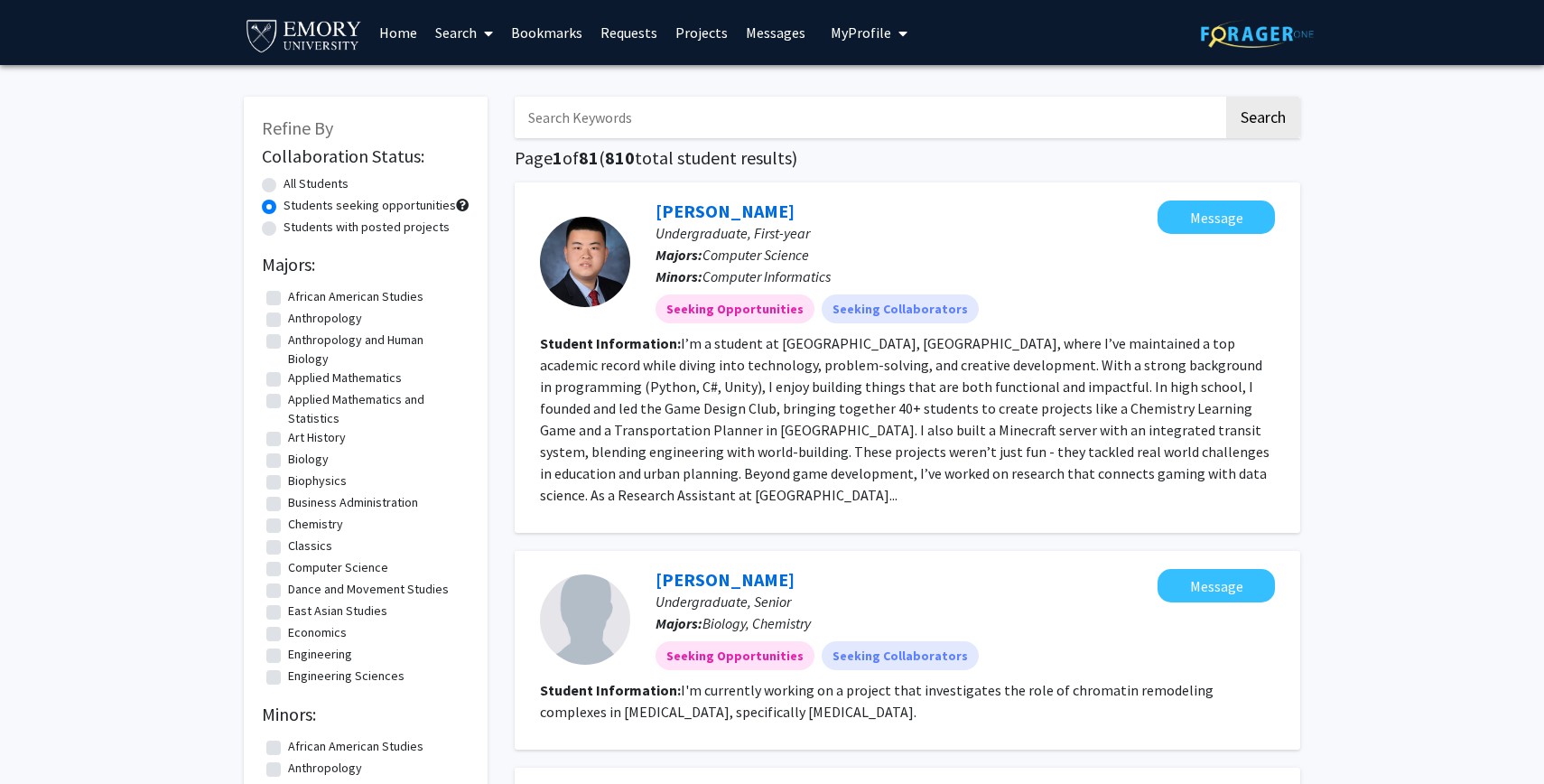
click at [283, 183] on label "All Students" at bounding box center [316, 183] width 65 height 19
click at [283, 183] on input "All Students" at bounding box center [289, 180] width 12 height 12
radio input "true"
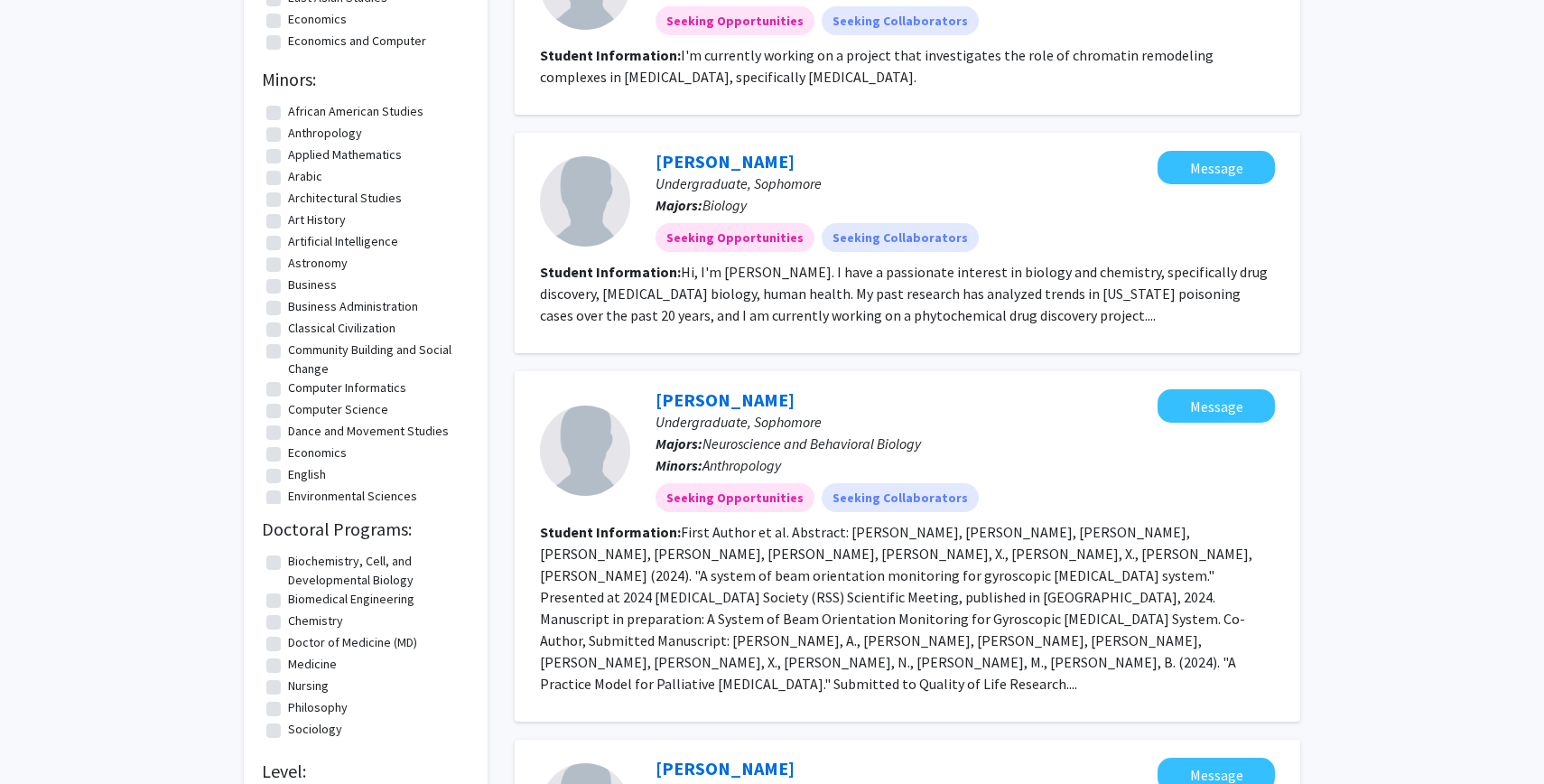
scroll to position [904, 0]
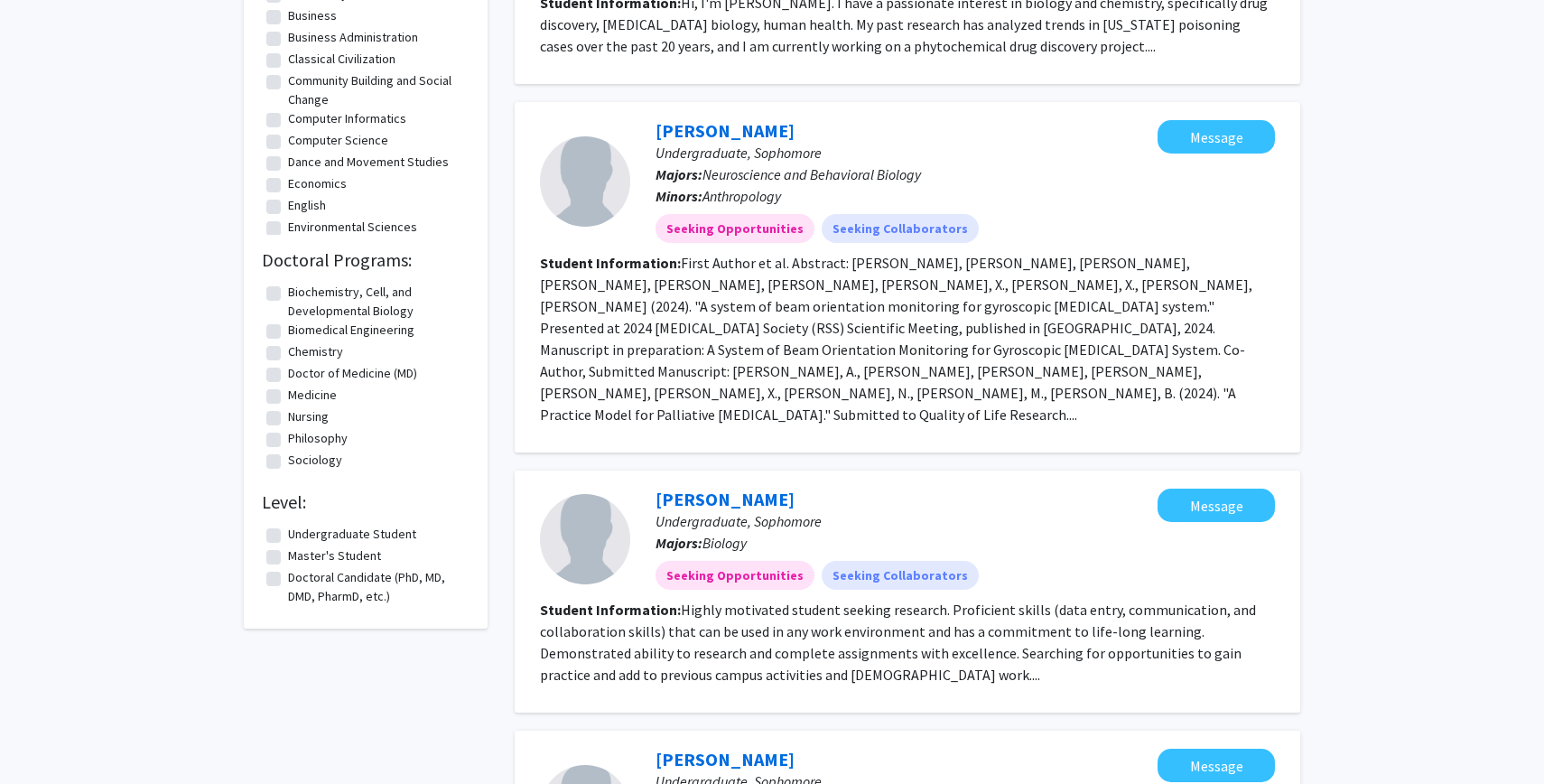
click at [288, 533] on label "Undergraduate Student" at bounding box center [352, 533] width 128 height 19
click at [288, 533] on input "Undergraduate Student" at bounding box center [294, 530] width 12 height 12
checkbox input "true"
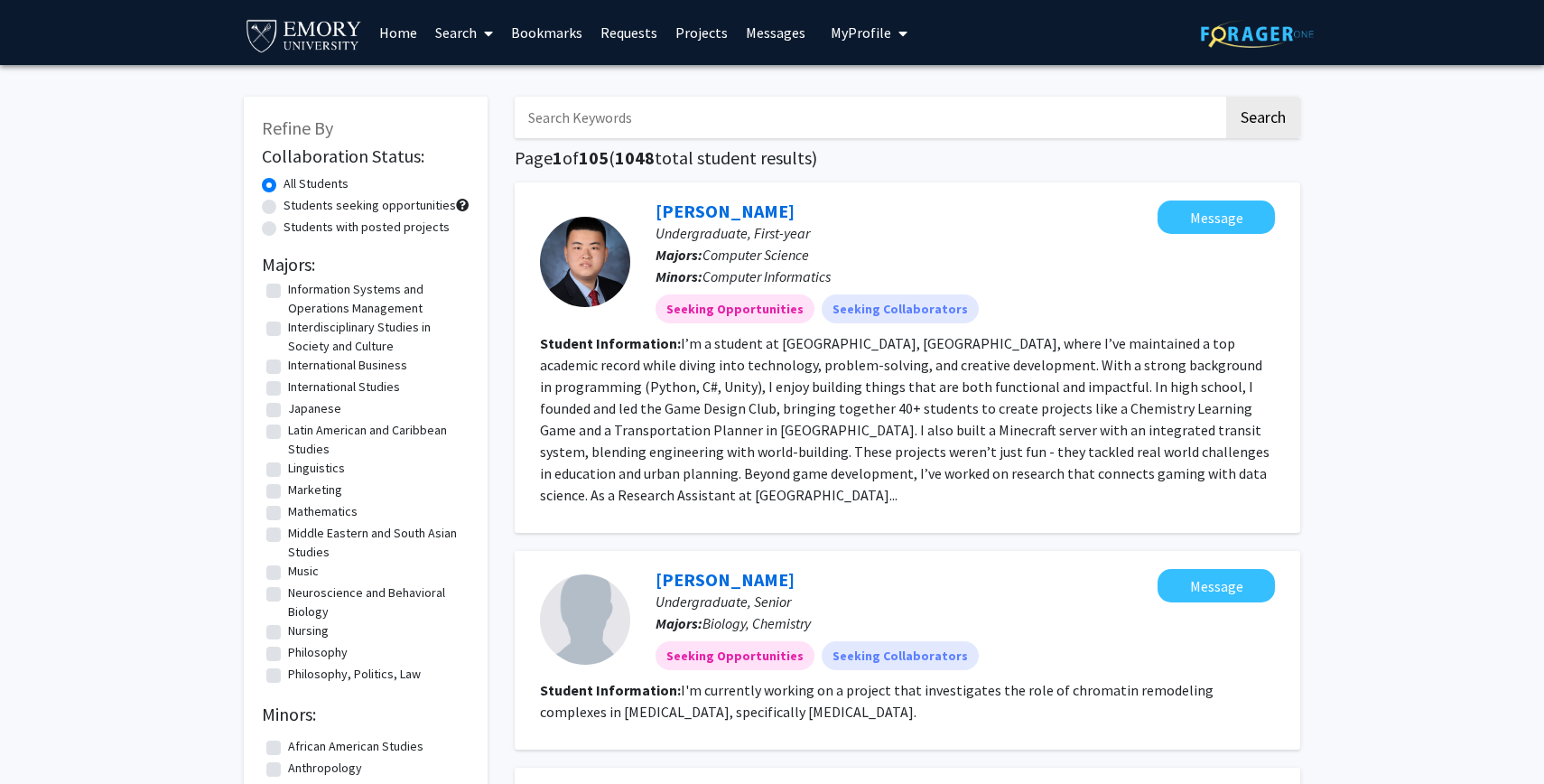
click at [866, 33] on span "My Profile" at bounding box center [862, 32] width 61 height 18
click at [889, 94] on span "View Profile" at bounding box center [943, 104] width 109 height 20
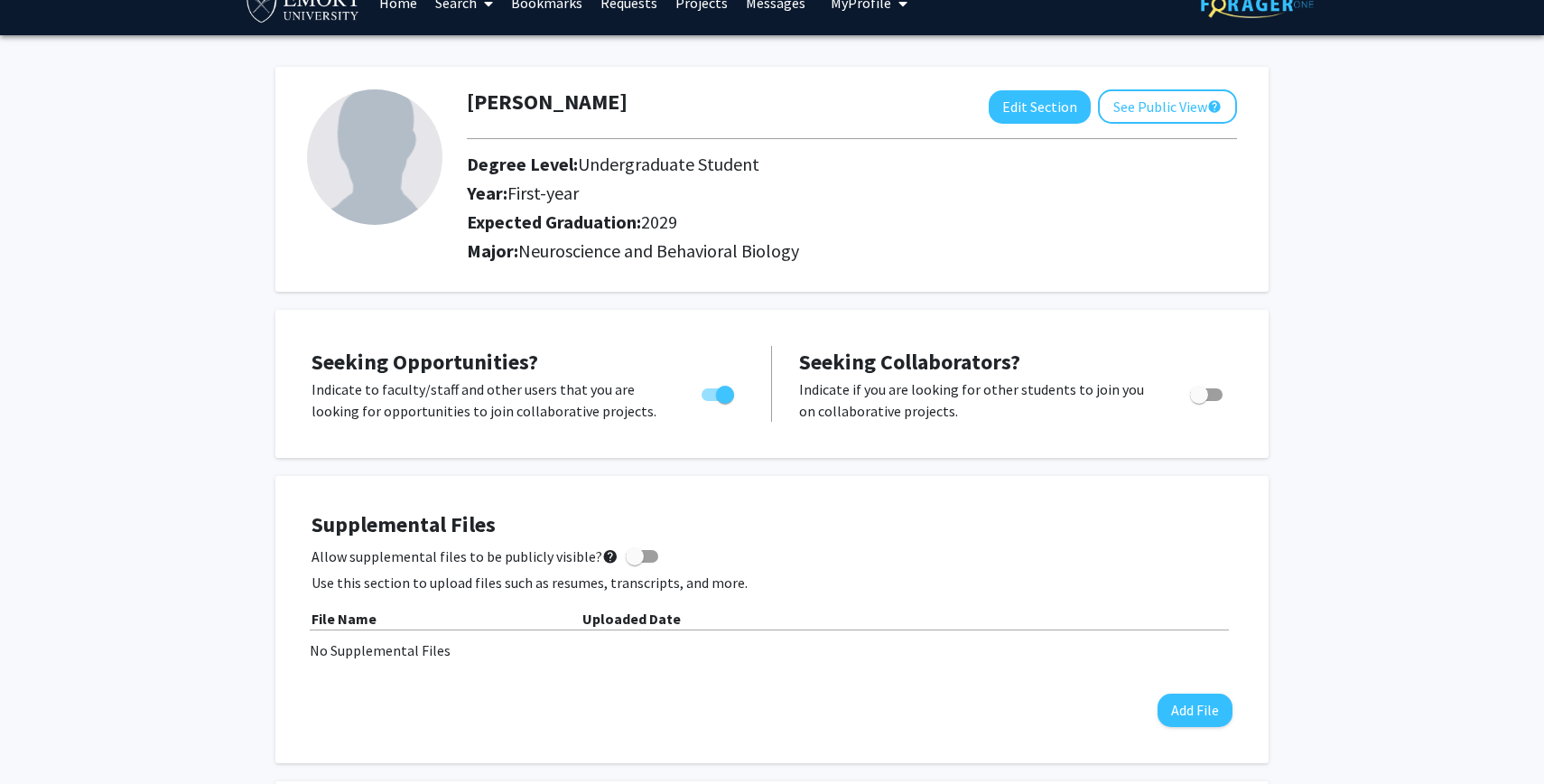
scroll to position [28, 0]
click at [1010, 104] on button "Edit Section" at bounding box center [1040, 108] width 102 height 33
select select "first-year"
select select "2029"
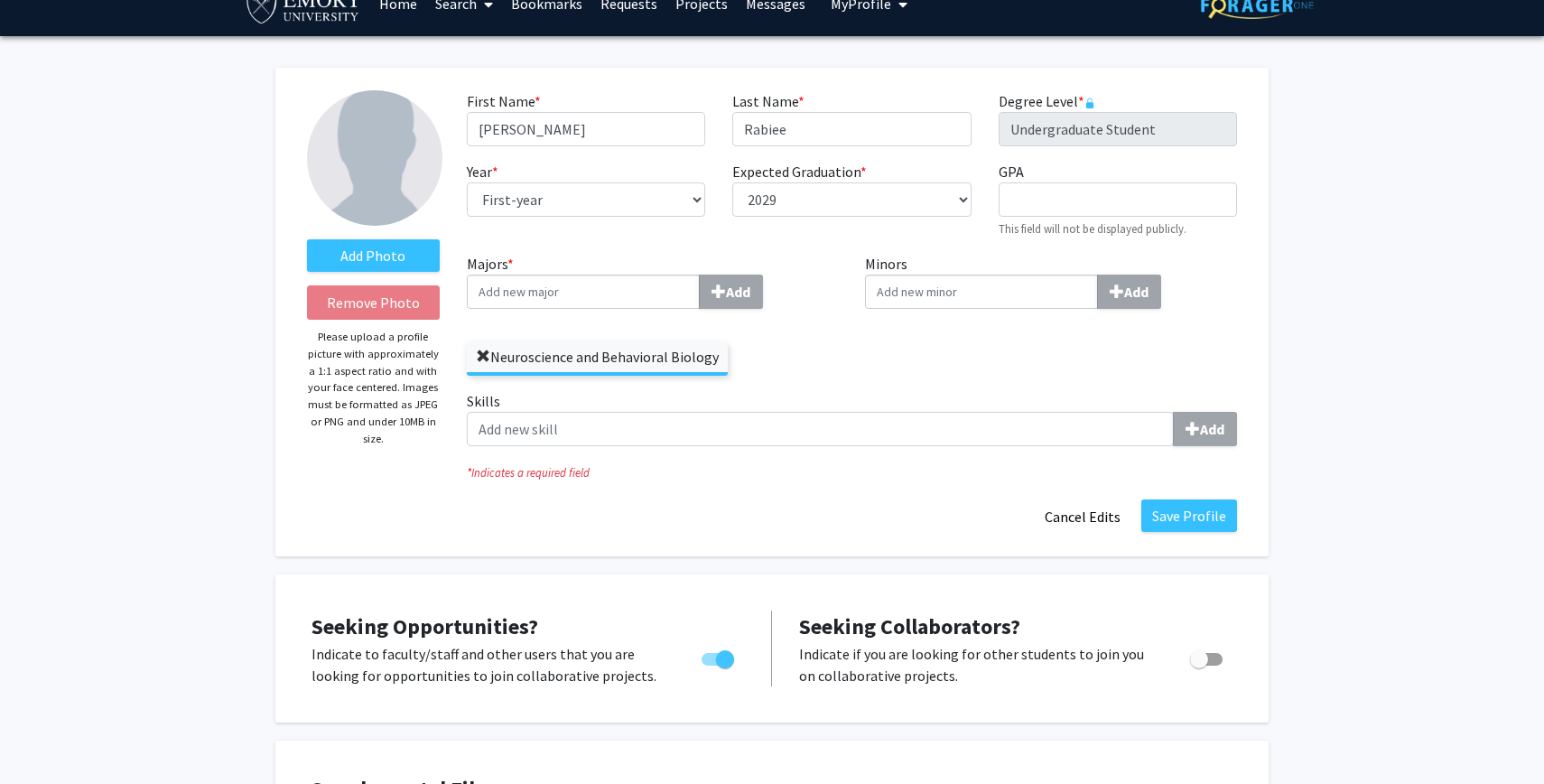
click at [476, 350] on span at bounding box center [483, 357] width 15 height 15
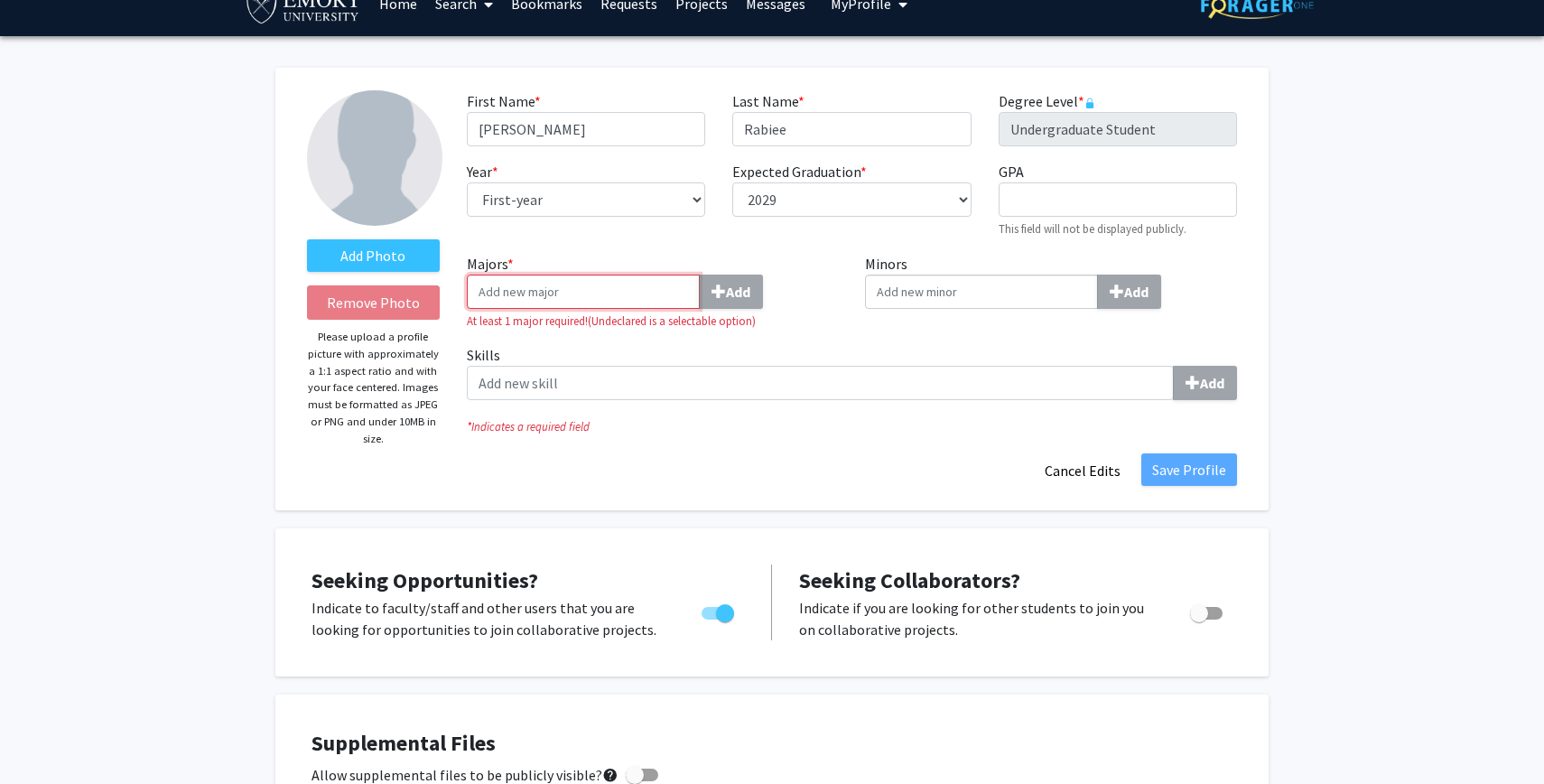
click at [541, 287] on input "Majors * Add" at bounding box center [583, 291] width 233 height 34
click at [641, 289] on input "Majors * Add" at bounding box center [583, 291] width 233 height 34
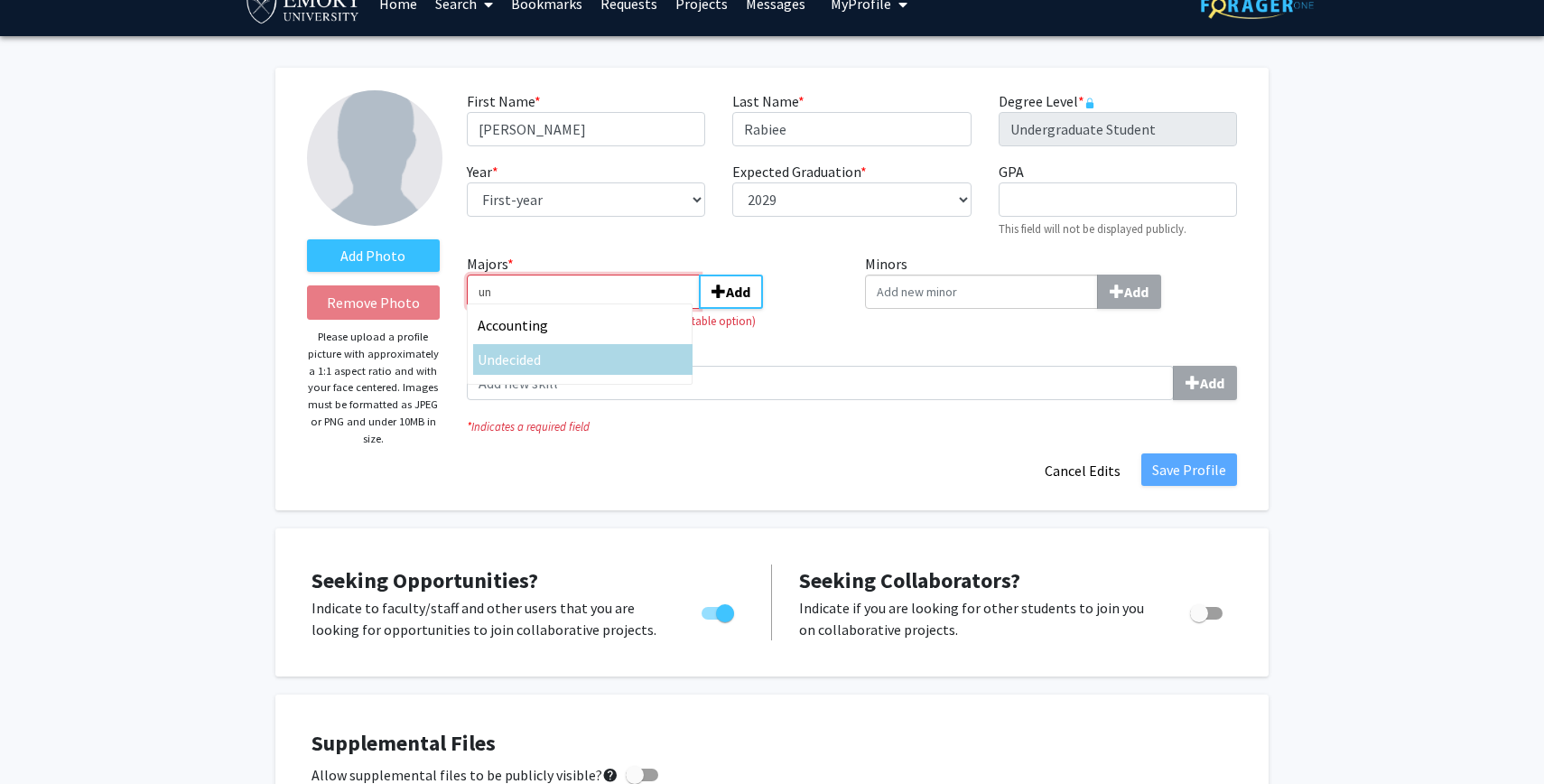
type input "un"
click at [592, 357] on div "Un decided" at bounding box center [582, 360] width 211 height 22
click at [592, 309] on input "un" at bounding box center [583, 291] width 233 height 34
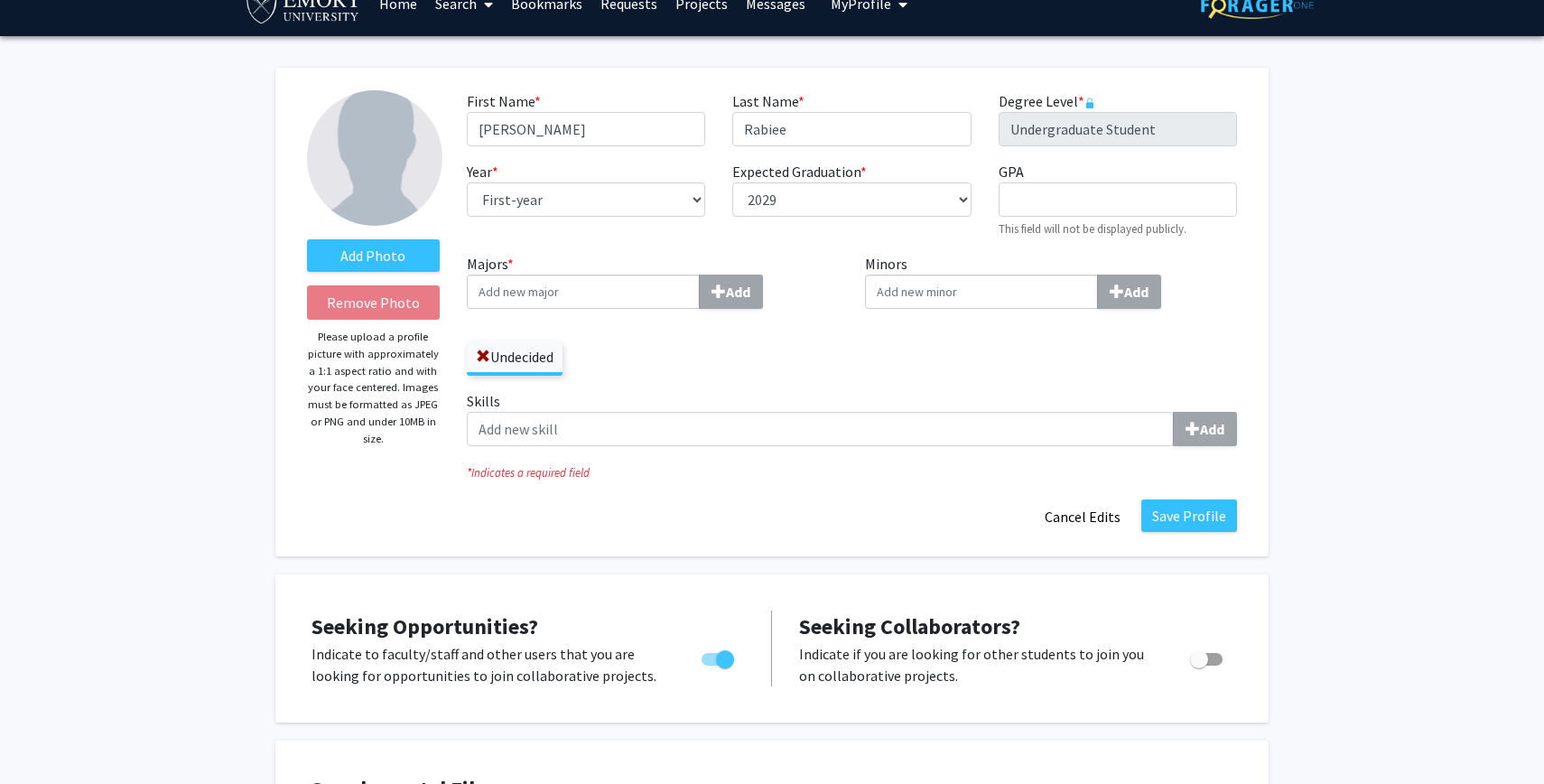
click at [625, 359] on div "Undecided" at bounding box center [653, 349] width 373 height 52
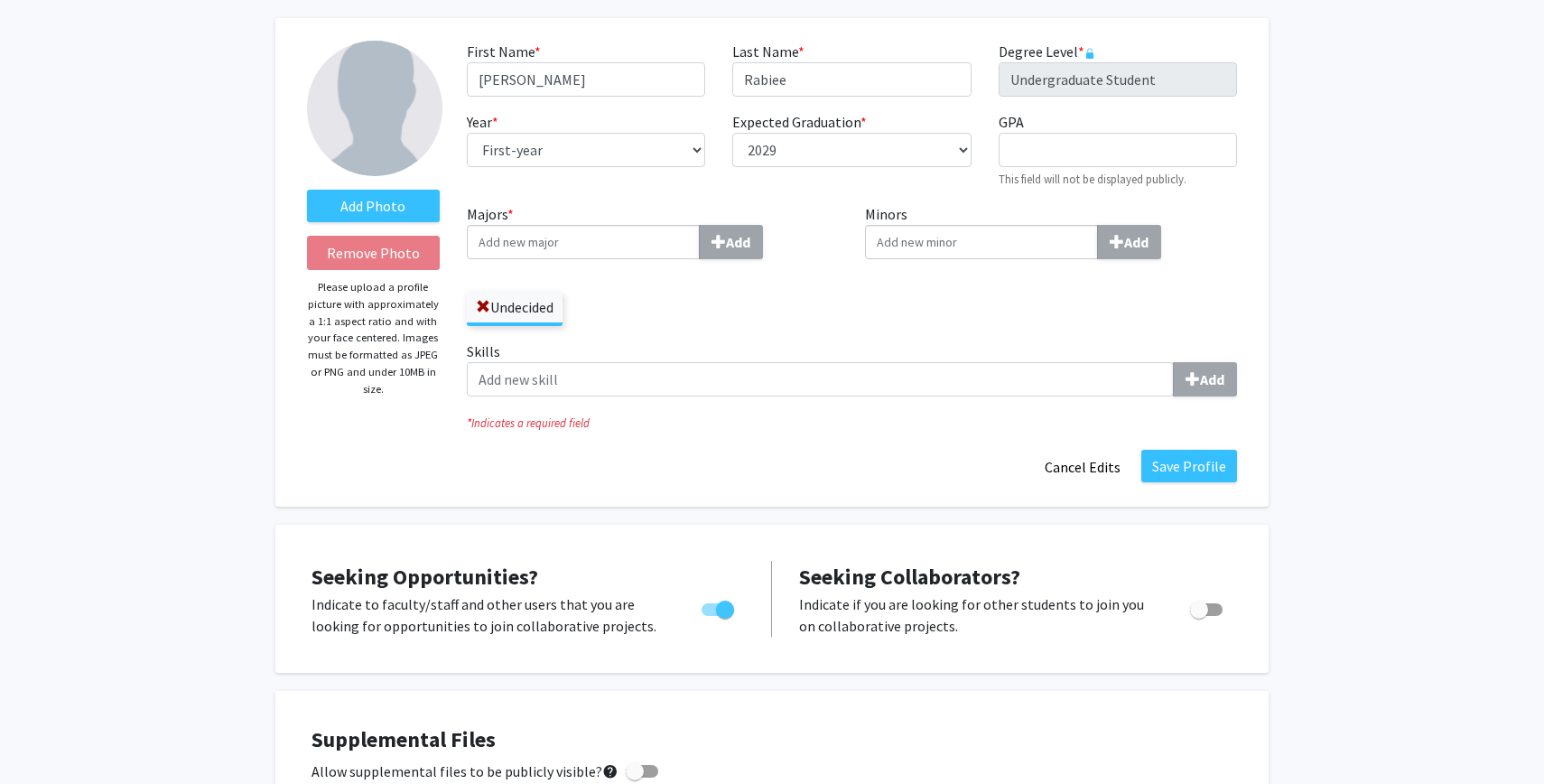
scroll to position [0, 0]
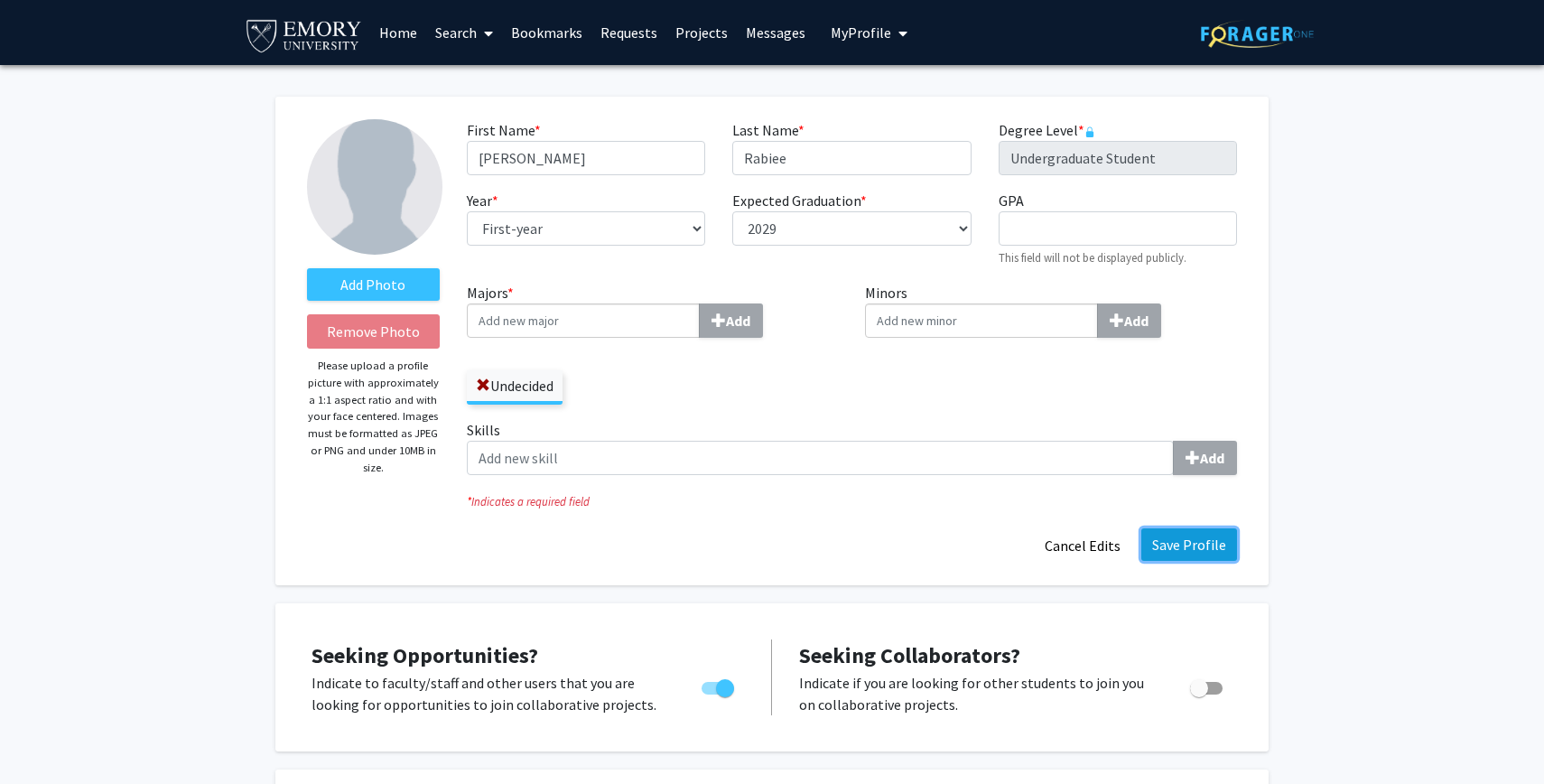
click at [1235, 530] on button "Save Profile" at bounding box center [1190, 544] width 96 height 32
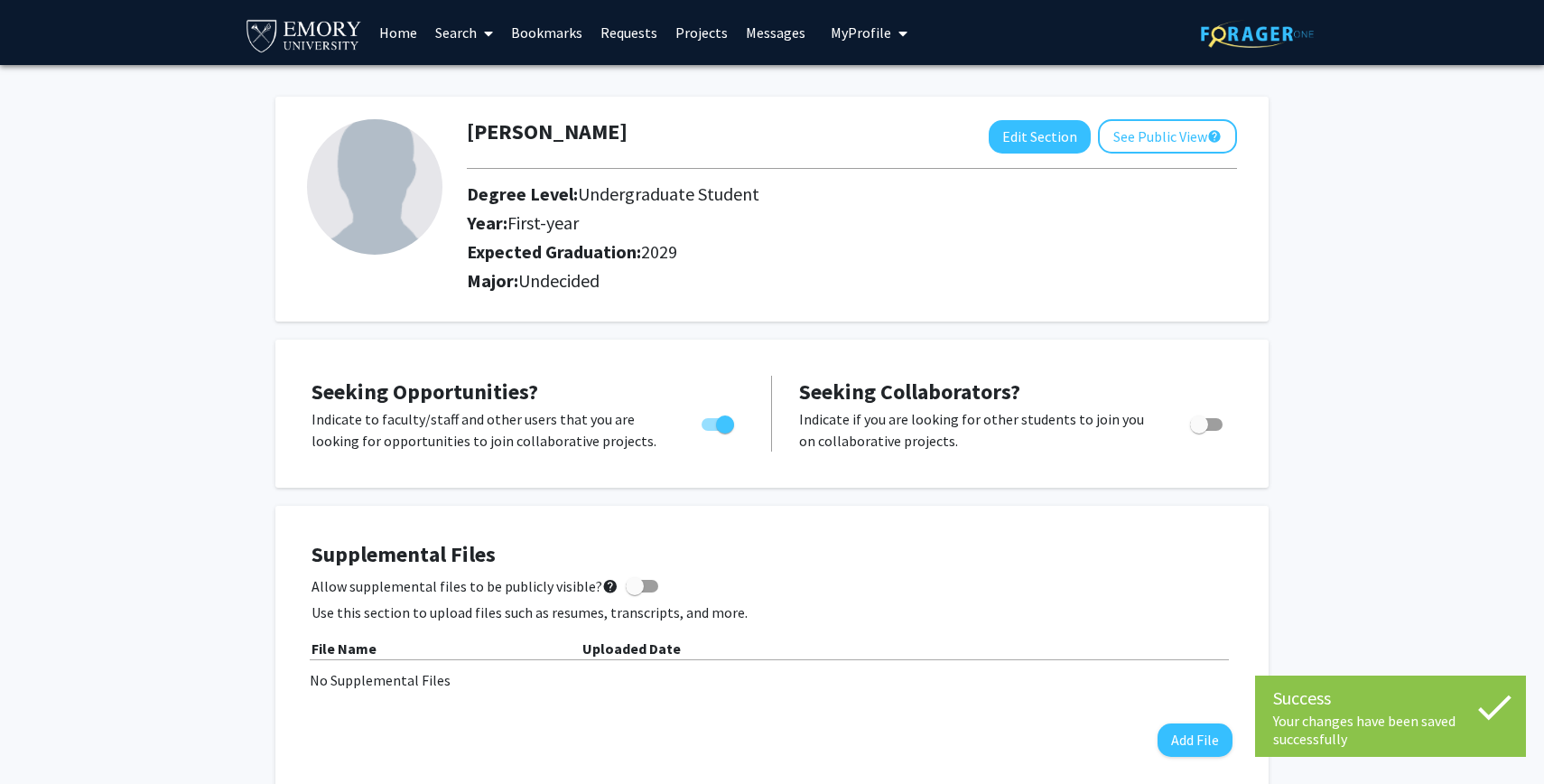
click at [395, 32] on link "Home" at bounding box center [398, 32] width 56 height 63
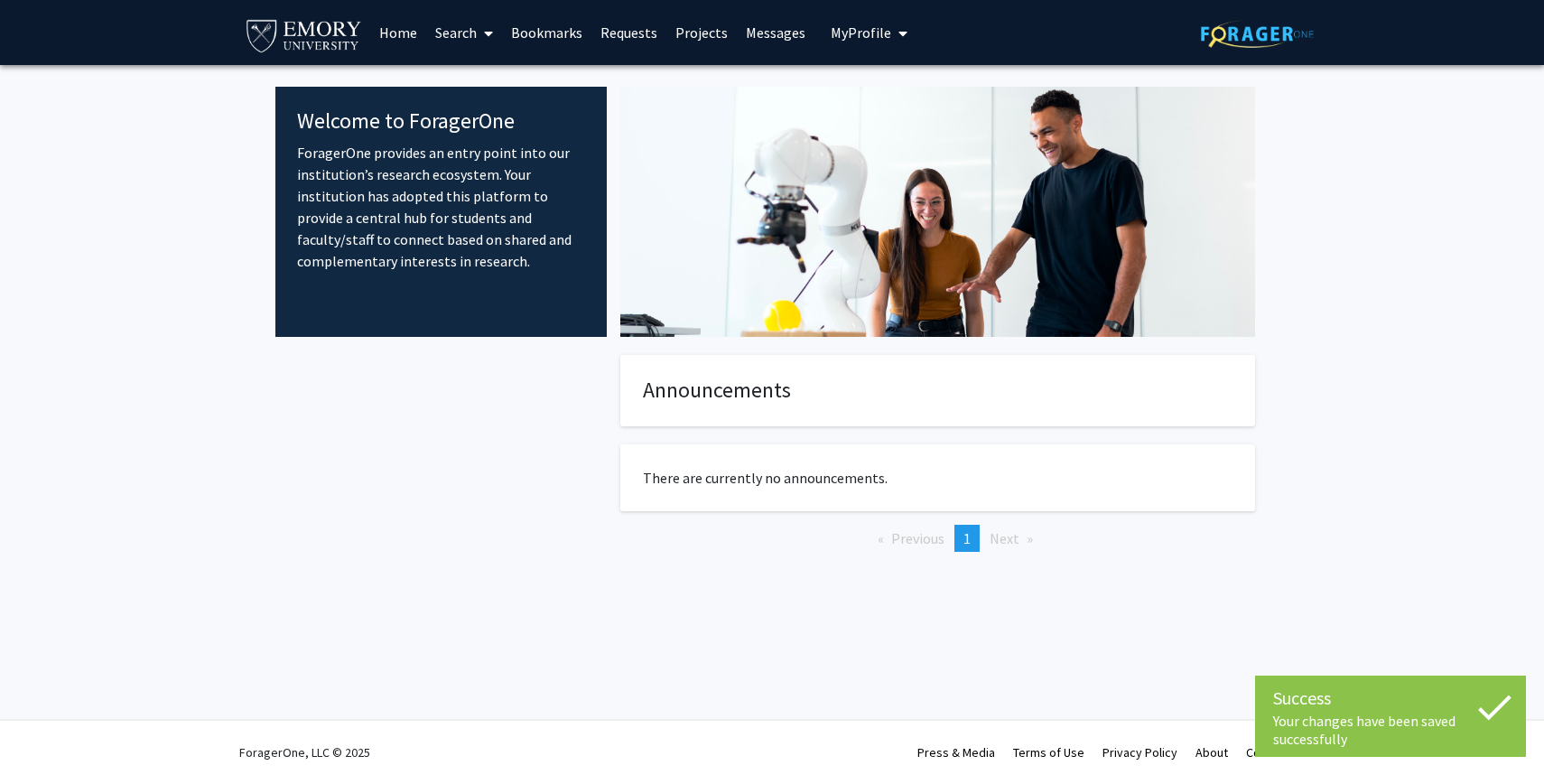
click at [462, 31] on link "Search" at bounding box center [464, 32] width 75 height 63
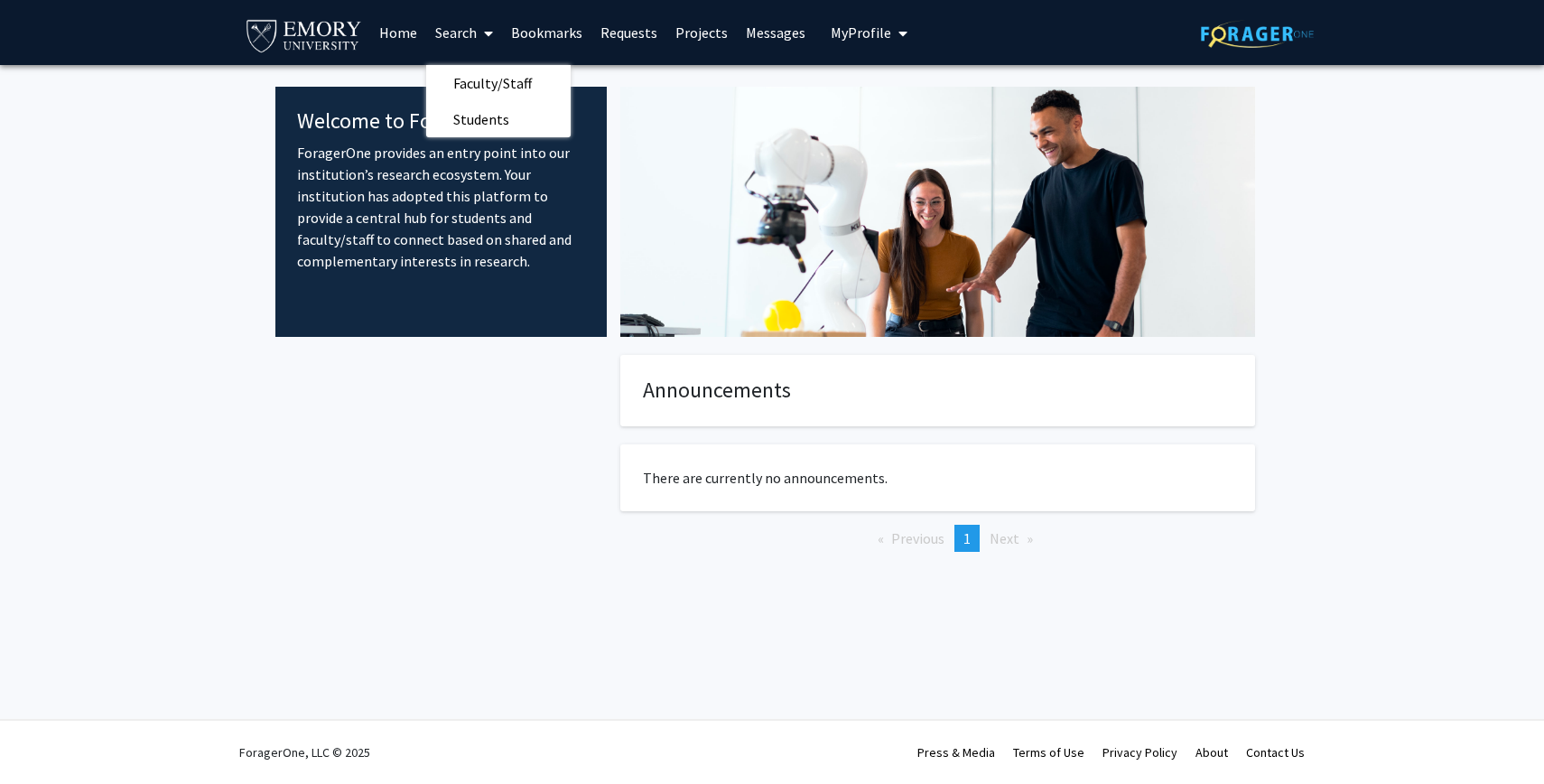
click at [527, 21] on link "Bookmarks" at bounding box center [546, 32] width 89 height 63
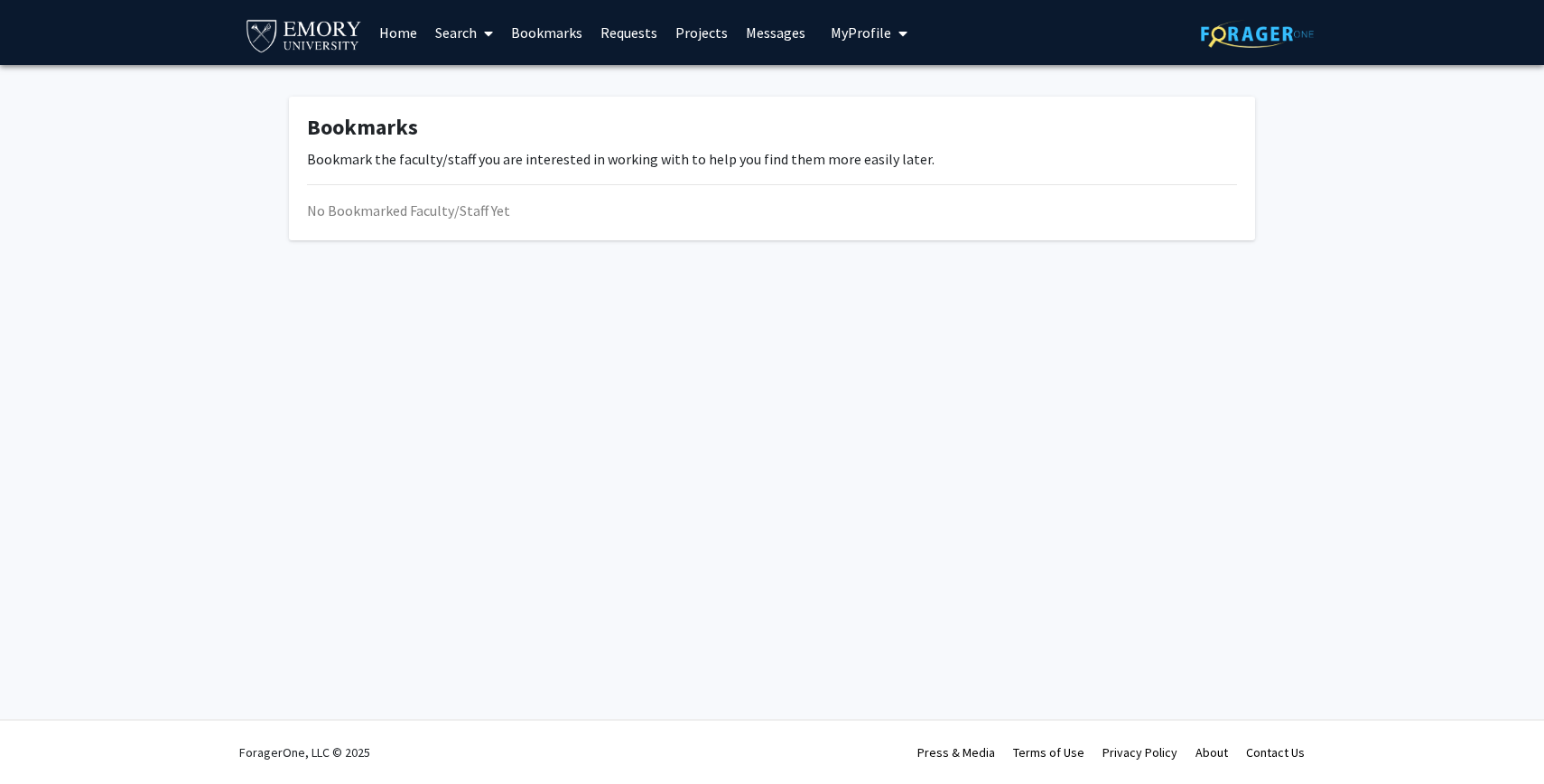
click at [649, 28] on link "Requests" at bounding box center [628, 32] width 75 height 63
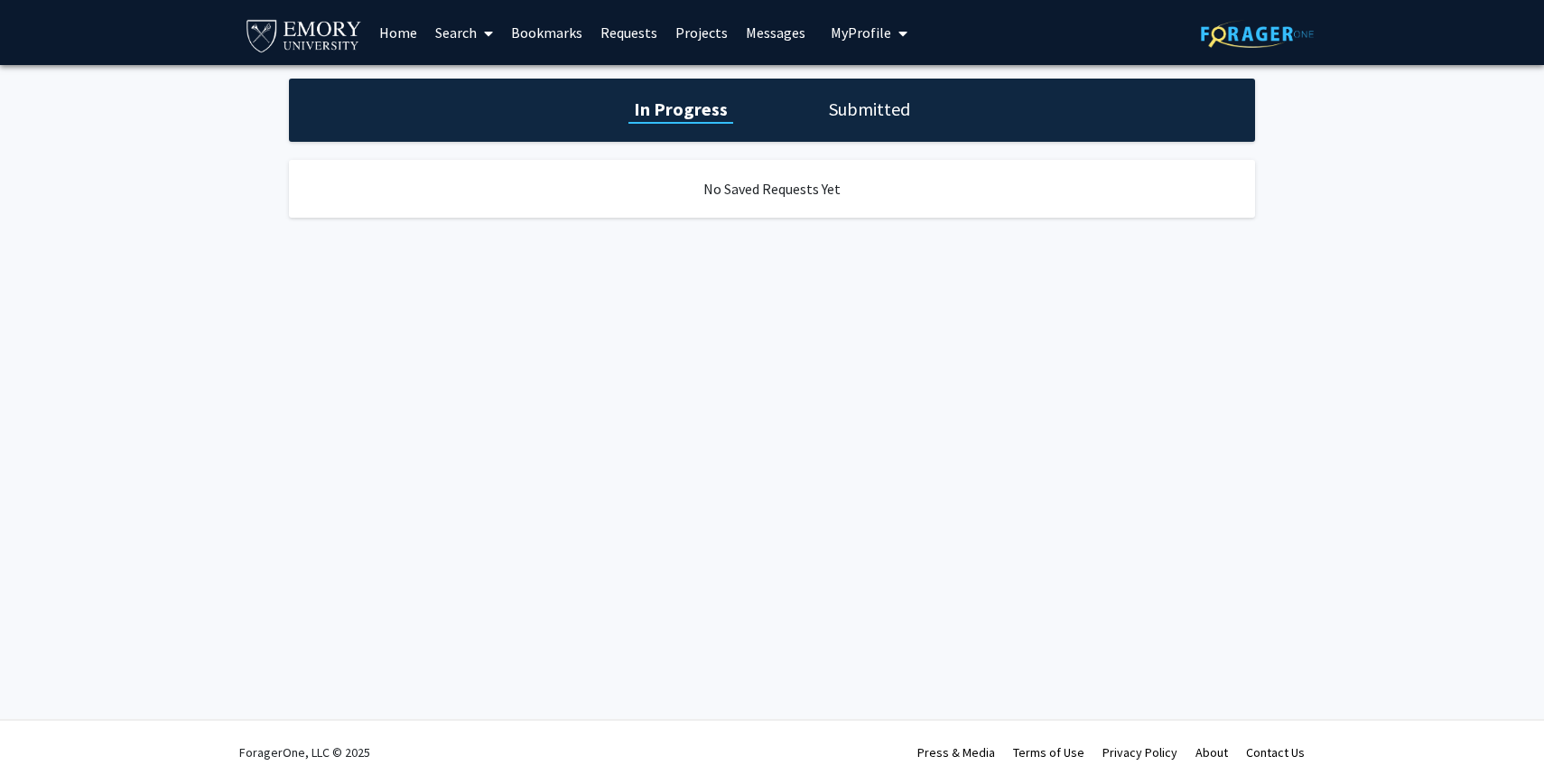
click at [707, 24] on link "Projects" at bounding box center [702, 32] width 71 height 63
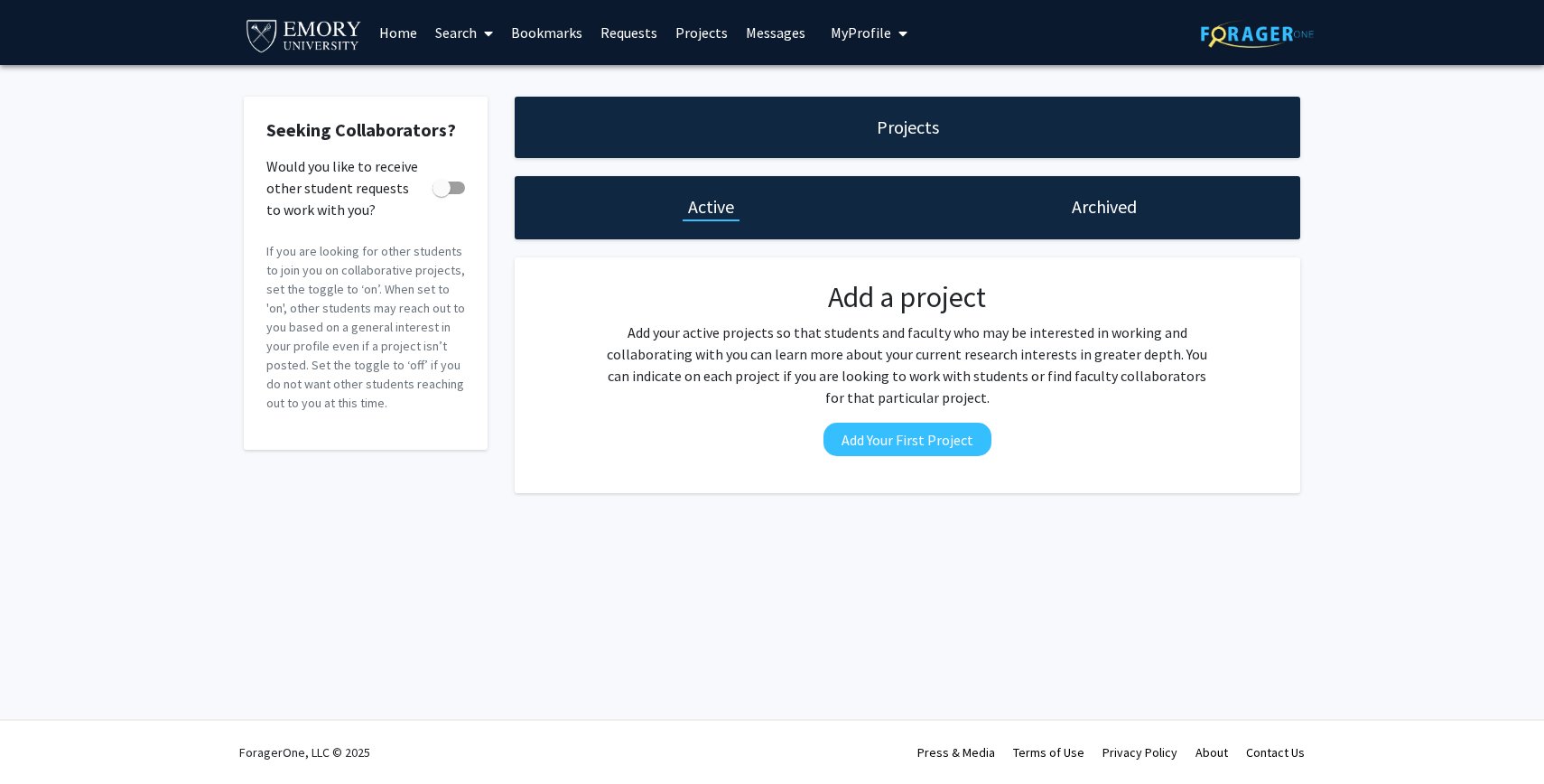
click at [760, 26] on link "Messages" at bounding box center [775, 32] width 77 height 63
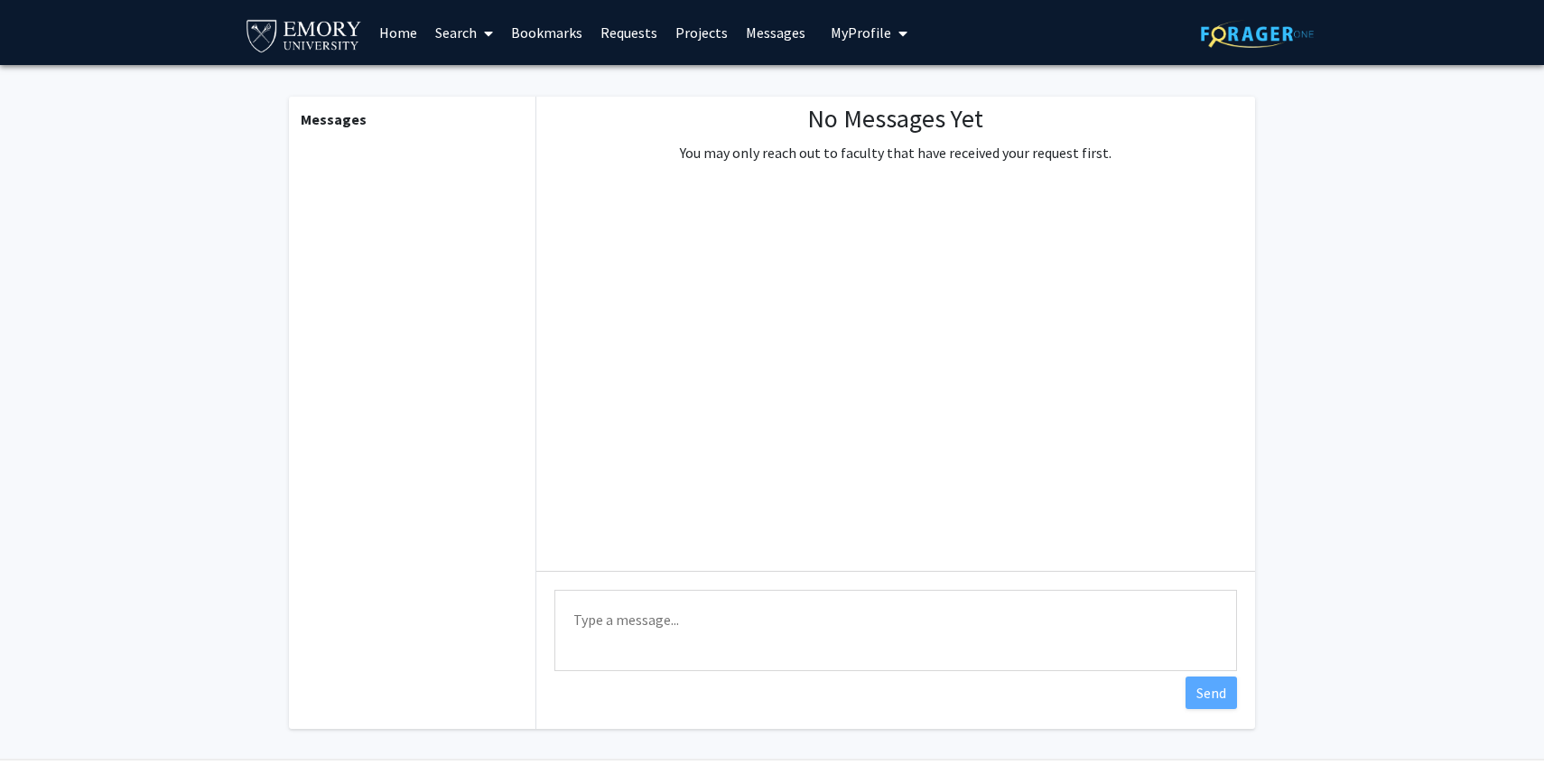
click at [831, 33] on span "My Profile" at bounding box center [862, 32] width 61 height 18
